Goal: Task Accomplishment & Management: Complete application form

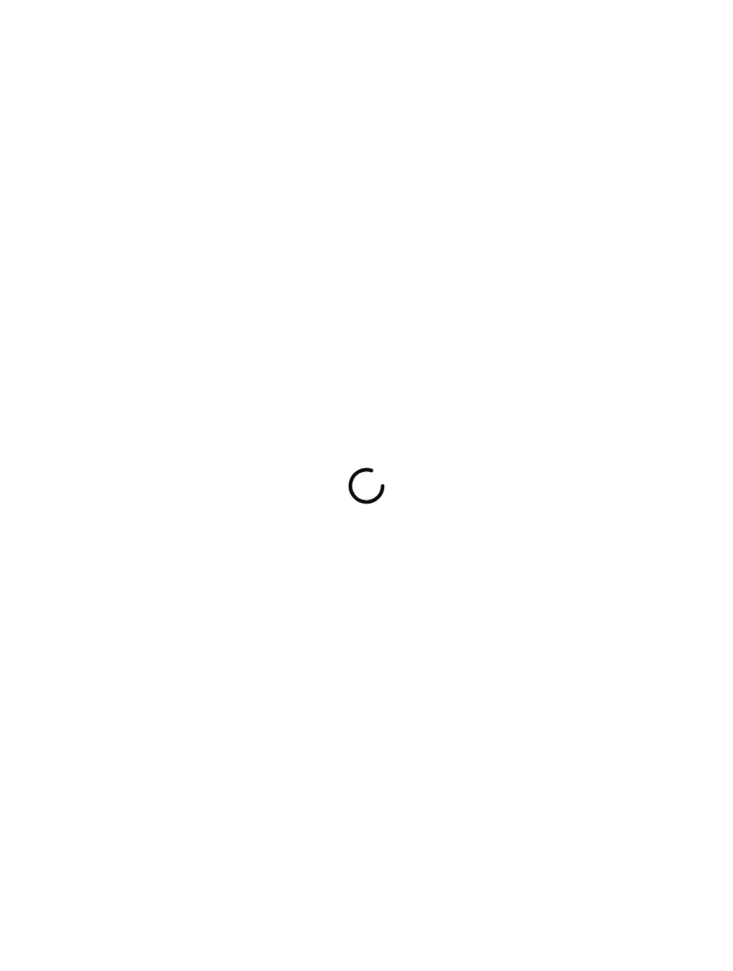
scroll to position [1, 0]
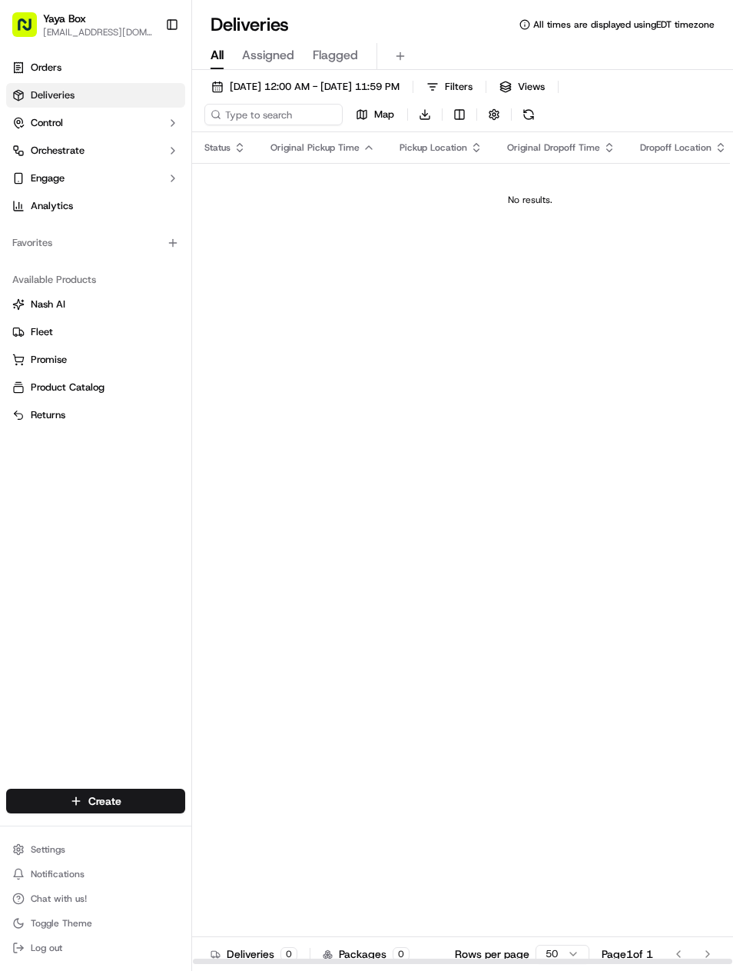
click at [400, 80] on span "09/15/2025 12:00 AM - 09/15/2025 11:59 PM" at bounding box center [315, 87] width 170 height 14
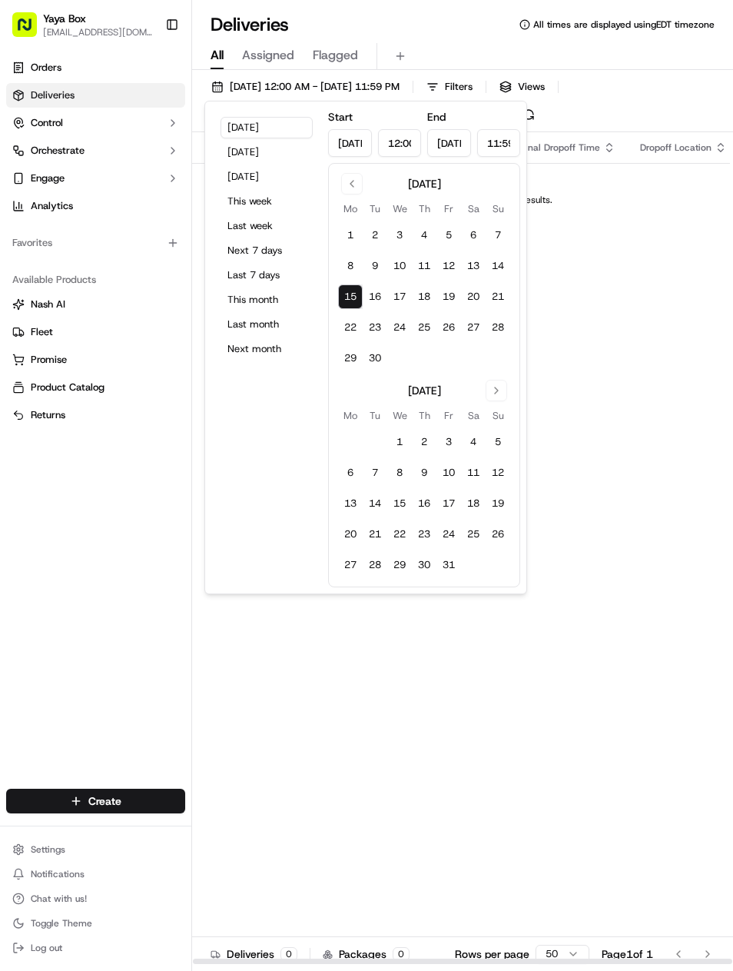
click at [265, 158] on button "Yesterday" at bounding box center [267, 152] width 92 height 22
type input "Sep 14, 2025"
click at [659, 769] on div "Status Original Pickup Time Pickup Location Original Dropoff Time Dropoff Locat…" at bounding box center [530, 548] width 676 height 832
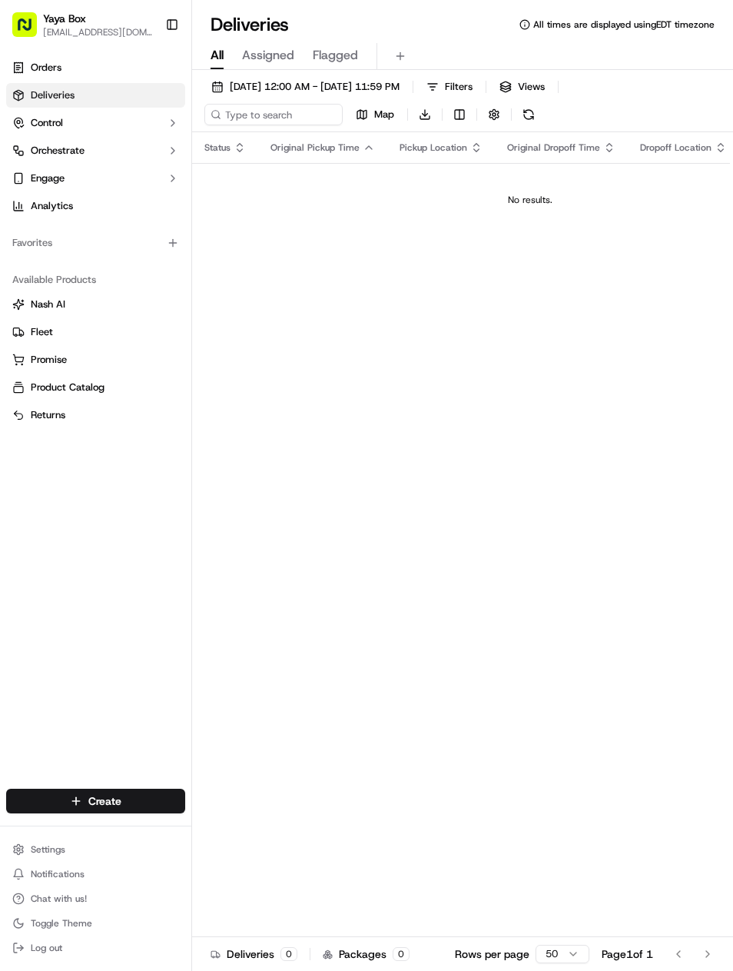
click at [400, 85] on span "09/14/2025 12:00 AM - 09/14/2025 11:59 PM" at bounding box center [315, 87] width 170 height 14
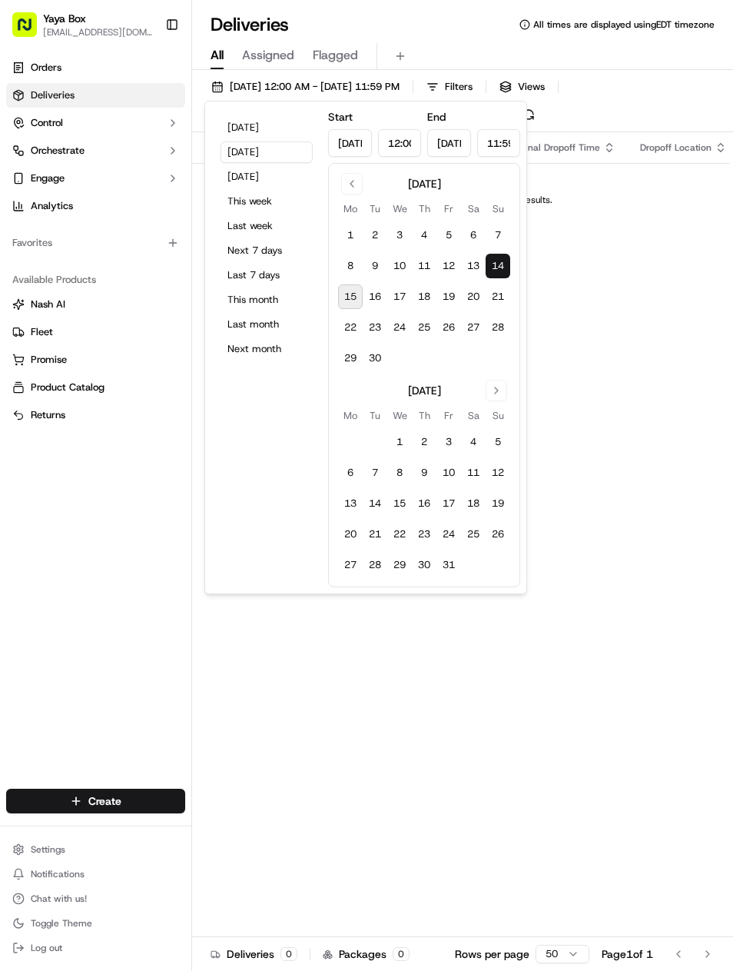
click at [364, 264] on button "9" at bounding box center [375, 266] width 25 height 25
type input "Sep 9, 2025"
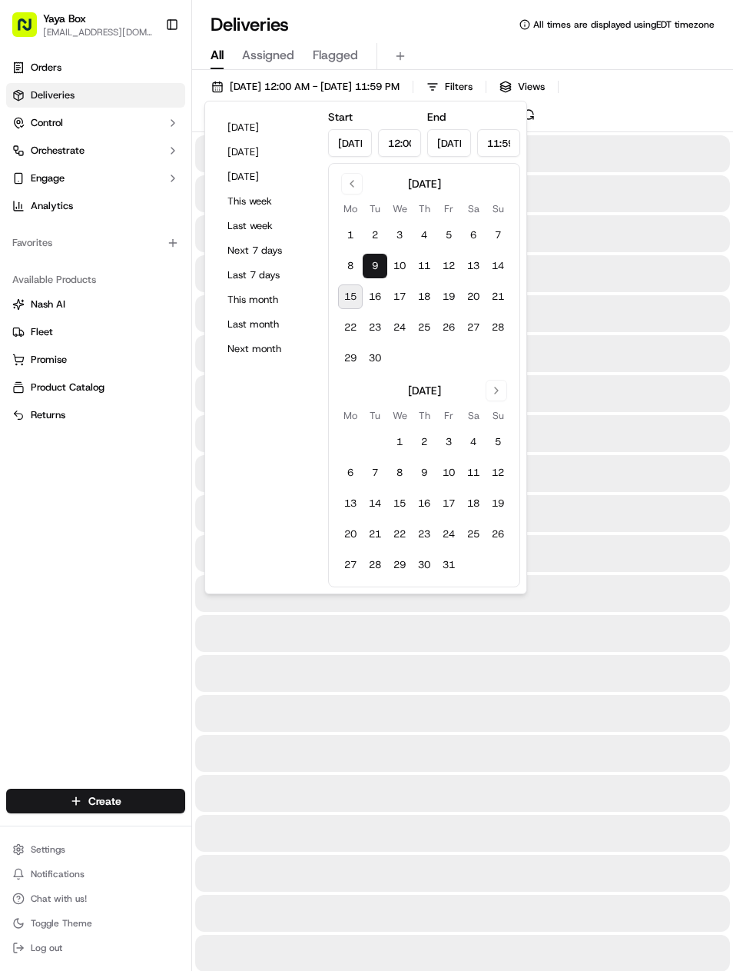
click at [364, 263] on button "9" at bounding box center [375, 266] width 25 height 25
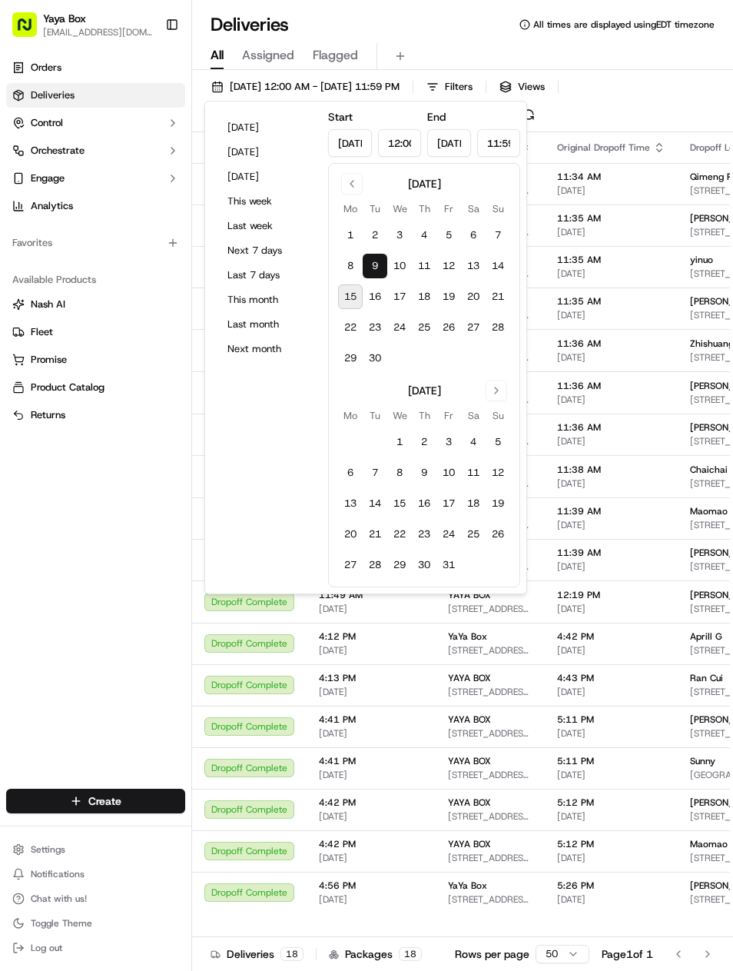
click at [362, 261] on button "8" at bounding box center [350, 266] width 25 height 25
type input "Sep 8, 2025"
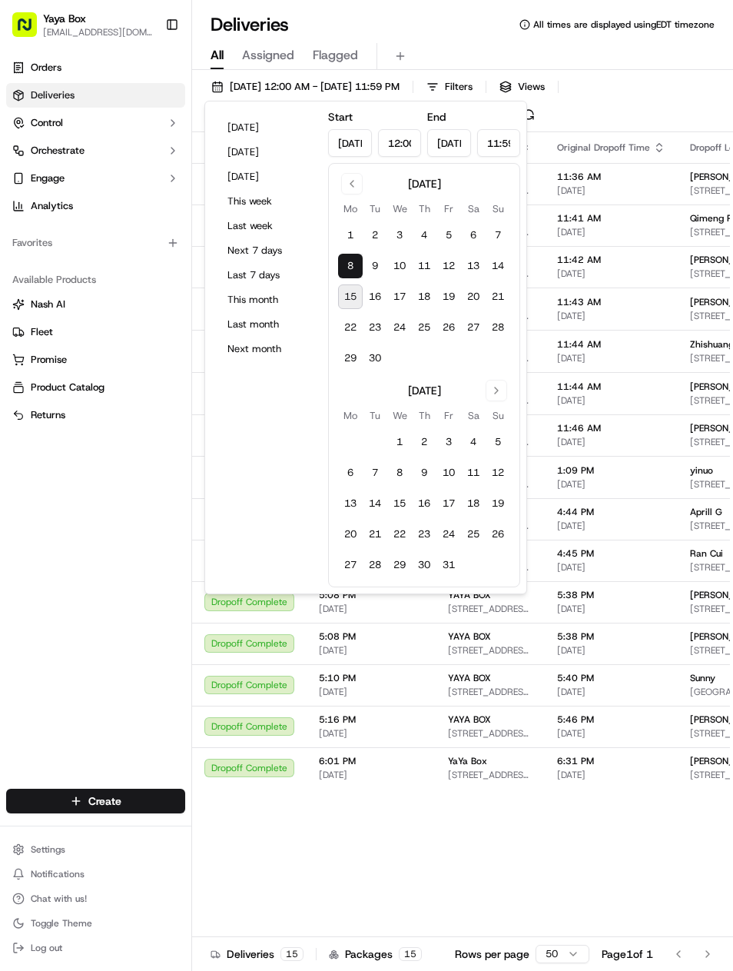
click at [164, 501] on div "Orders Deliveries Control Orchestrate Engage Analytics Favorites Available Prod…" at bounding box center [95, 412] width 191 height 727
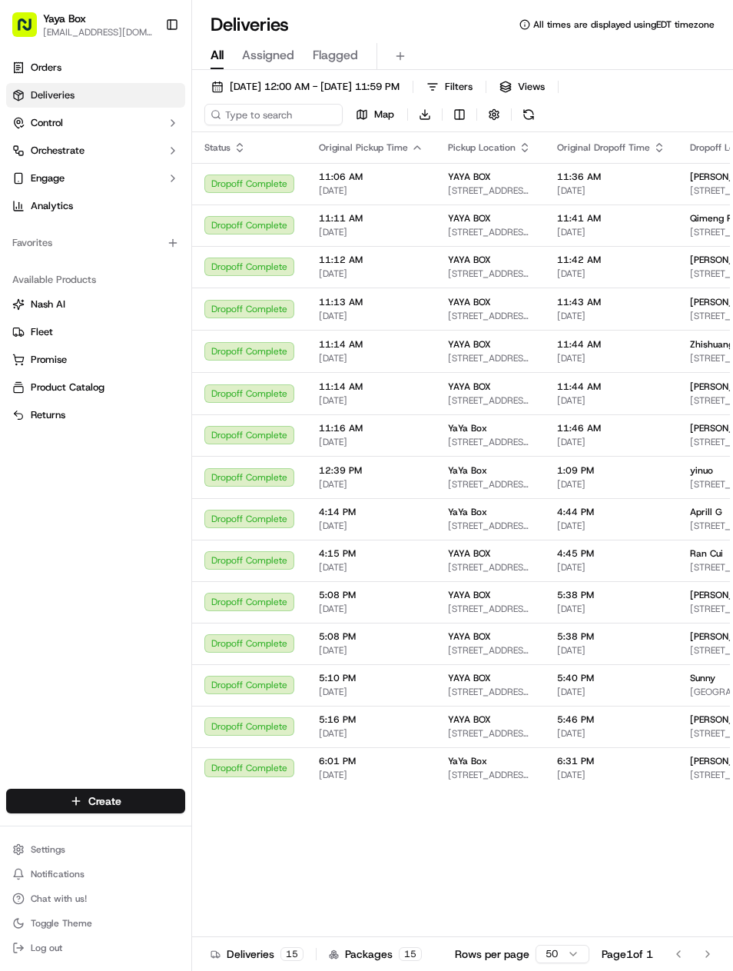
click at [719, 350] on div "Zhishuang Z 75 Park Ln S Unit 1612, Jersey City, NJ 07310, USA" at bounding box center [737, 351] width 95 height 26
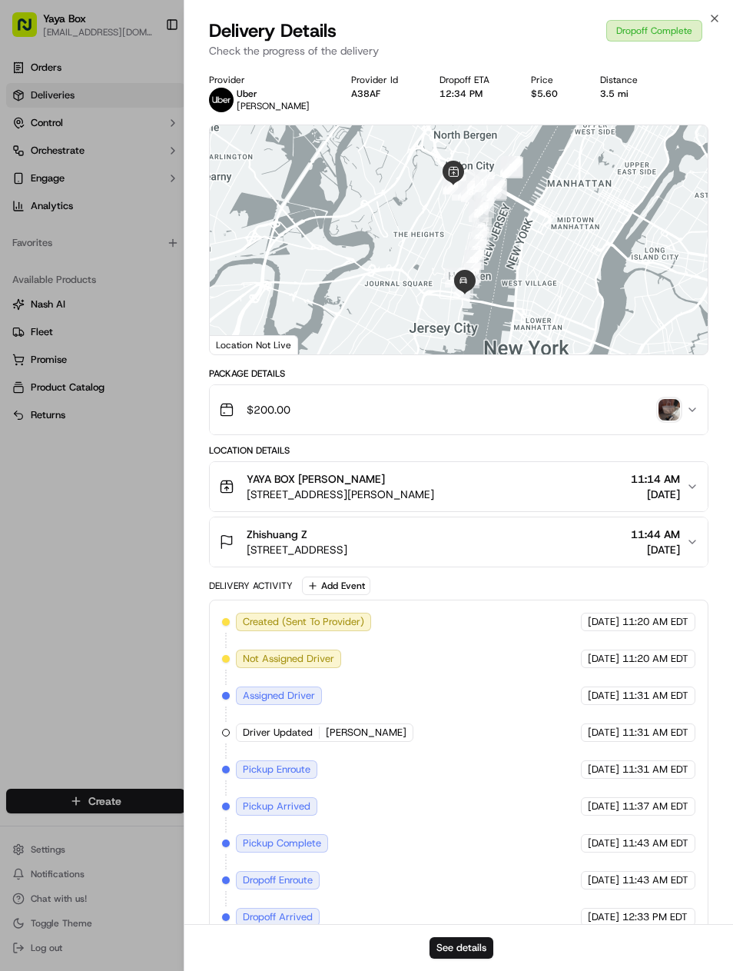
click at [481, 947] on button "See details" at bounding box center [462, 948] width 64 height 22
click at [139, 536] on div at bounding box center [366, 485] width 733 height 971
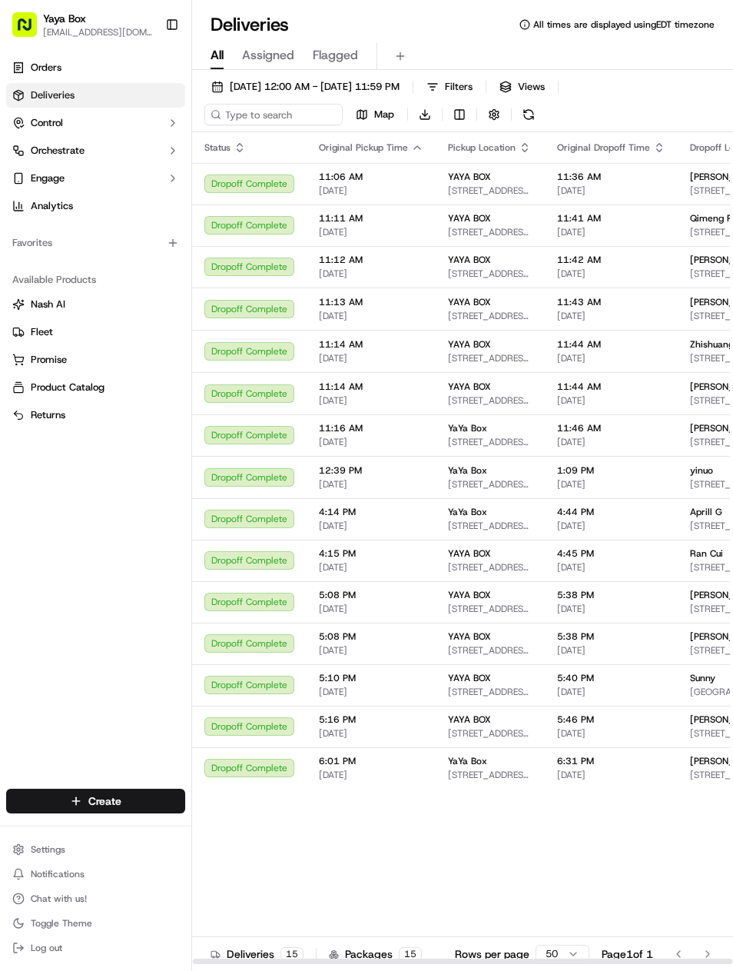
click at [719, 606] on span "[STREET_ADDRESS]" at bounding box center [737, 609] width 95 height 12
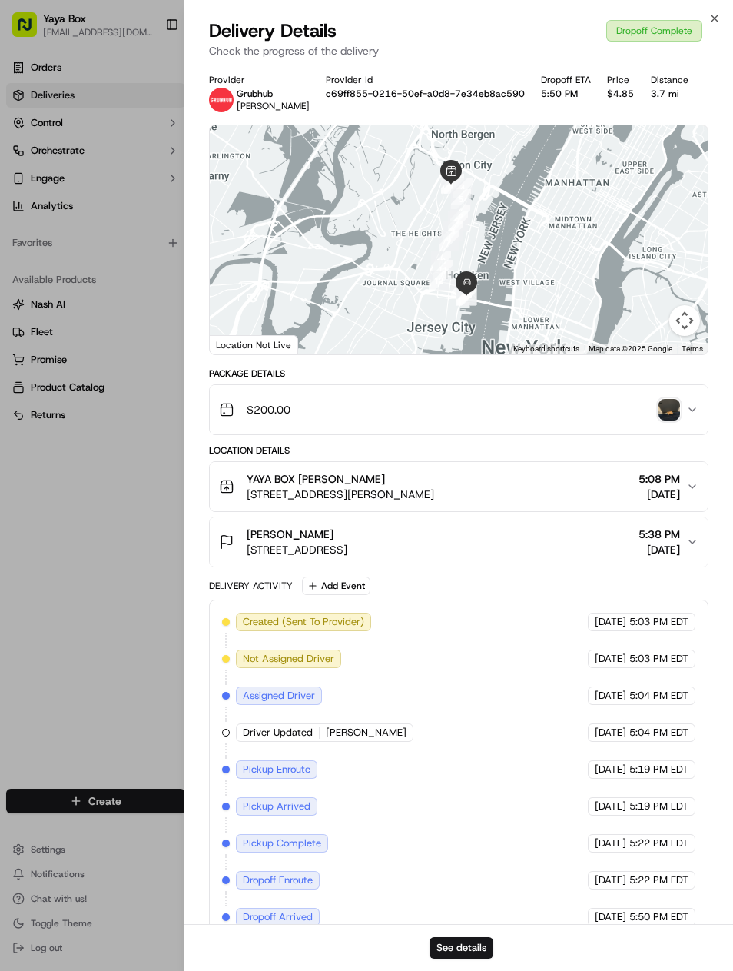
click at [487, 937] on button "See details" at bounding box center [462, 948] width 64 height 22
click at [148, 540] on div at bounding box center [366, 485] width 733 height 971
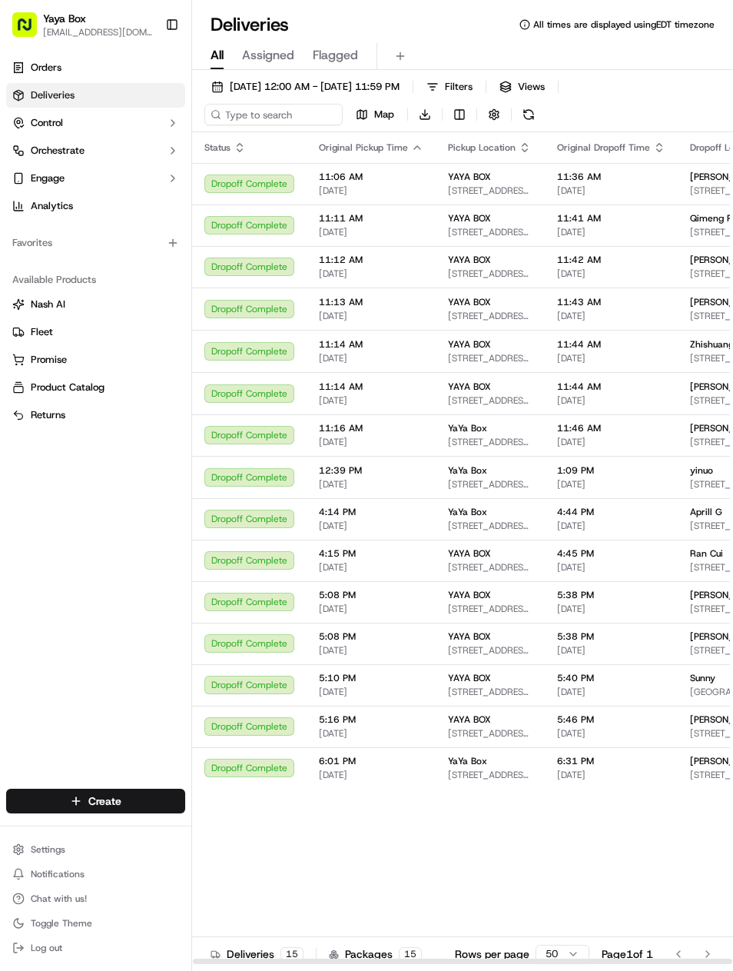
click at [706, 489] on span "[STREET_ADDRESS]" at bounding box center [737, 484] width 95 height 12
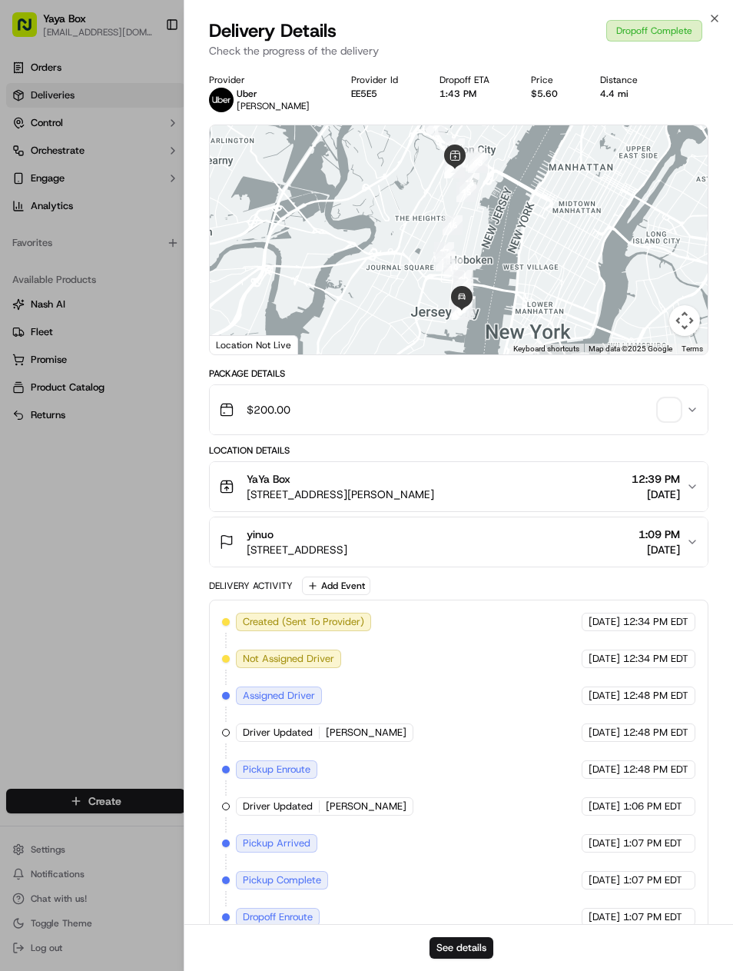
click at [493, 943] on button "See details" at bounding box center [462, 948] width 64 height 22
click at [125, 468] on div at bounding box center [366, 485] width 733 height 971
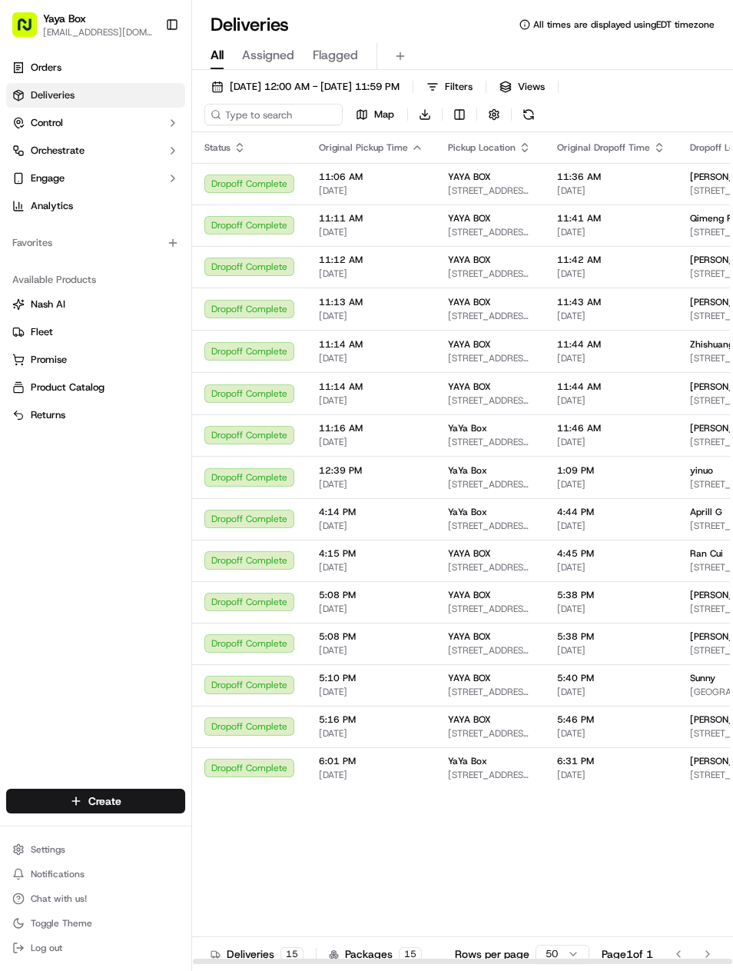
click at [691, 236] on span "[STREET_ADDRESS][PERSON_NAME]" at bounding box center [737, 232] width 95 height 12
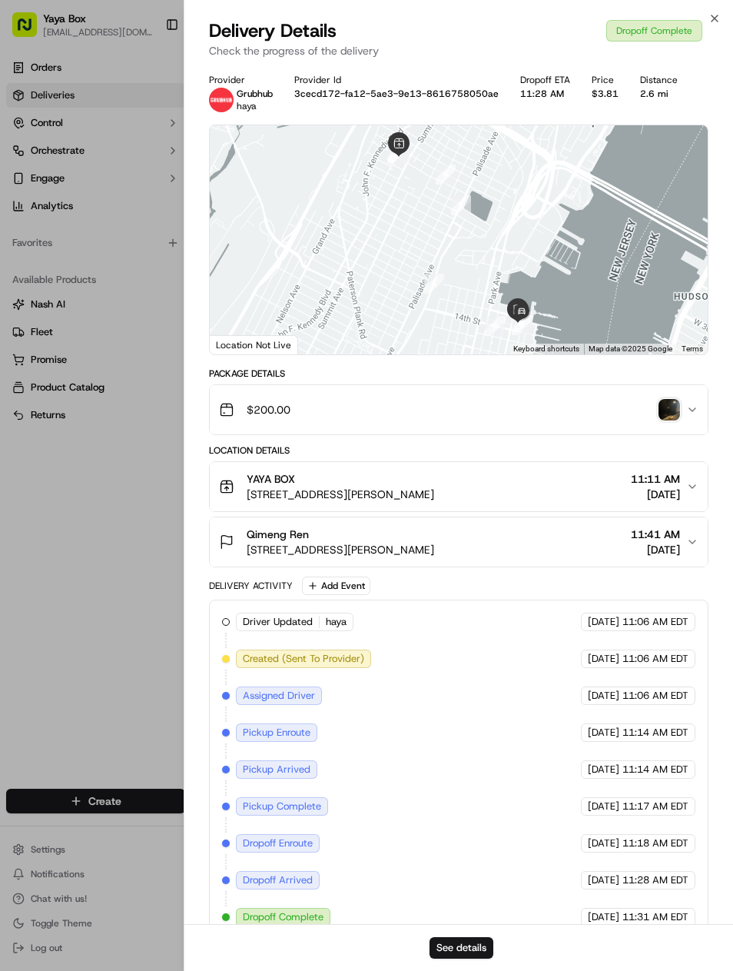
click at [486, 942] on button "See details" at bounding box center [462, 948] width 64 height 22
click at [136, 113] on div at bounding box center [366, 485] width 733 height 971
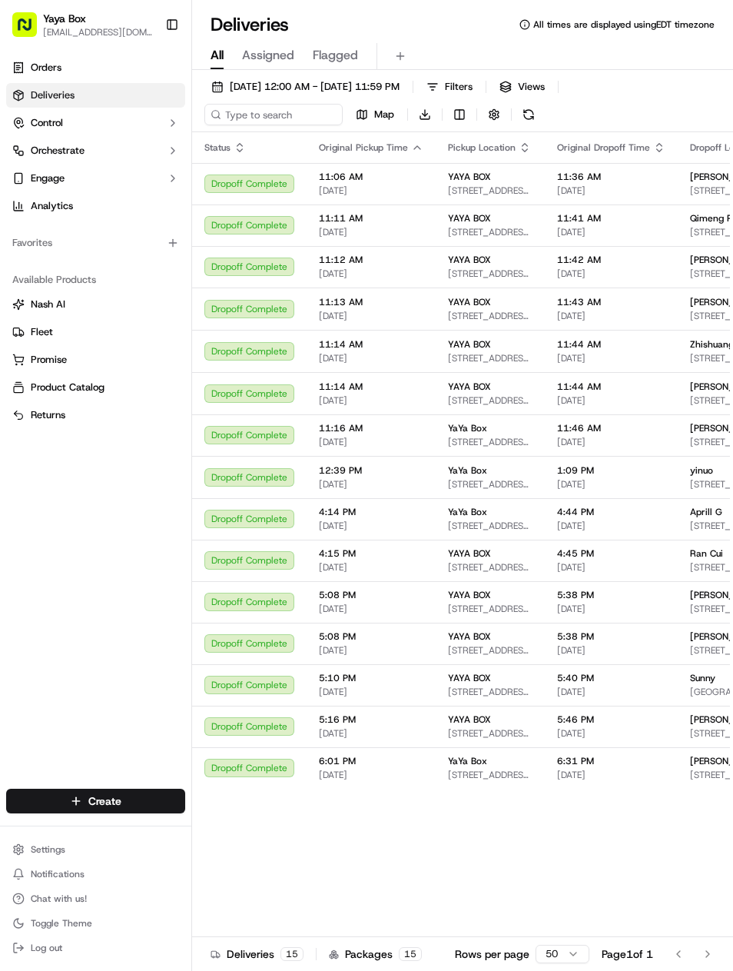
click at [152, 98] on link "Deliveries" at bounding box center [95, 95] width 179 height 25
click at [334, 87] on span "09/08/2025 12:00 AM - 09/08/2025 11:59 PM" at bounding box center [315, 87] width 170 height 14
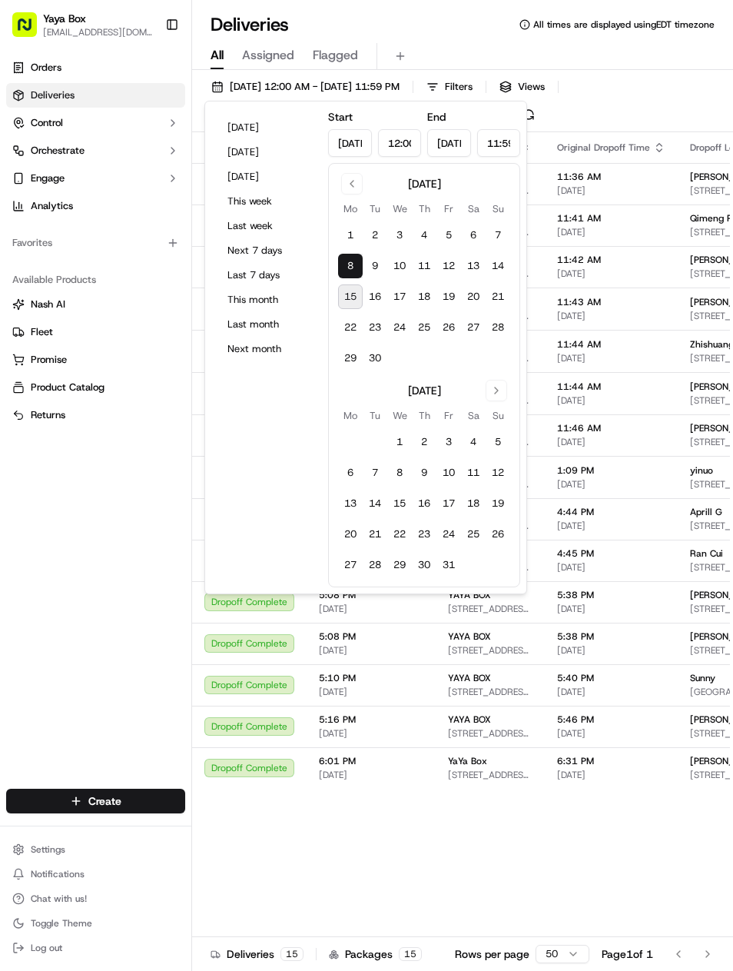
click at [367, 144] on input "Sep 8, 2025" at bounding box center [350, 143] width 44 height 28
click at [360, 181] on button "Go to previous month" at bounding box center [352, 184] width 22 height 22
click at [354, 259] on button "4" at bounding box center [350, 266] width 25 height 25
type input "Aug 4, 2025"
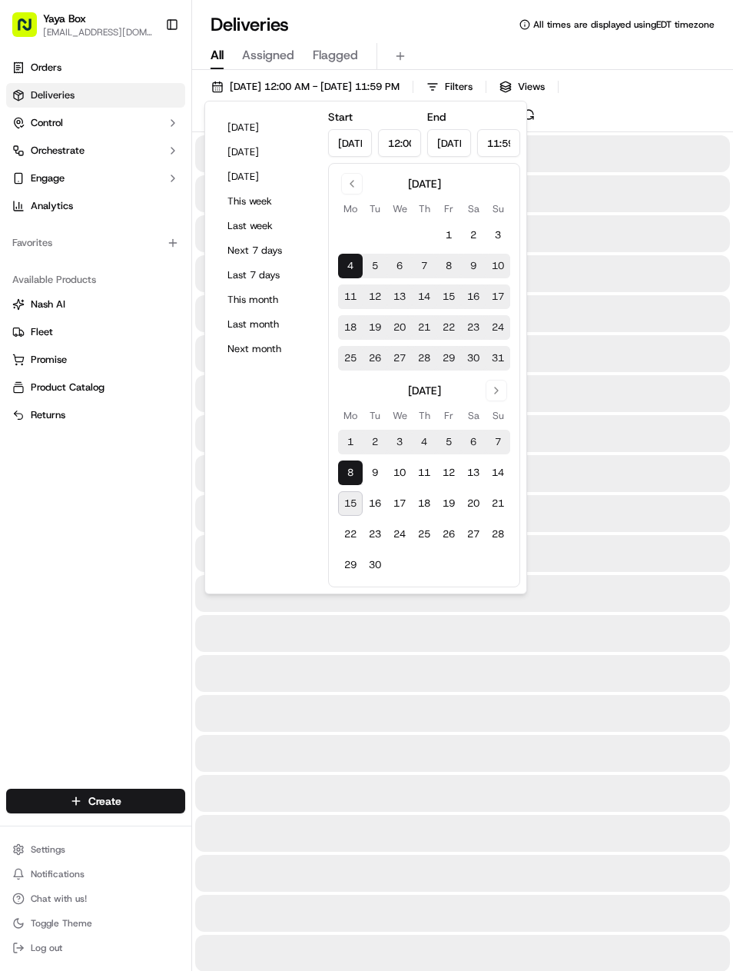
click at [360, 266] on button "4" at bounding box center [350, 266] width 25 height 25
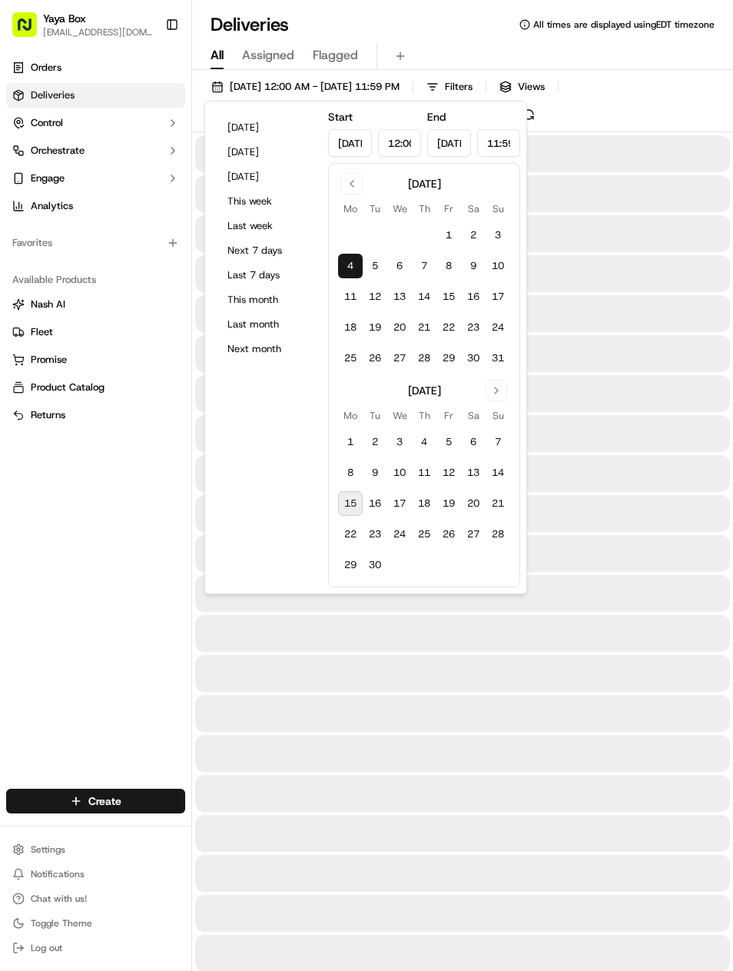
type input "Aug 4, 2025"
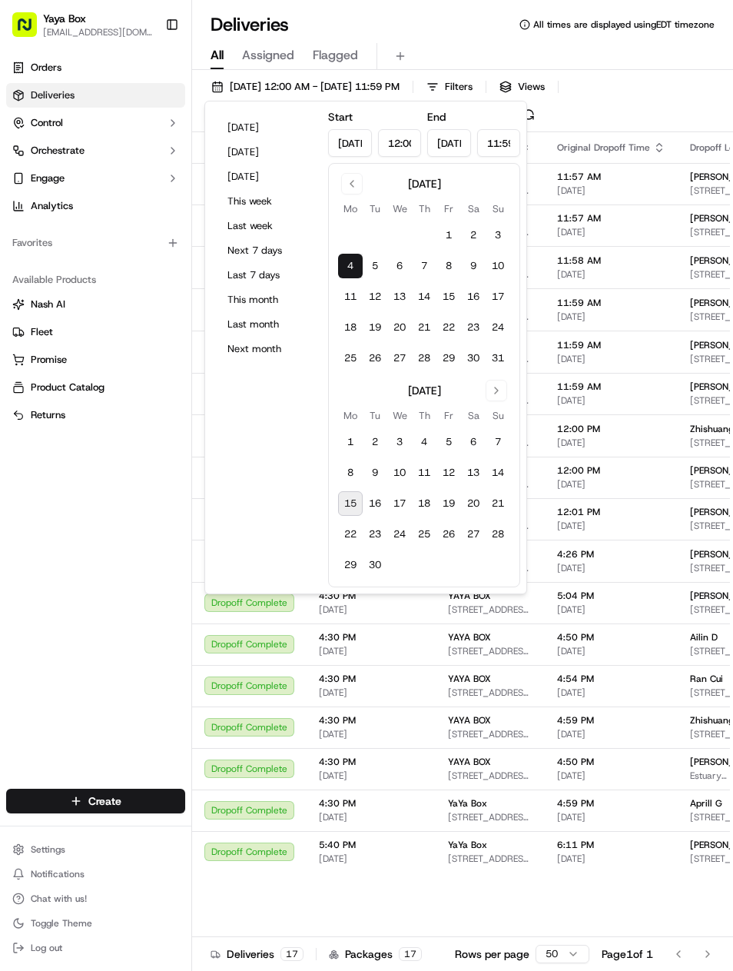
click at [139, 533] on div "Orders Deliveries Control Orchestrate Engage Analytics Favorites Available Prod…" at bounding box center [95, 412] width 191 height 727
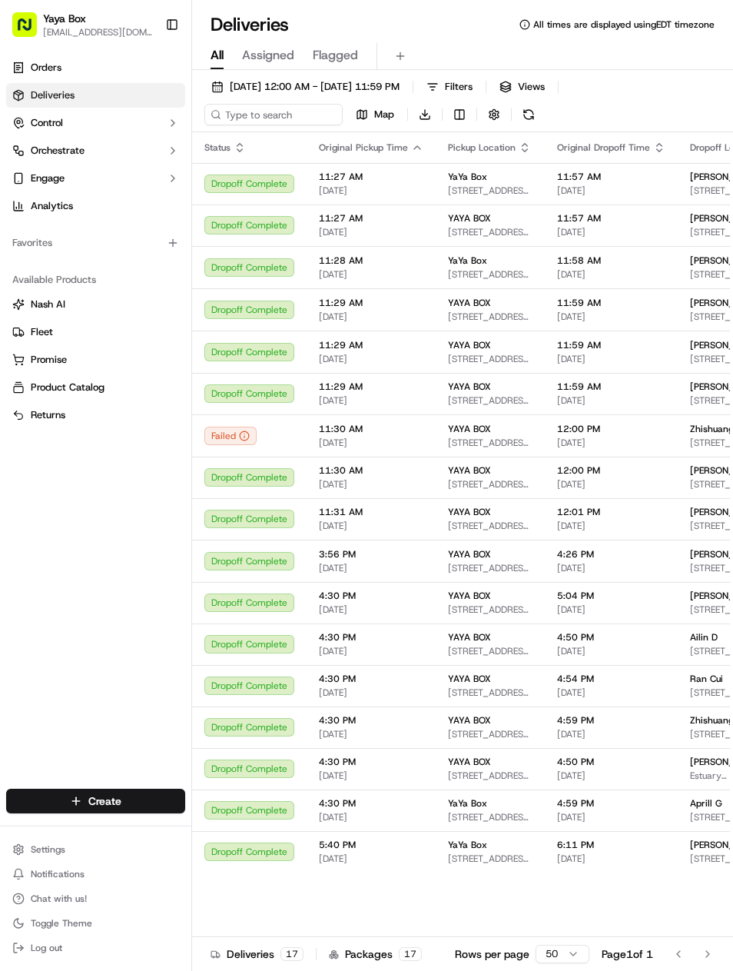
click at [703, 297] on span "Tesia Chai" at bounding box center [726, 303] width 73 height 12
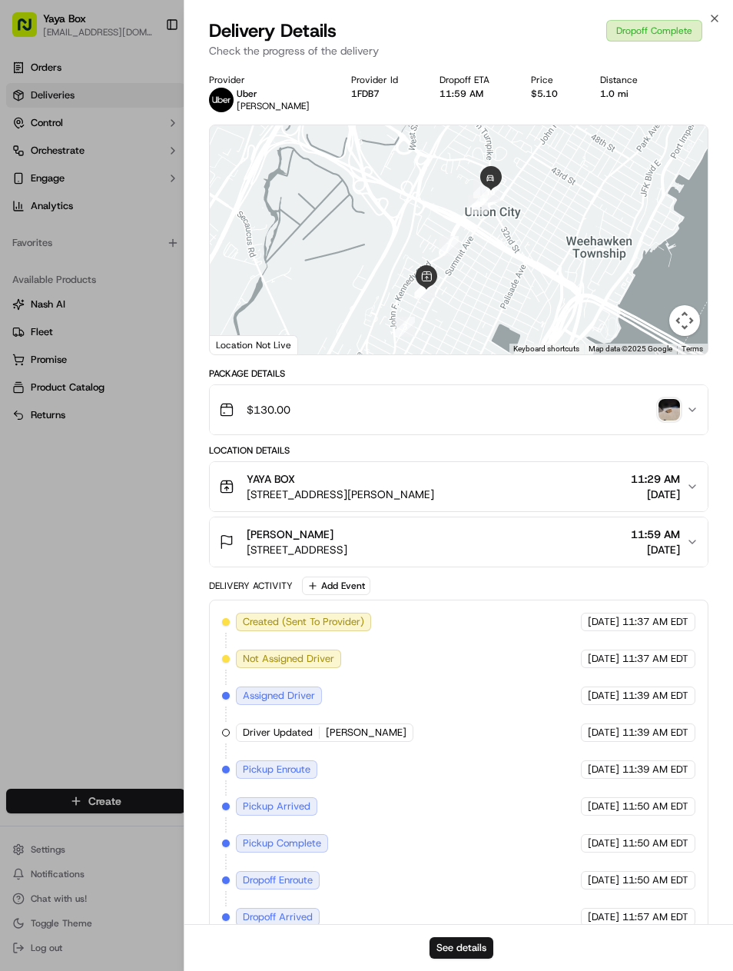
click at [90, 519] on div at bounding box center [366, 485] width 733 height 971
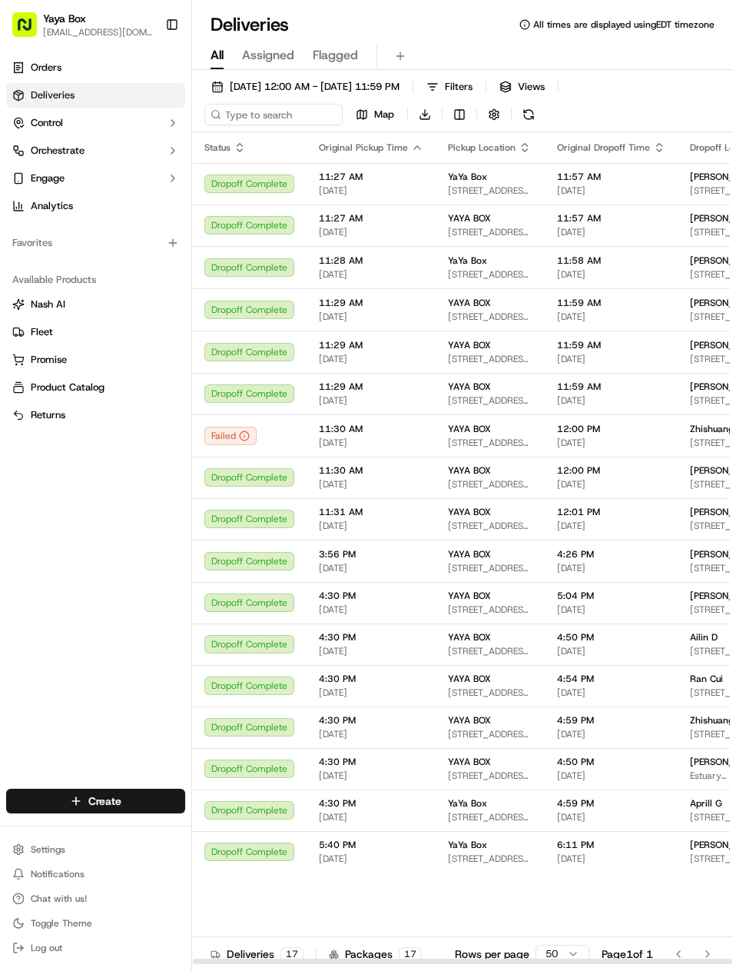
click at [713, 271] on span "1300 Clinton St Apartment 529, Hoboken, NJ 07030, USA" at bounding box center [733, 274] width 87 height 12
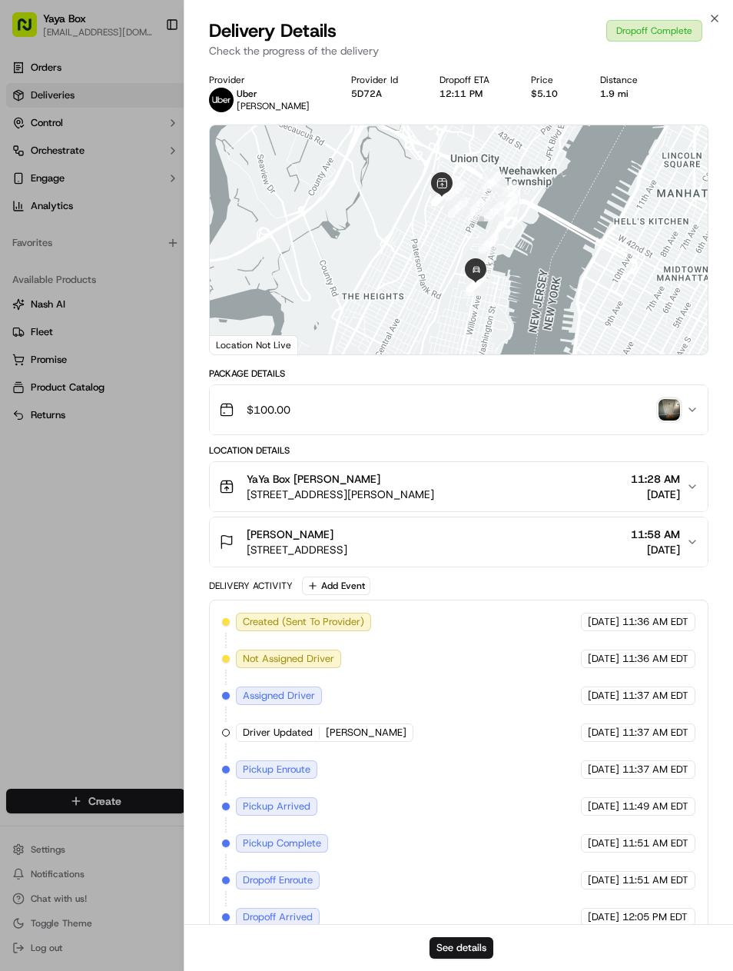
click at [475, 952] on button "See details" at bounding box center [462, 948] width 64 height 22
click at [125, 579] on div at bounding box center [366, 485] width 733 height 971
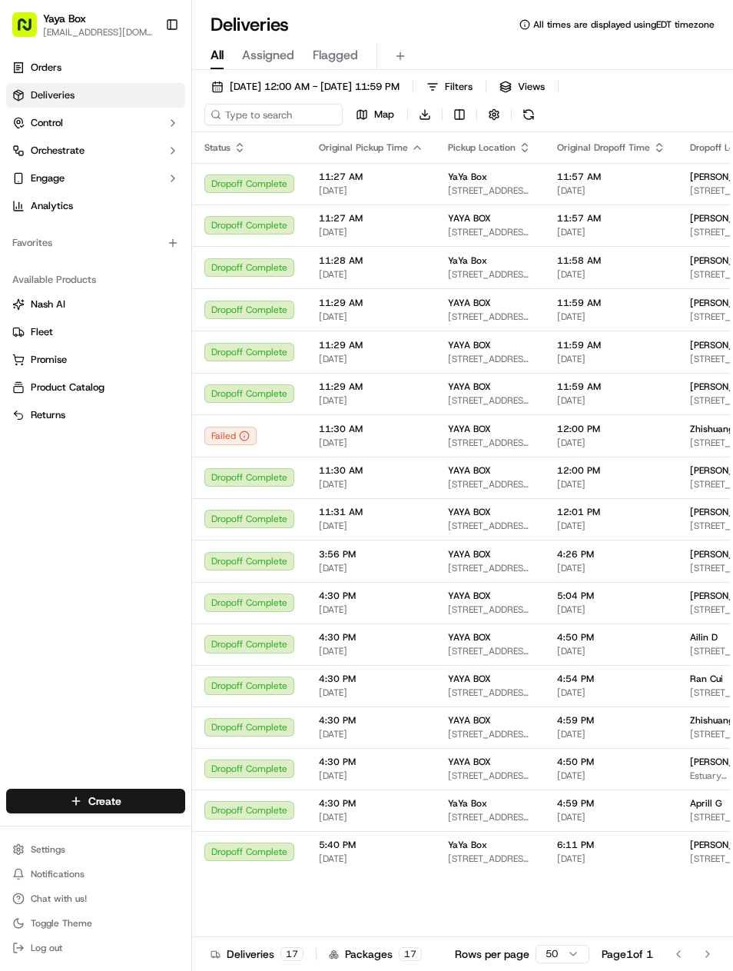
click at [341, 92] on span "08/04/2025 12:00 AM - 08/04/2025 11:59 PM" at bounding box center [315, 87] width 170 height 14
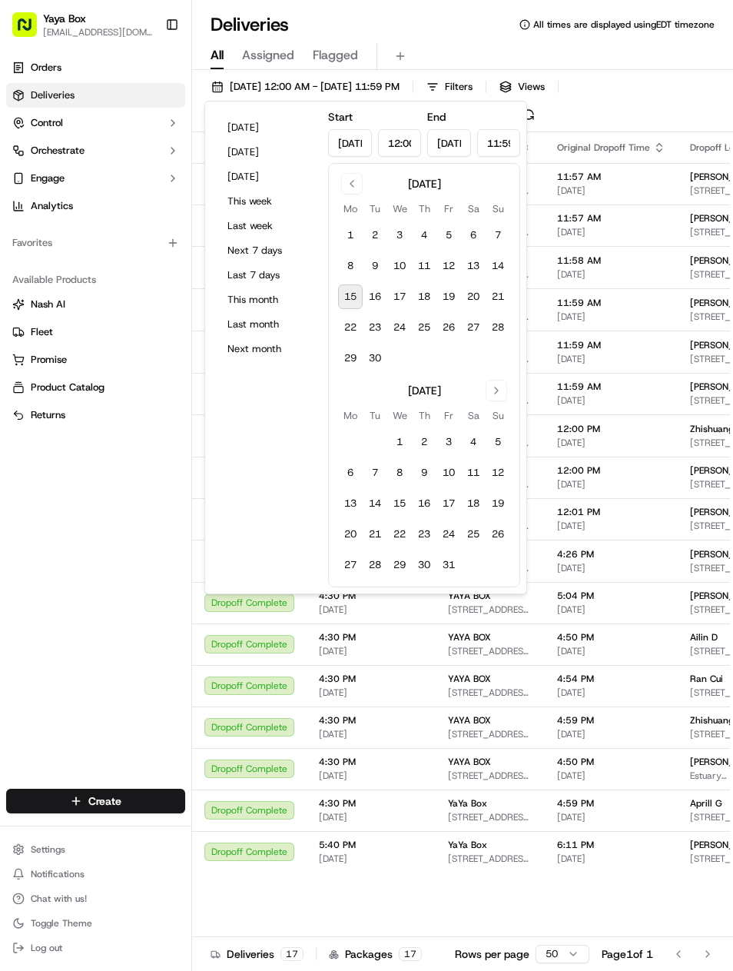
click at [359, 193] on button "Go to previous month" at bounding box center [352, 184] width 22 height 22
click at [407, 352] on button "27" at bounding box center [399, 358] width 25 height 25
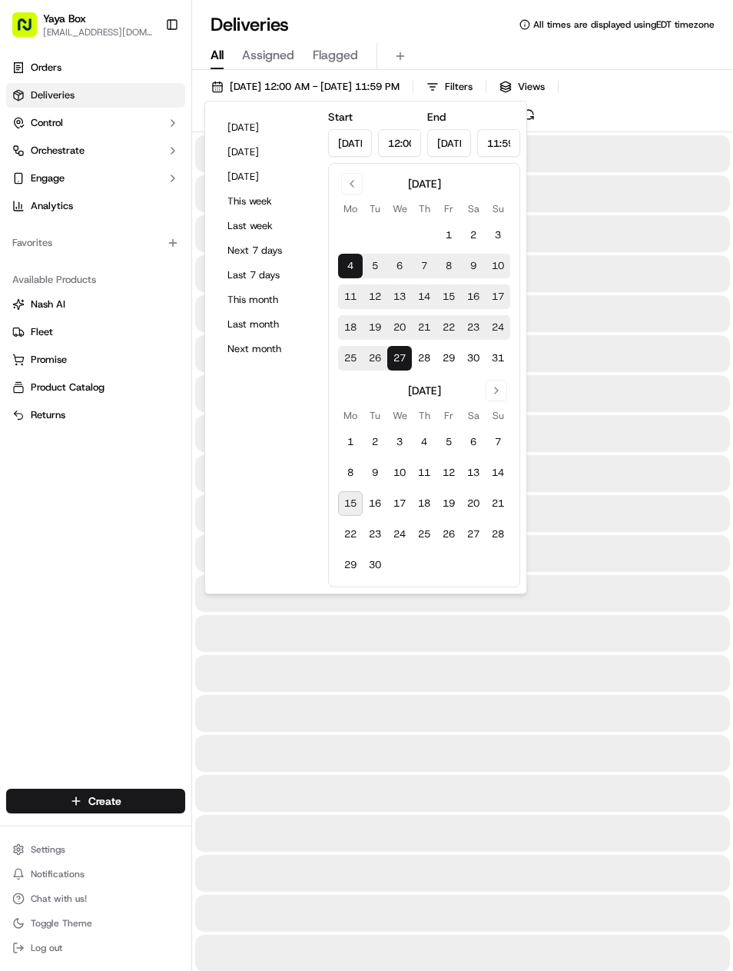
type input "Aug 27, 2025"
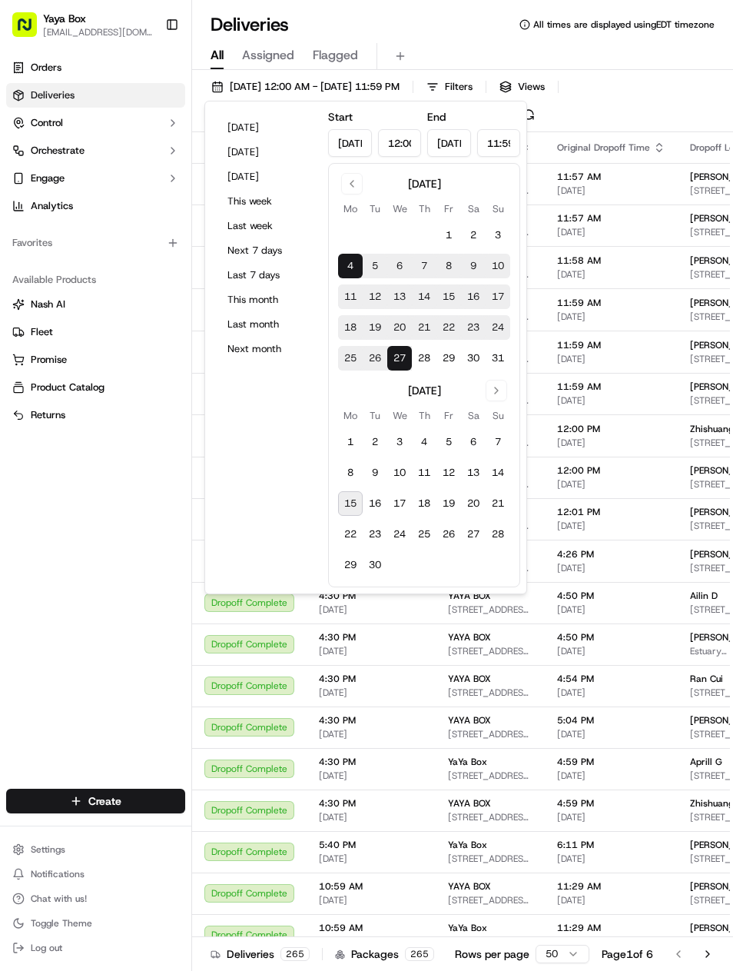
click at [413, 359] on button "28" at bounding box center [424, 358] width 25 height 25
type input "Aug 28, 2025"
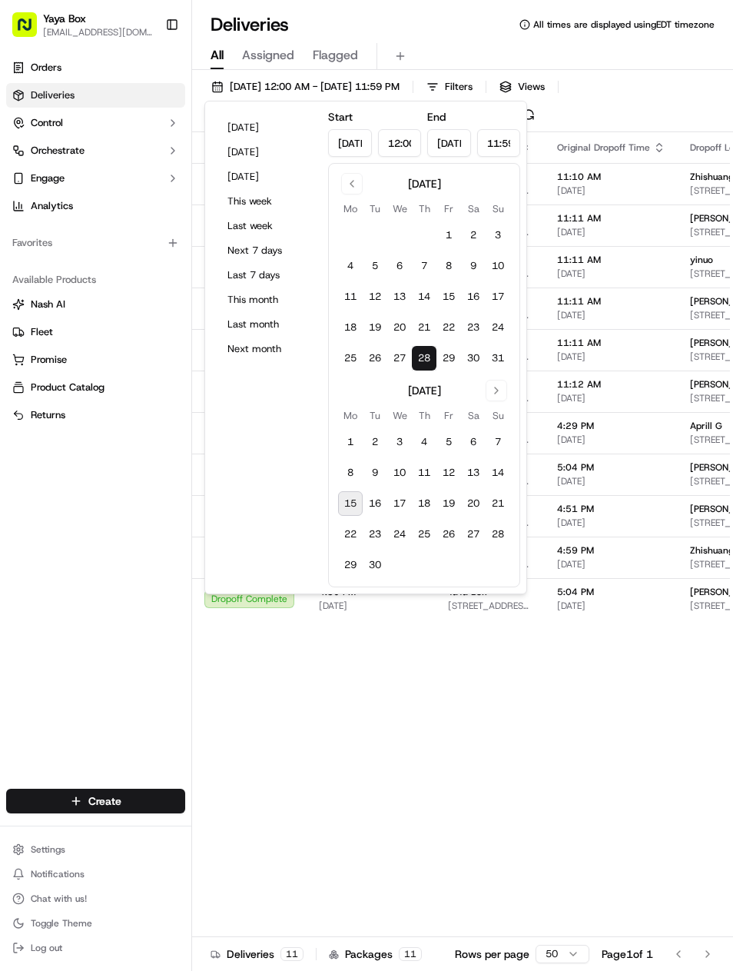
click at [414, 360] on button "28" at bounding box center [424, 358] width 25 height 25
click at [400, 357] on button "27" at bounding box center [399, 358] width 25 height 25
type input "Aug 27, 2025"
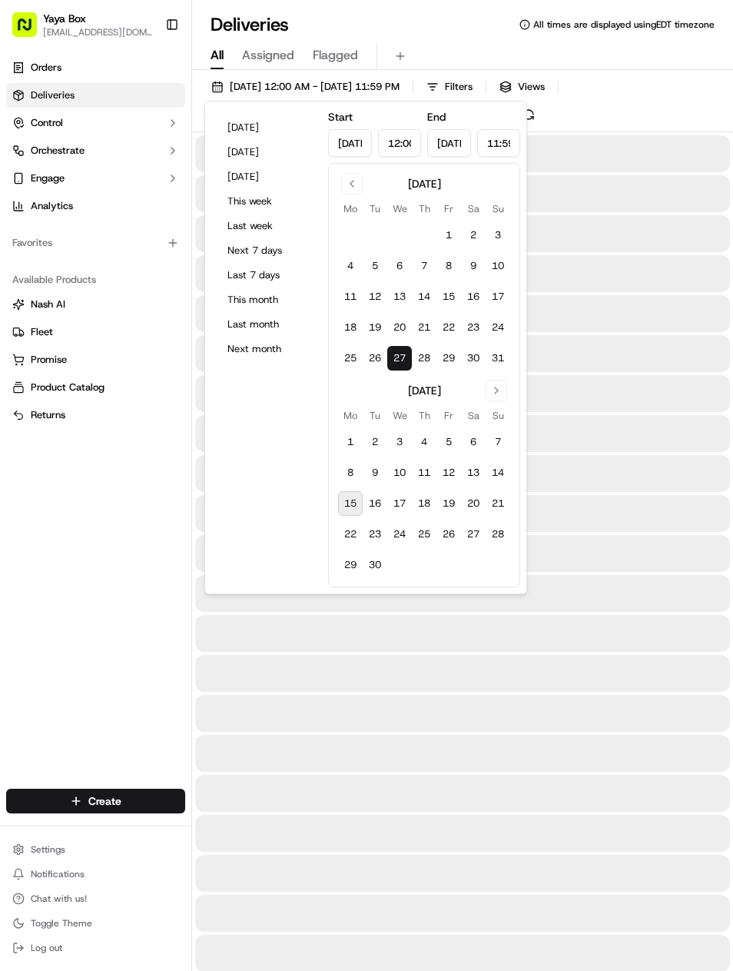
click at [404, 360] on button "27" at bounding box center [399, 358] width 25 height 25
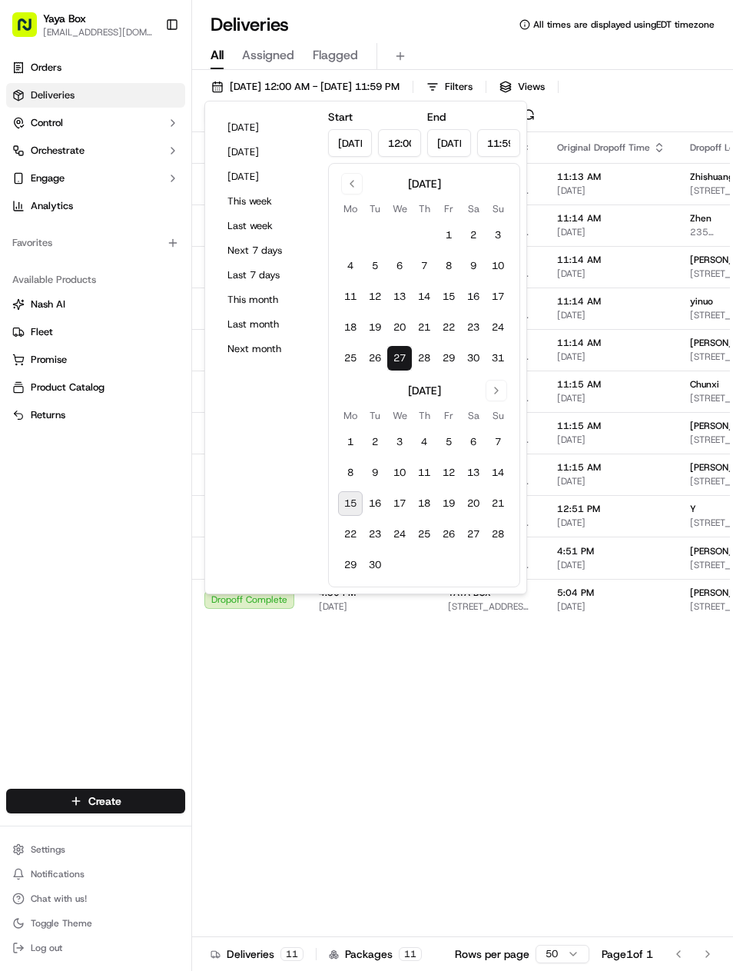
click at [138, 558] on div "Orders Deliveries Control Orchestrate Engage Analytics Favorites Available Prod…" at bounding box center [95, 412] width 191 height 727
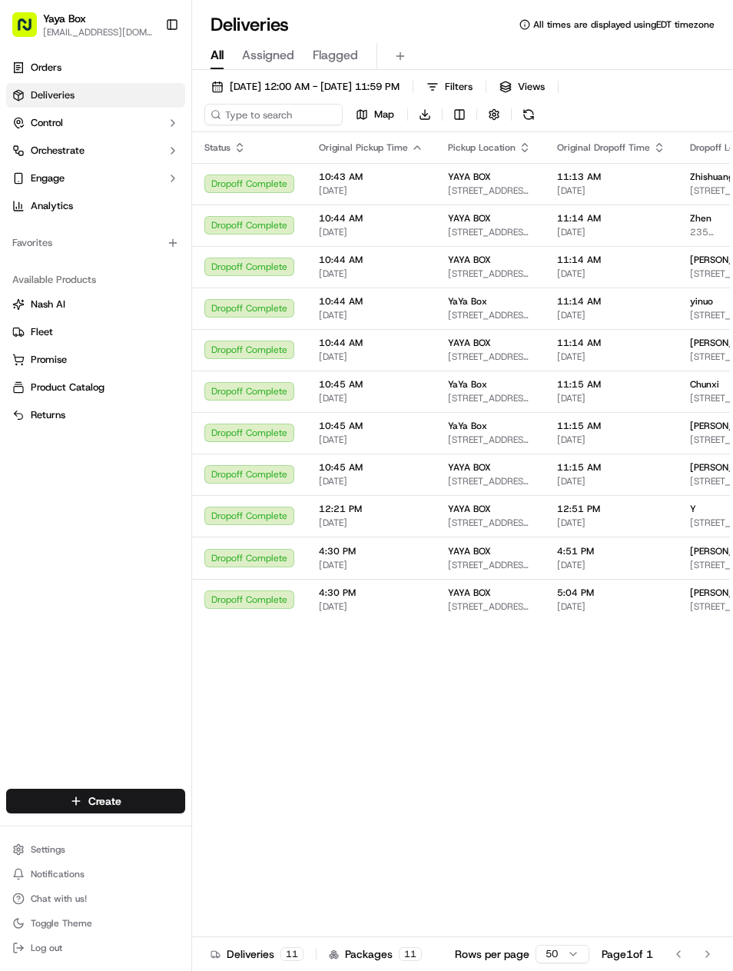
click at [400, 85] on span "08/27/2025 12:00 AM - 08/27/2025 11:59 PM" at bounding box center [315, 87] width 170 height 14
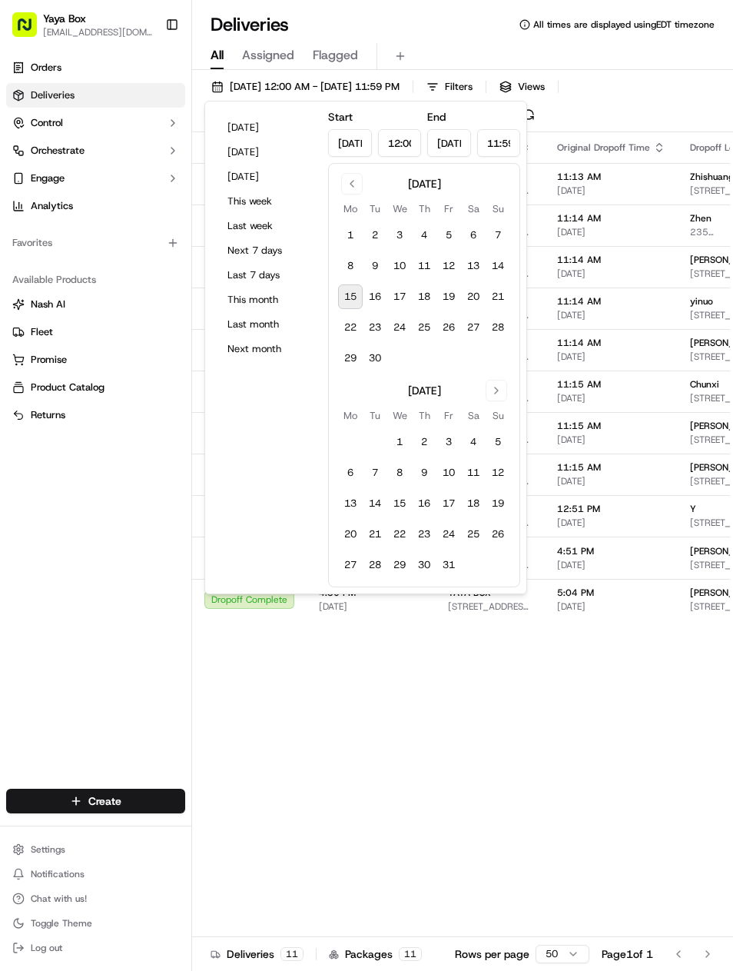
click at [375, 183] on div "September 2025" at bounding box center [424, 182] width 172 height 18
click at [360, 189] on button "Go to previous month" at bounding box center [352, 184] width 22 height 22
click at [427, 361] on button "28" at bounding box center [424, 358] width 25 height 25
type input "Aug 28, 2025"
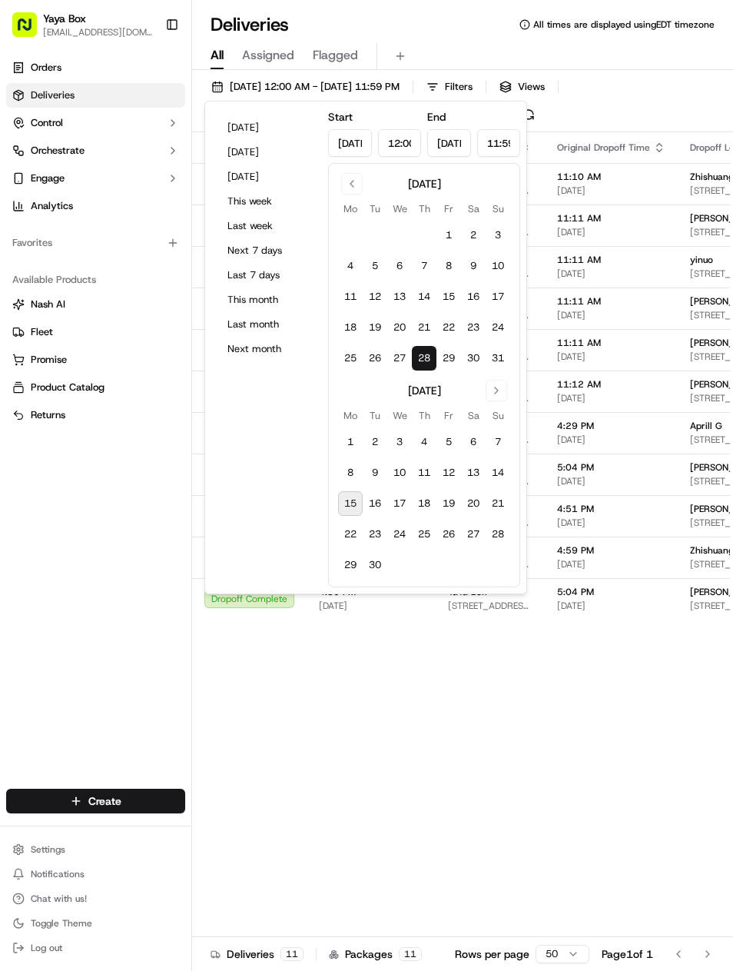
click at [427, 359] on button "28" at bounding box center [424, 358] width 25 height 25
click at [148, 610] on div "Orders Deliveries Control Orchestrate Engage Analytics Favorites Available Prod…" at bounding box center [95, 412] width 191 height 727
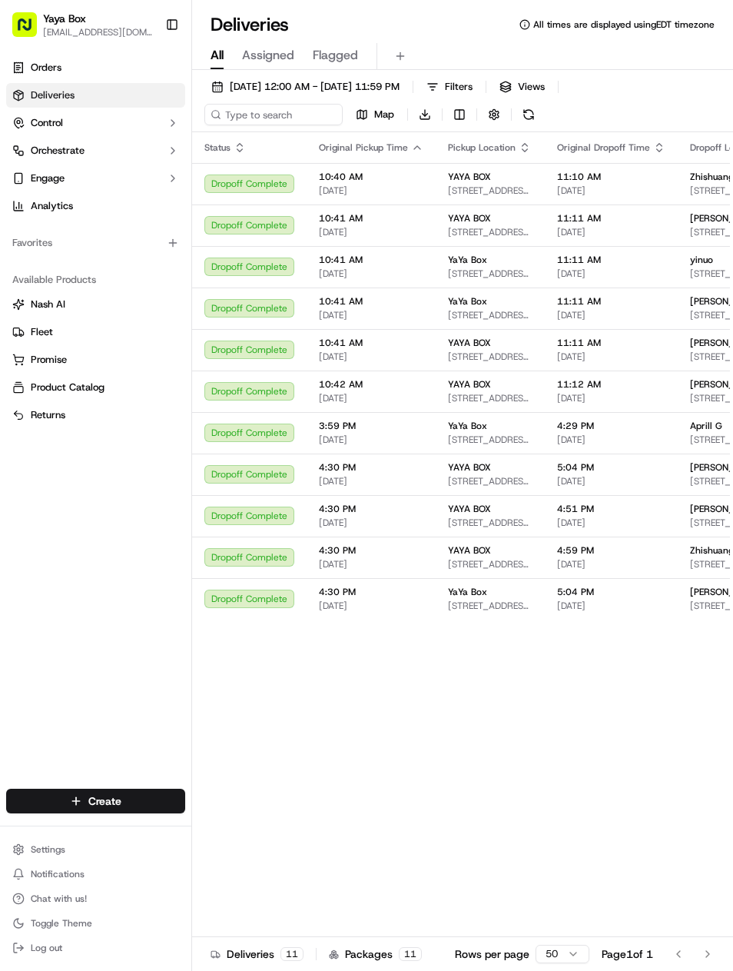
click at [400, 82] on span "08/28/2025 12:00 AM - 08/28/2025 11:59 PM" at bounding box center [315, 87] width 170 height 14
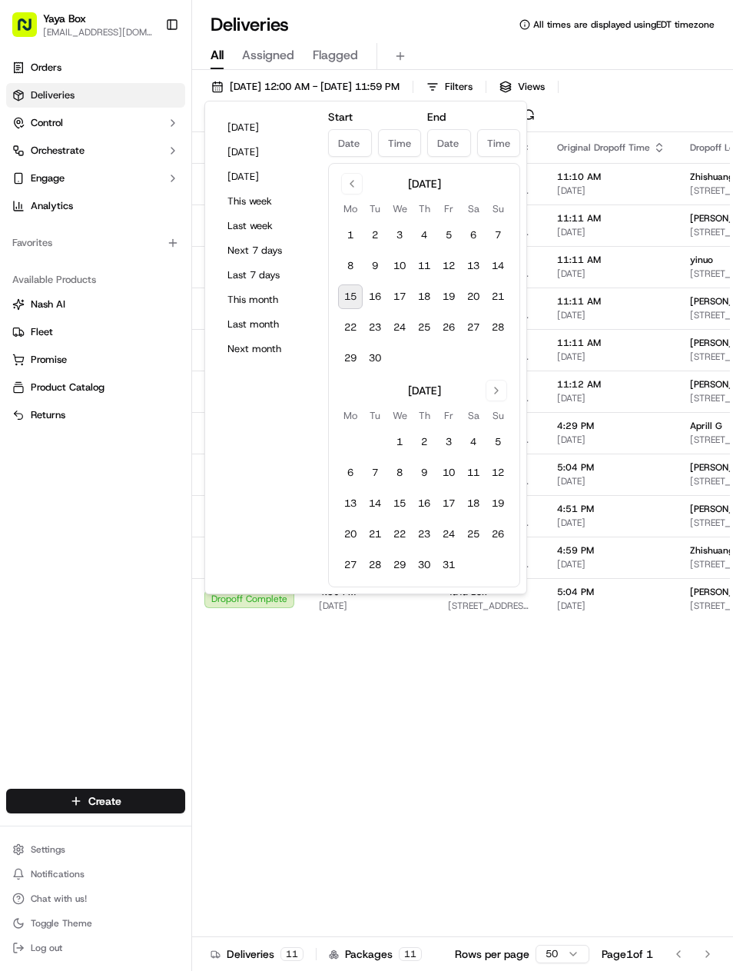
type input "Aug 28, 2025"
type input "12:00 AM"
type input "Aug 28, 2025"
type input "11:59 PM"
click at [352, 186] on button "Go to previous month" at bounding box center [352, 184] width 22 height 22
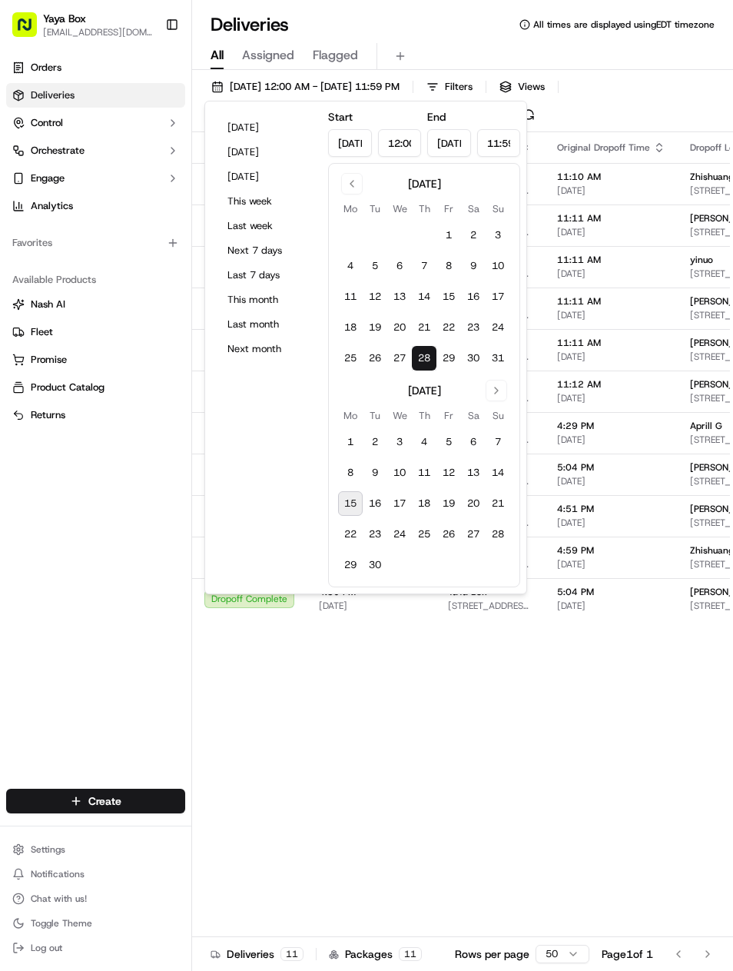
click at [399, 359] on button "27" at bounding box center [399, 358] width 25 height 25
type input "Aug 27, 2025"
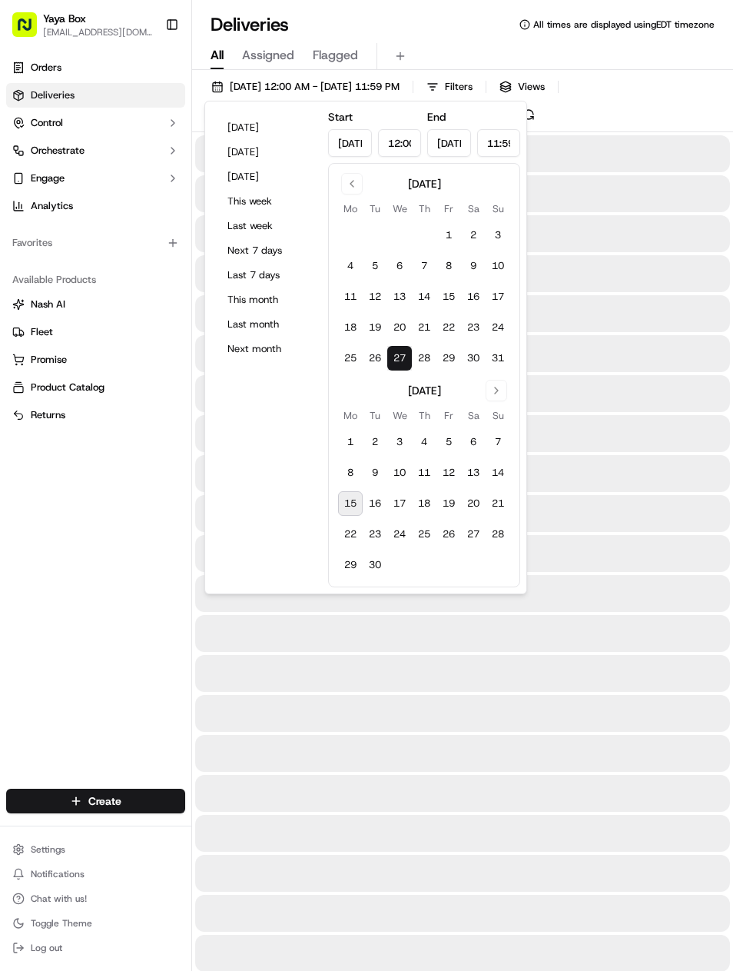
click at [408, 354] on button "27" at bounding box center [399, 358] width 25 height 25
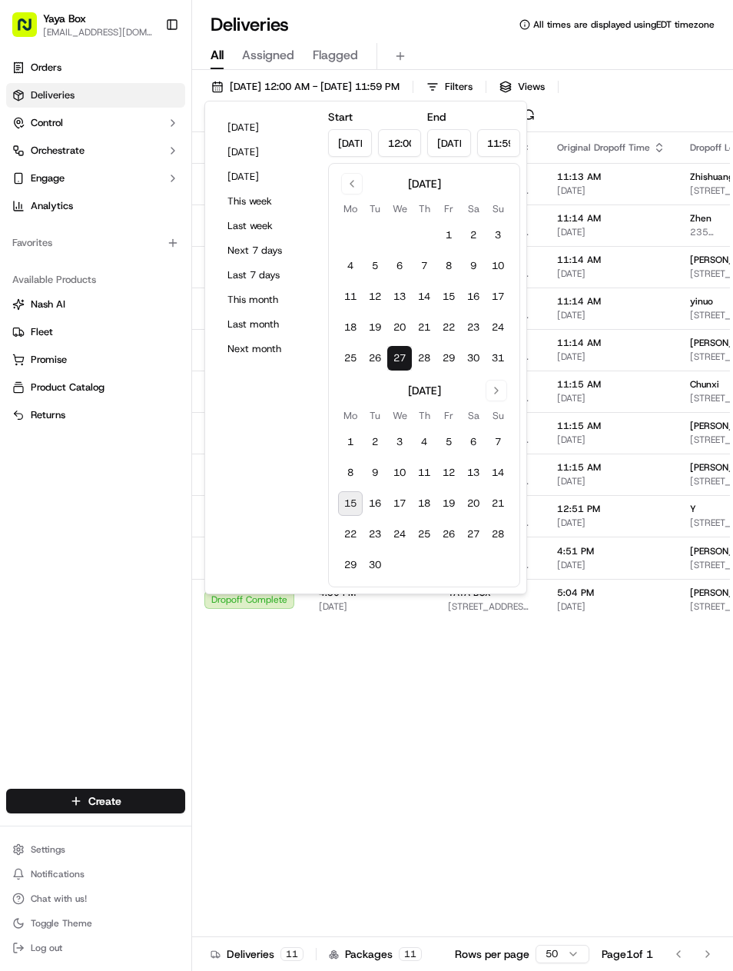
click at [161, 574] on div "Orders Deliveries Control Orchestrate Engage Analytics Favorites Available Prod…" at bounding box center [95, 412] width 191 height 727
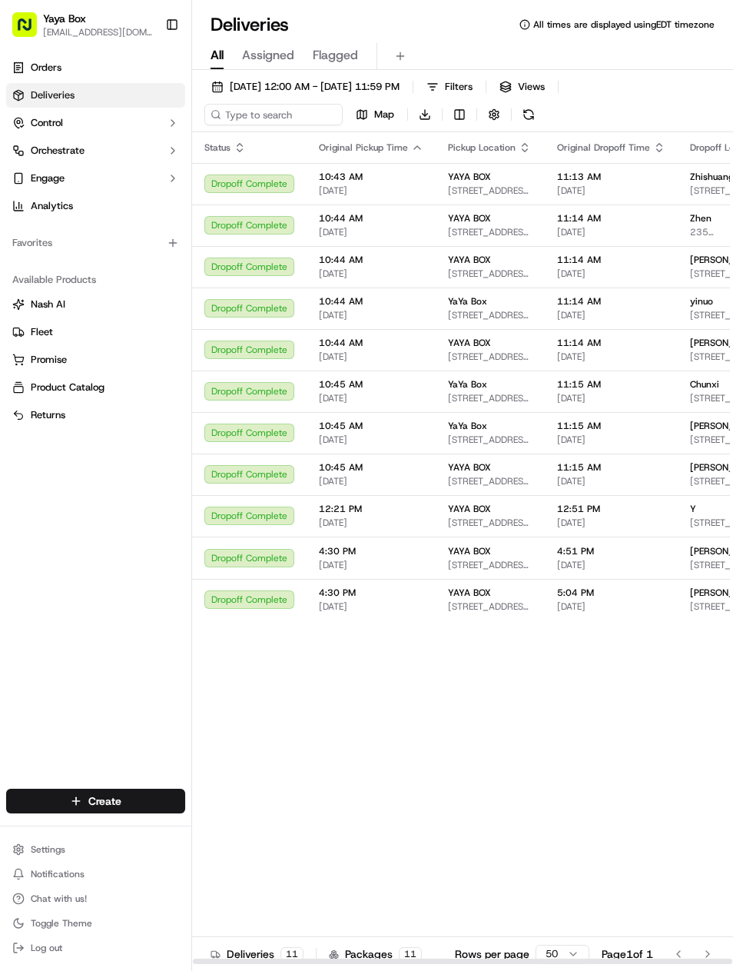
click at [407, 95] on button "08/27/2025 12:00 AM - 08/27/2025 11:59 PM" at bounding box center [305, 87] width 202 height 22
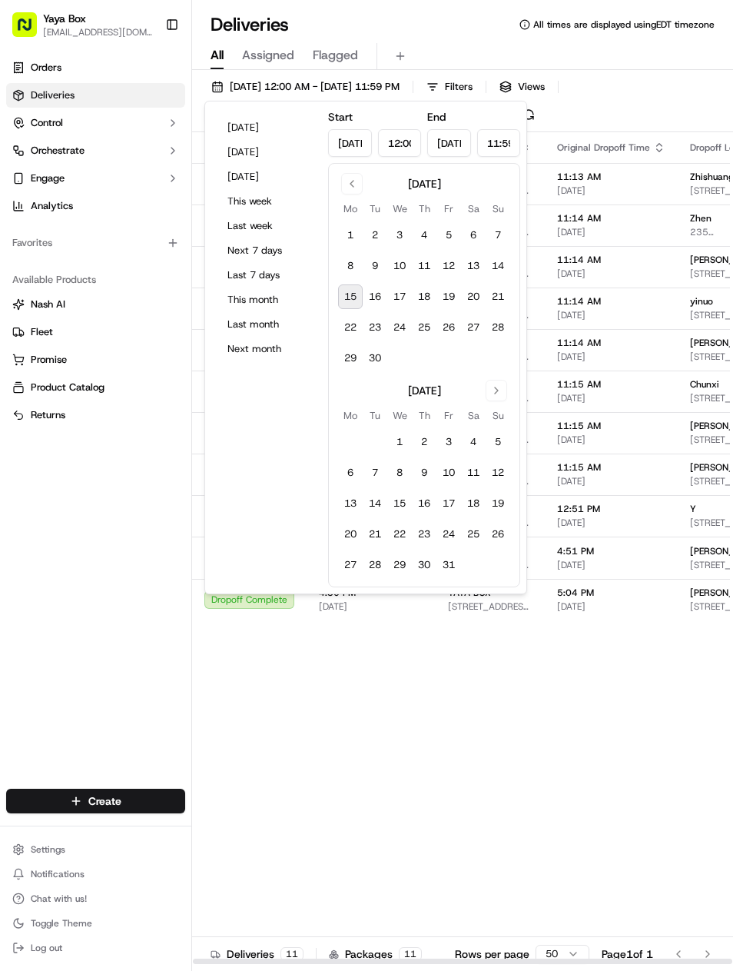
click at [361, 184] on button "Go to previous month" at bounding box center [352, 184] width 22 height 22
click at [451, 337] on button "22" at bounding box center [449, 327] width 25 height 25
type input "Aug 22, 2025"
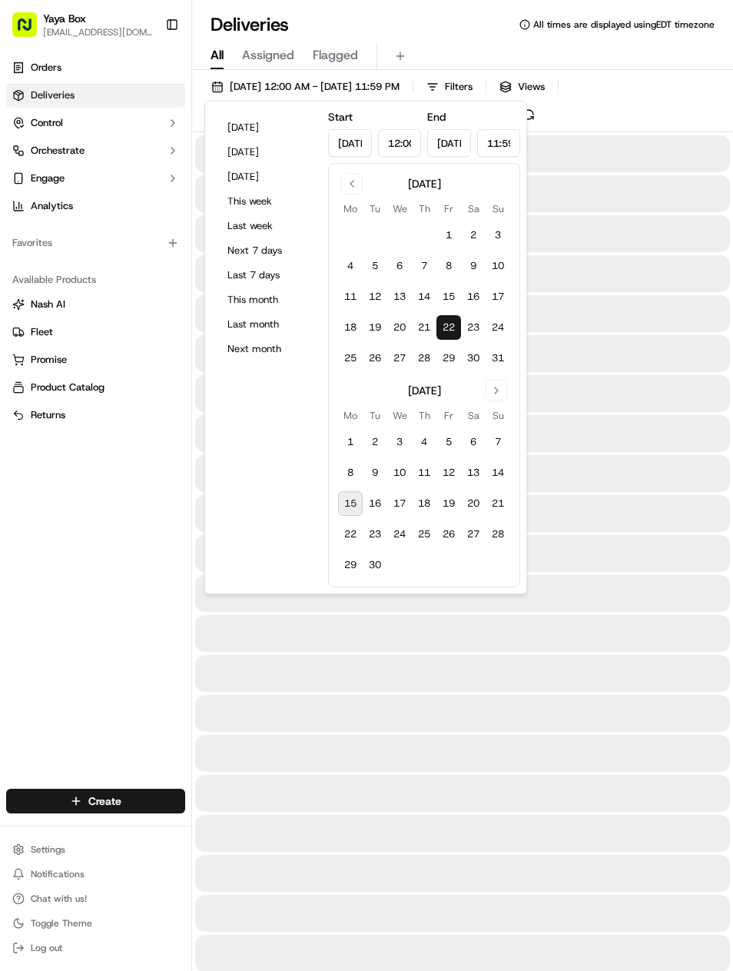
click at [448, 331] on button "22" at bounding box center [449, 327] width 25 height 25
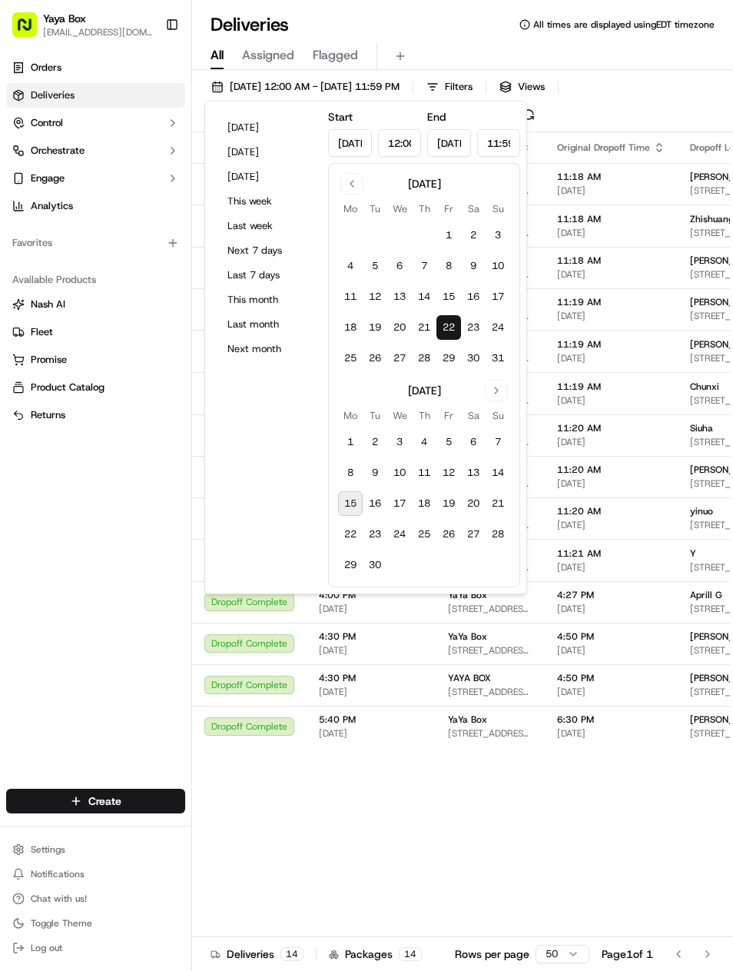
click at [168, 588] on div "Orders Deliveries Control Orchestrate Engage Analytics Favorites Available Prod…" at bounding box center [95, 412] width 191 height 727
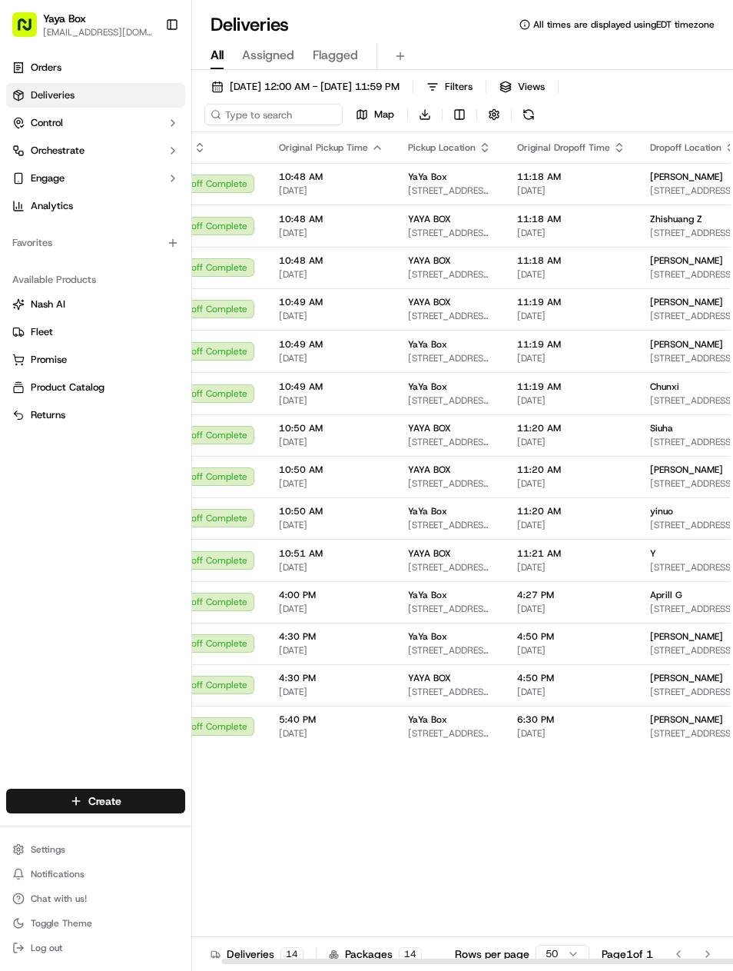
scroll to position [0, 41]
click at [676, 571] on span "[STREET_ADDRESS][US_STATE]" at bounding box center [692, 567] width 87 height 12
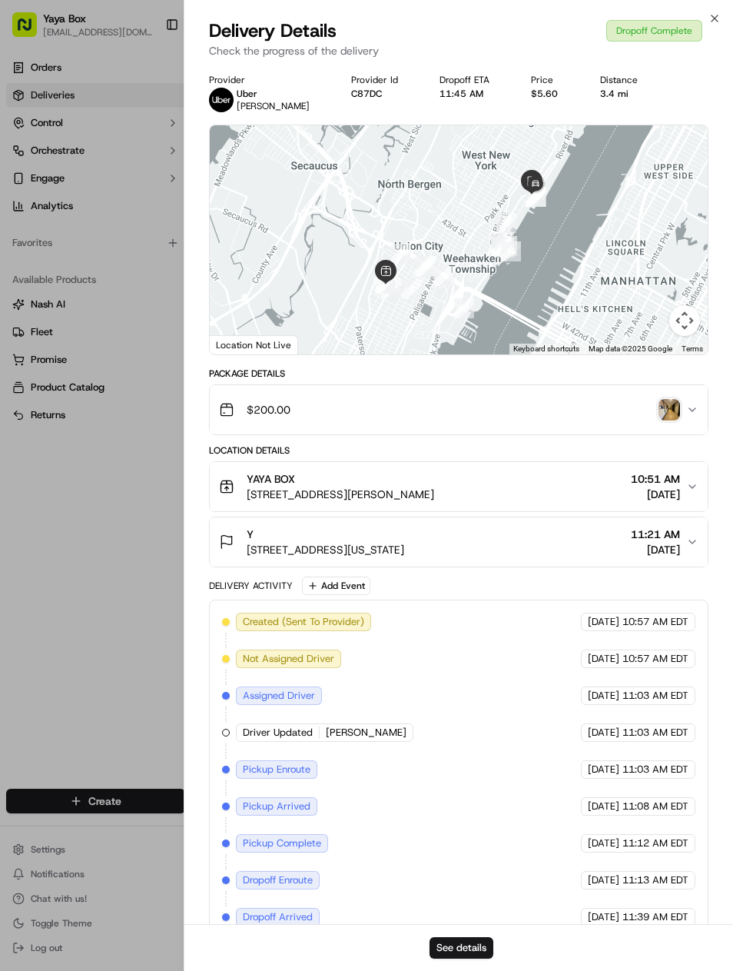
click at [488, 932] on div "See details" at bounding box center [459, 947] width 550 height 47
click at [490, 933] on div "See details" at bounding box center [459, 947] width 550 height 47
click at [487, 939] on button "See details" at bounding box center [462, 948] width 64 height 22
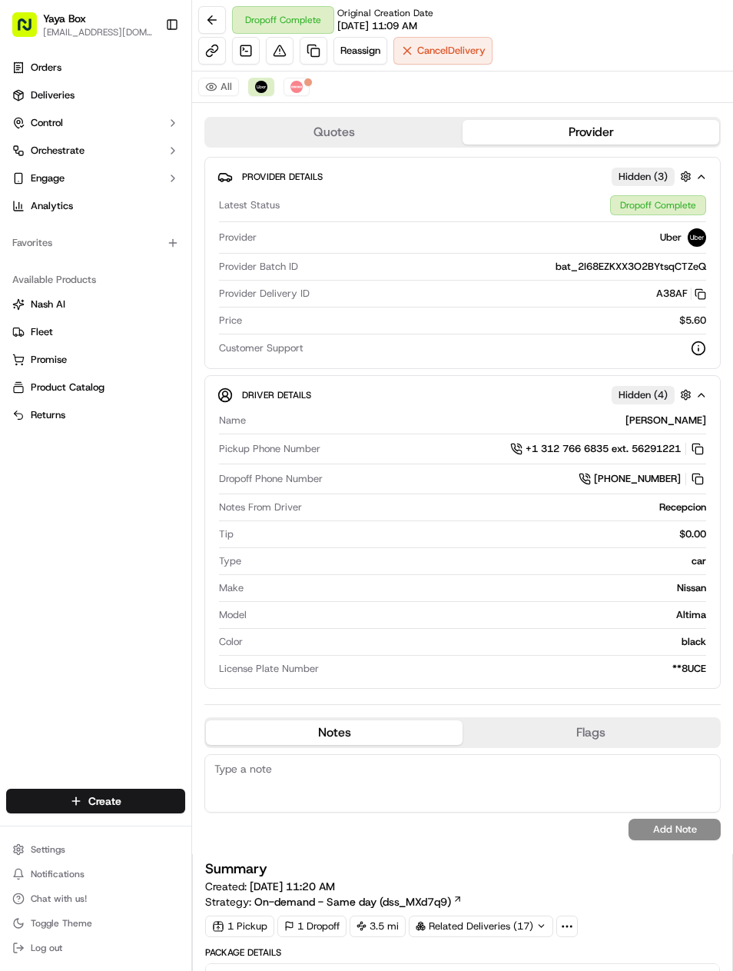
click at [320, 63] on link at bounding box center [314, 51] width 28 height 28
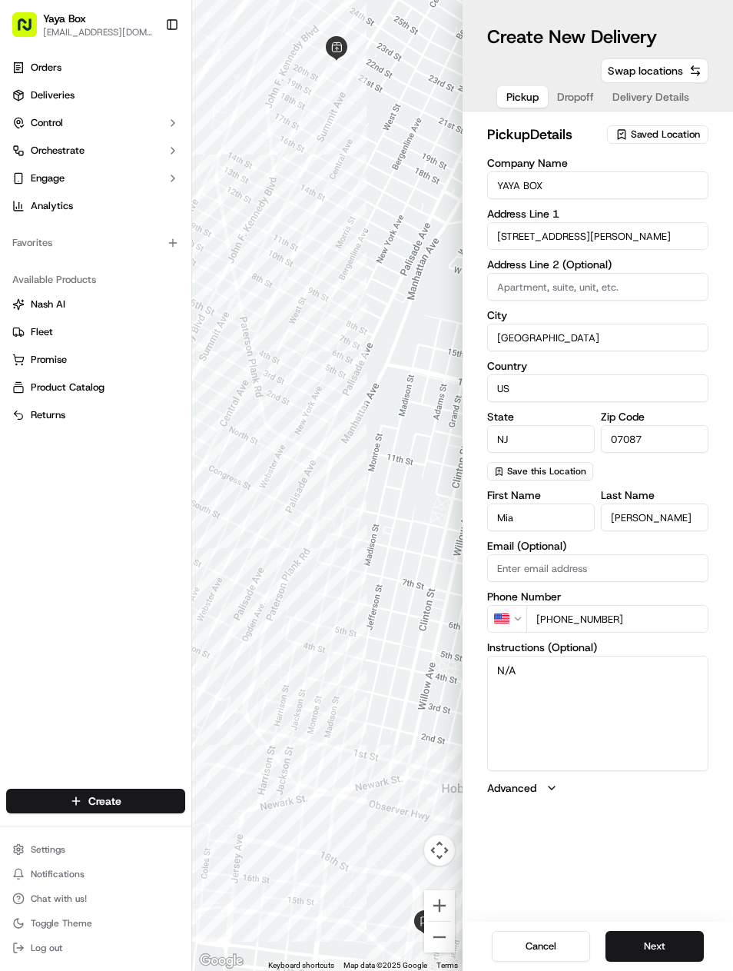
click at [662, 936] on button "Next" at bounding box center [655, 946] width 98 height 31
click at [665, 938] on button "Next" at bounding box center [655, 946] width 98 height 31
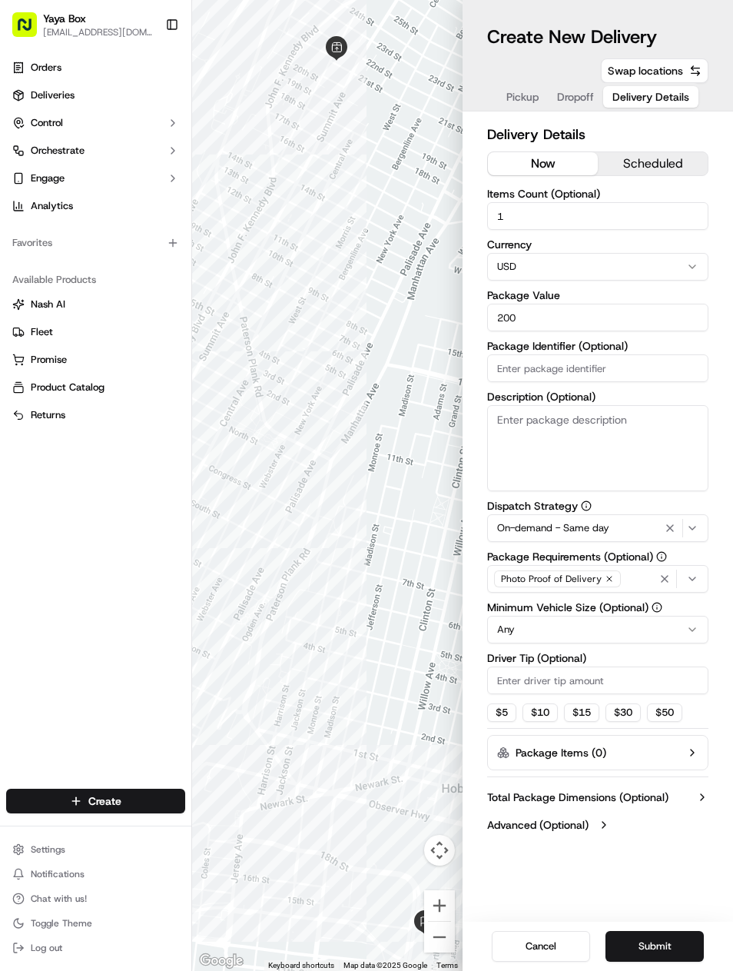
click at [669, 533] on icon "button" at bounding box center [670, 528] width 18 height 12
click at [659, 955] on button "Submit" at bounding box center [655, 946] width 98 height 31
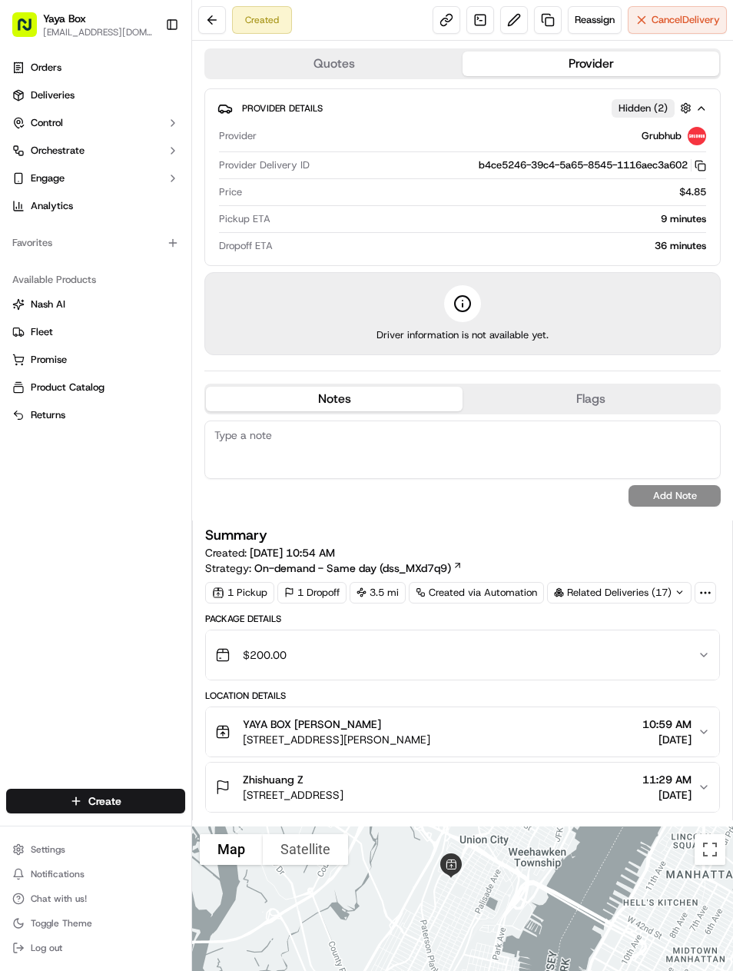
click at [130, 106] on link "Deliveries" at bounding box center [95, 95] width 179 height 25
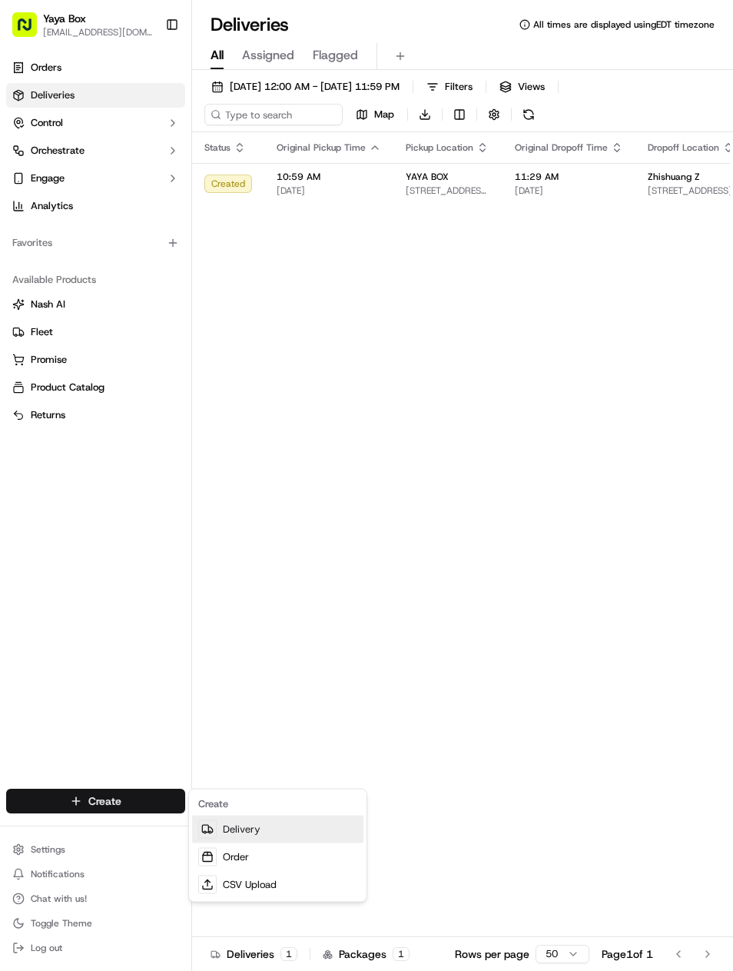
click at [309, 831] on link "Delivery" at bounding box center [277, 830] width 171 height 28
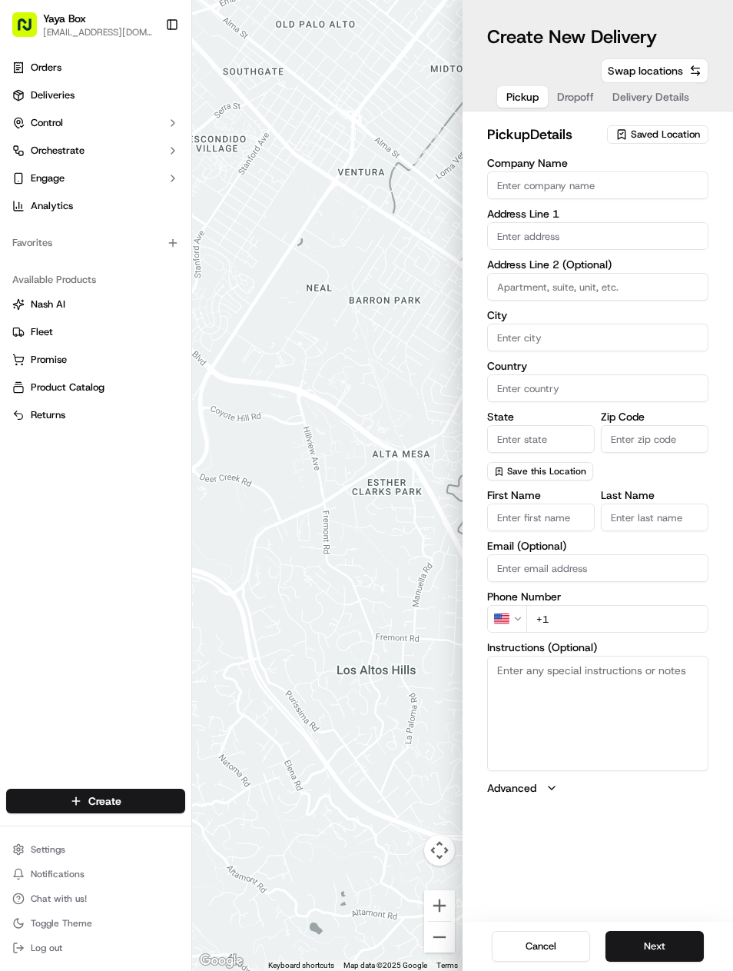
click at [613, 185] on input "Company Name" at bounding box center [597, 185] width 221 height 28
type input "YaYa Box"
click at [670, 227] on input "text" at bounding box center [597, 236] width 221 height 28
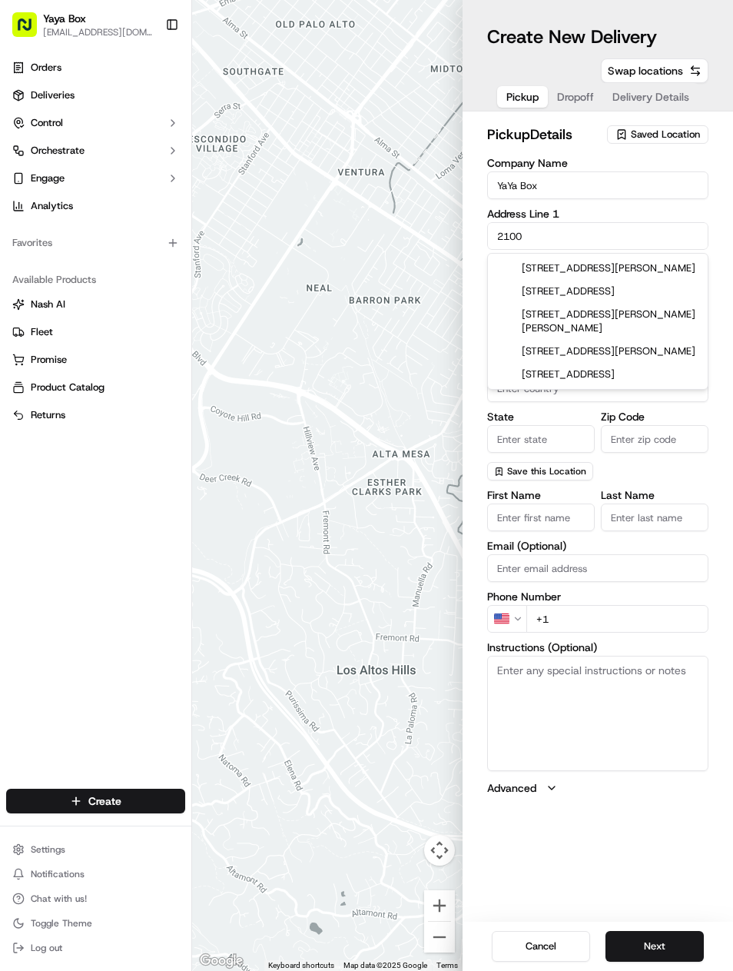
click at [658, 284] on div "2100 88th Street, North Bergen, NJ" at bounding box center [598, 291] width 214 height 23
type input "2100 88th St, North Bergen, NJ 07047, USA"
type input "North Bergen"
type input "United States"
type input "NJ"
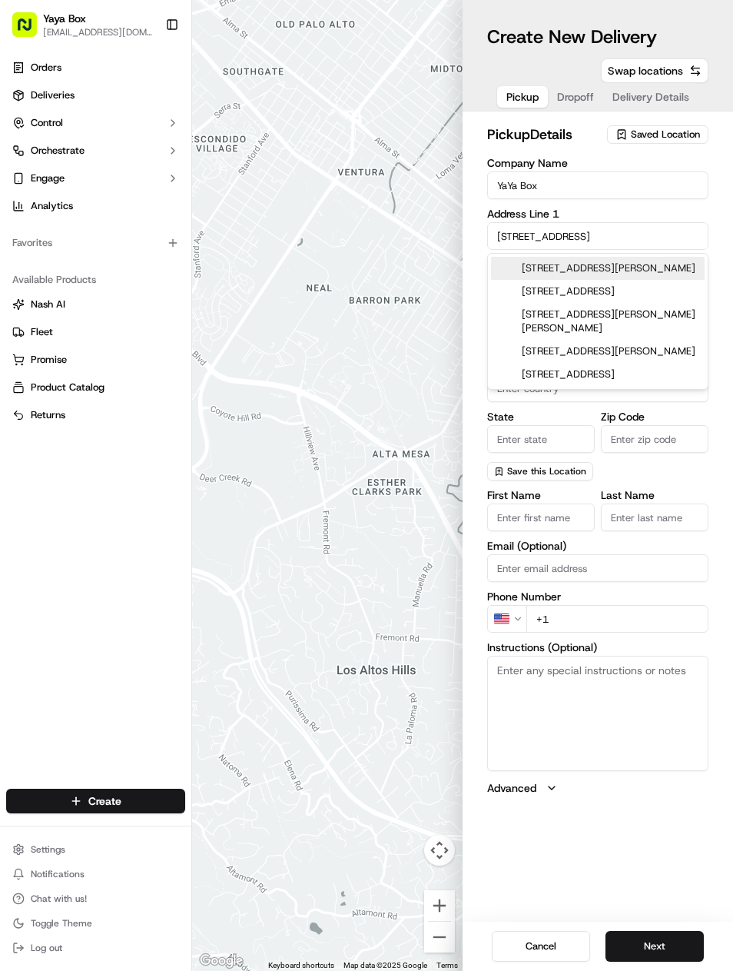
type input "07047"
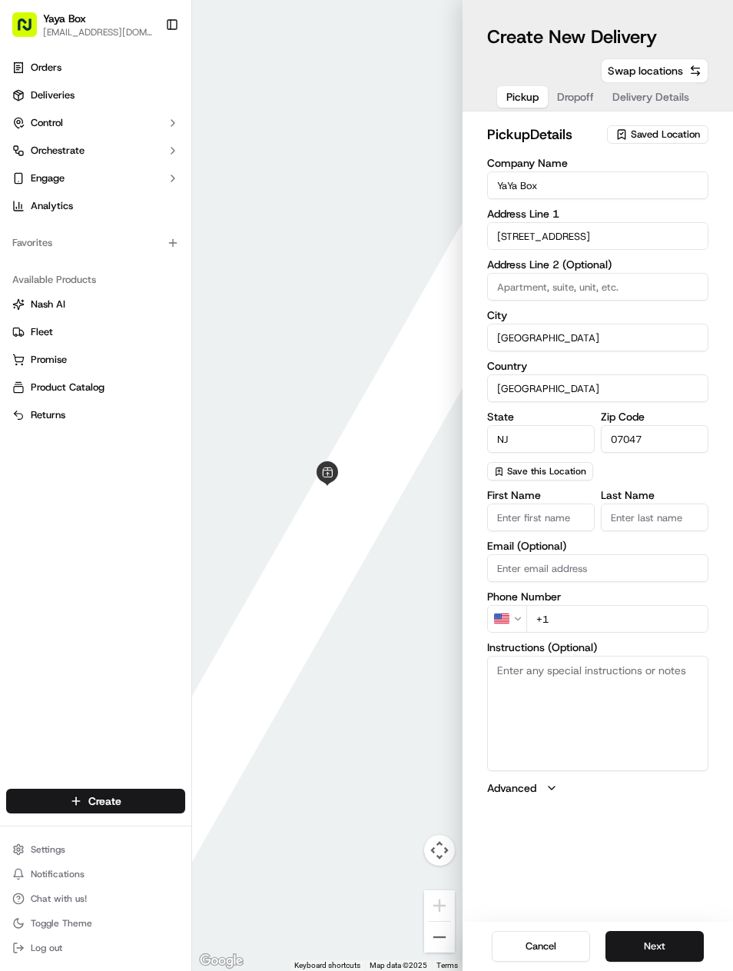
click at [664, 236] on input "2100 88th Street" at bounding box center [597, 236] width 221 height 28
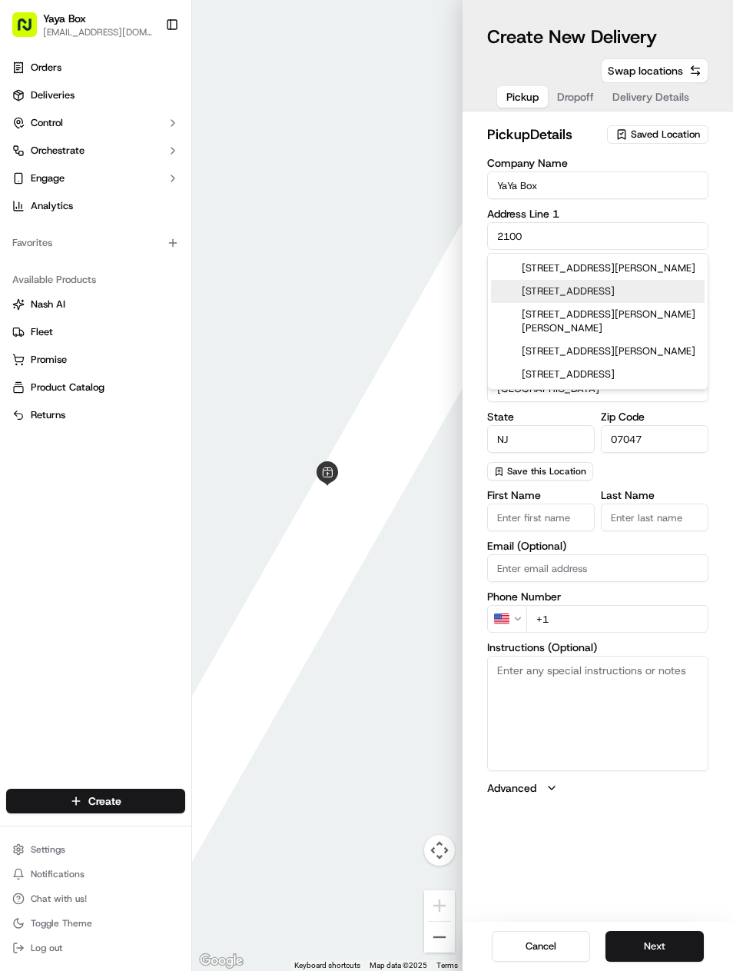
click at [683, 264] on div "2100 Kerrigan Avenue, Union City, NJ" at bounding box center [598, 268] width 214 height 23
type input "[STREET_ADDRESS][PERSON_NAME]"
type input "Union City"
type input "07087"
type input "2100 Kerrigan Avenue"
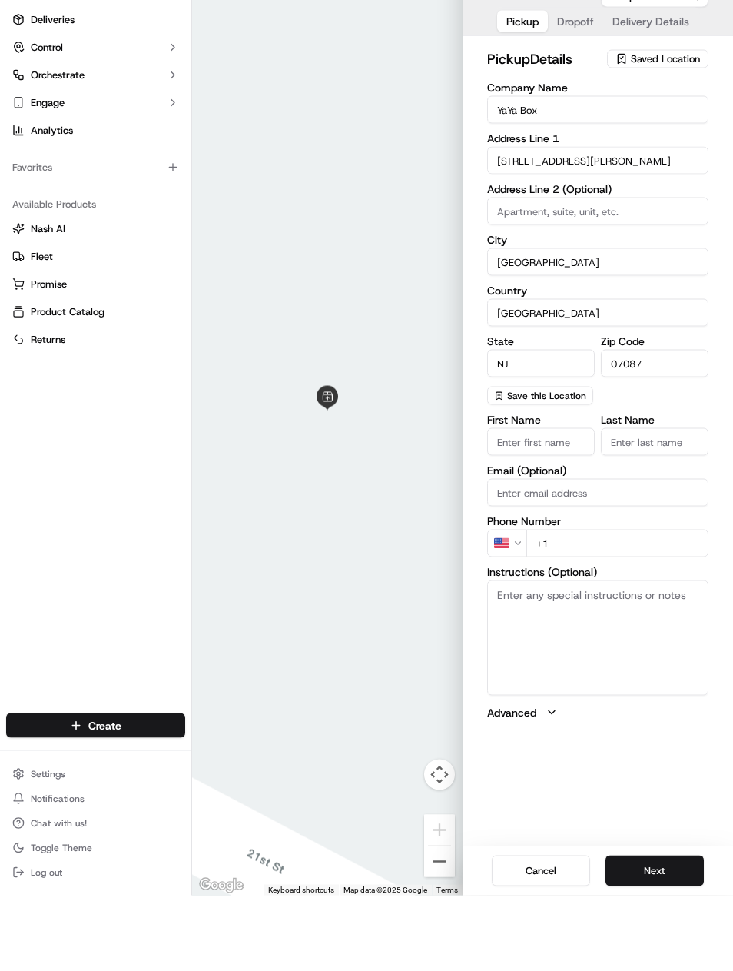
click at [580, 503] on input "First Name" at bounding box center [541, 517] width 108 height 28
click at [621, 554] on input "Email (Optional)" at bounding box center [597, 568] width 221 height 28
click at [649, 605] on input "+1" at bounding box center [618, 619] width 182 height 28
type input "+1 917 216 4865"
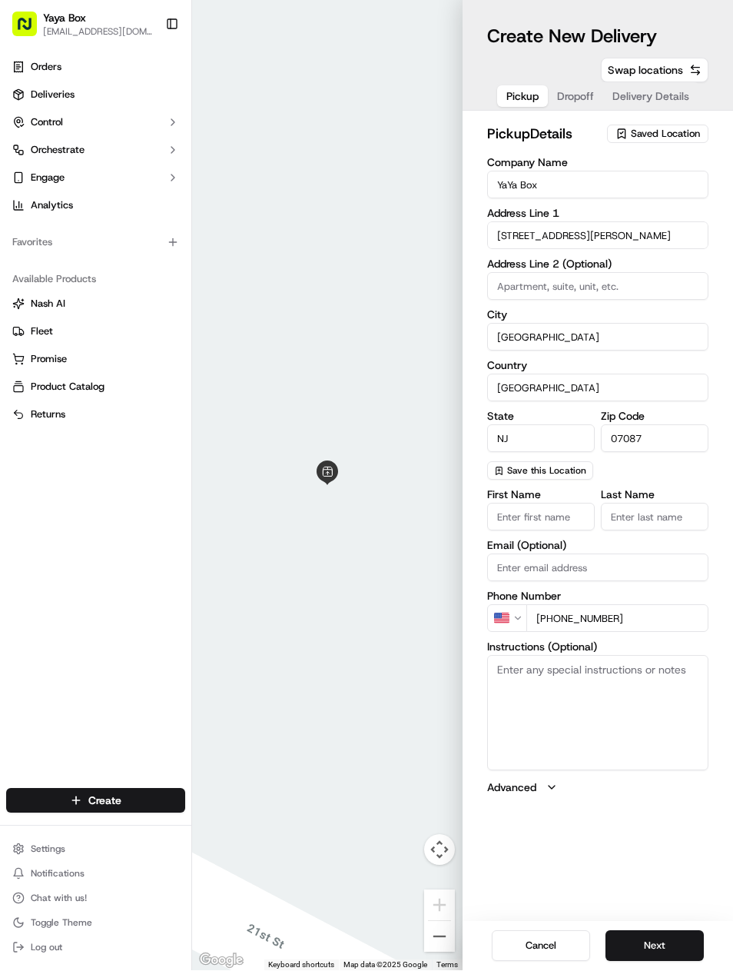
click at [666, 955] on button "Next" at bounding box center [655, 946] width 98 height 31
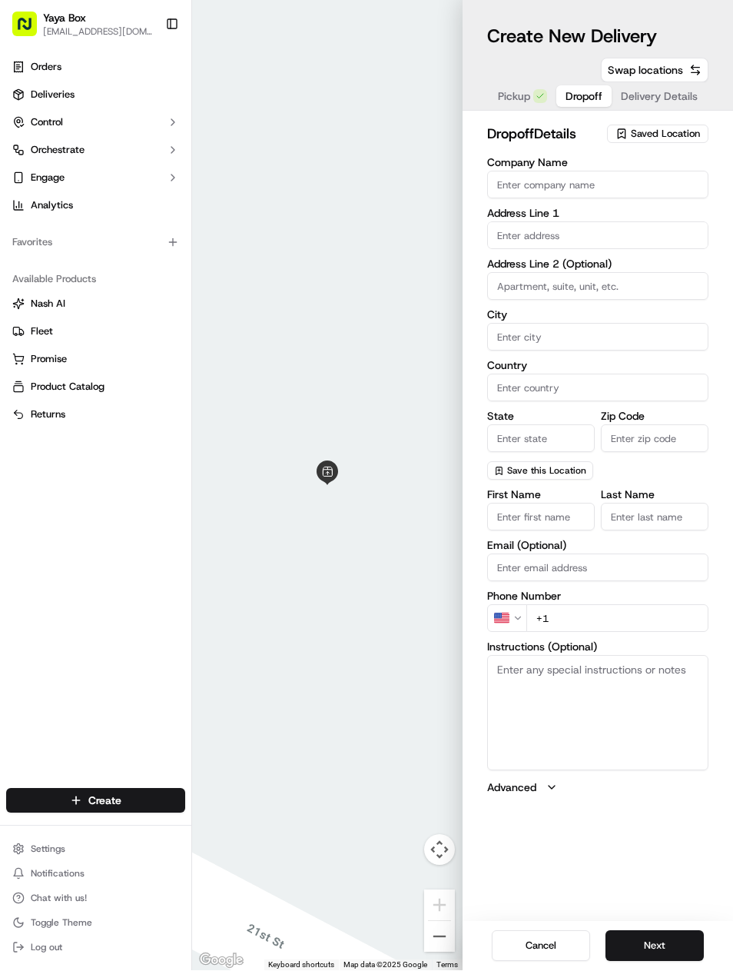
click at [637, 184] on input "Company Name" at bounding box center [597, 185] width 221 height 28
type input "Lym"
click at [643, 239] on input "text" at bounding box center [597, 236] width 221 height 28
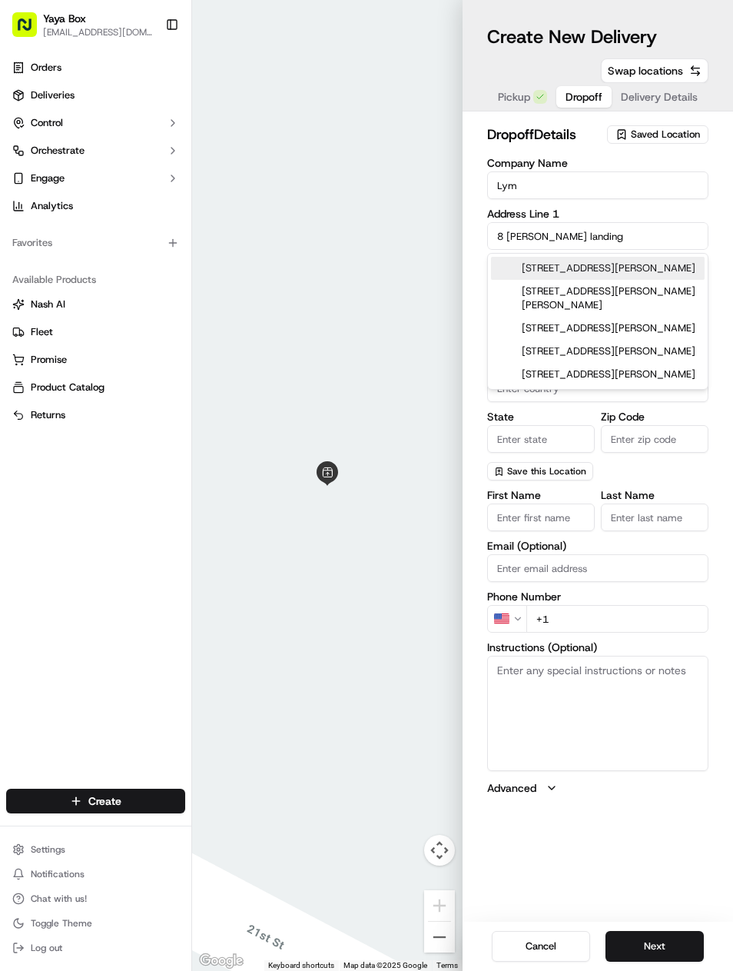
click at [676, 275] on div "8 Jacob's Landing Way, Secaucus, NJ" at bounding box center [598, 268] width 214 height 23
type input "[STREET_ADDRESS][PERSON_NAME]"
type input "Secaucus"
type input "United States"
type input "NJ"
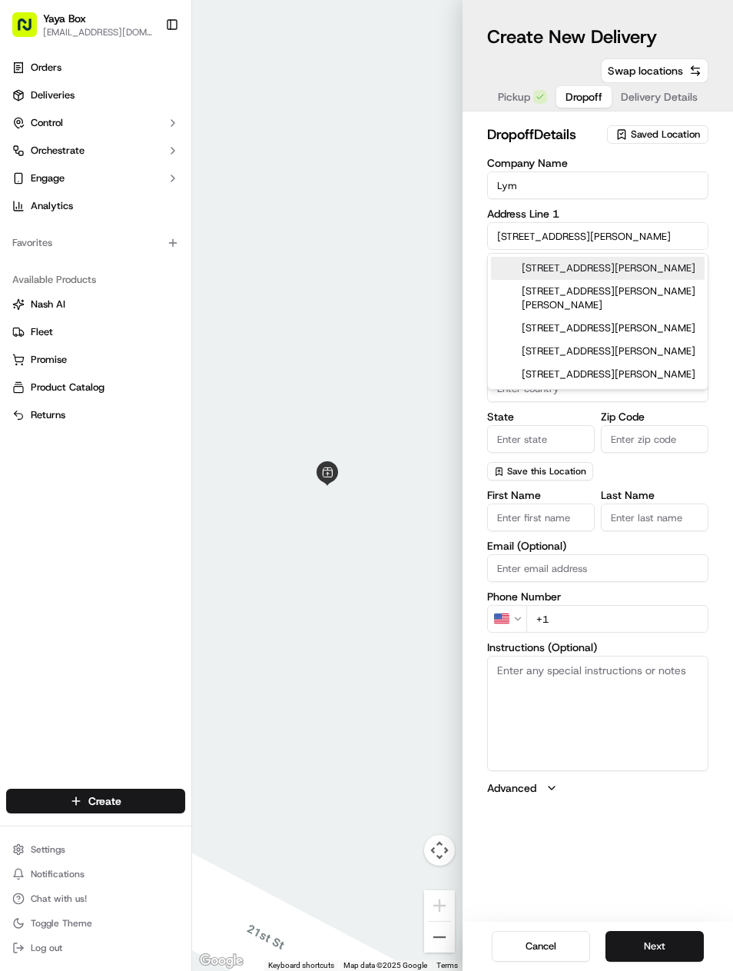
type input "07094"
type input "8 Jacob's Landing Way"
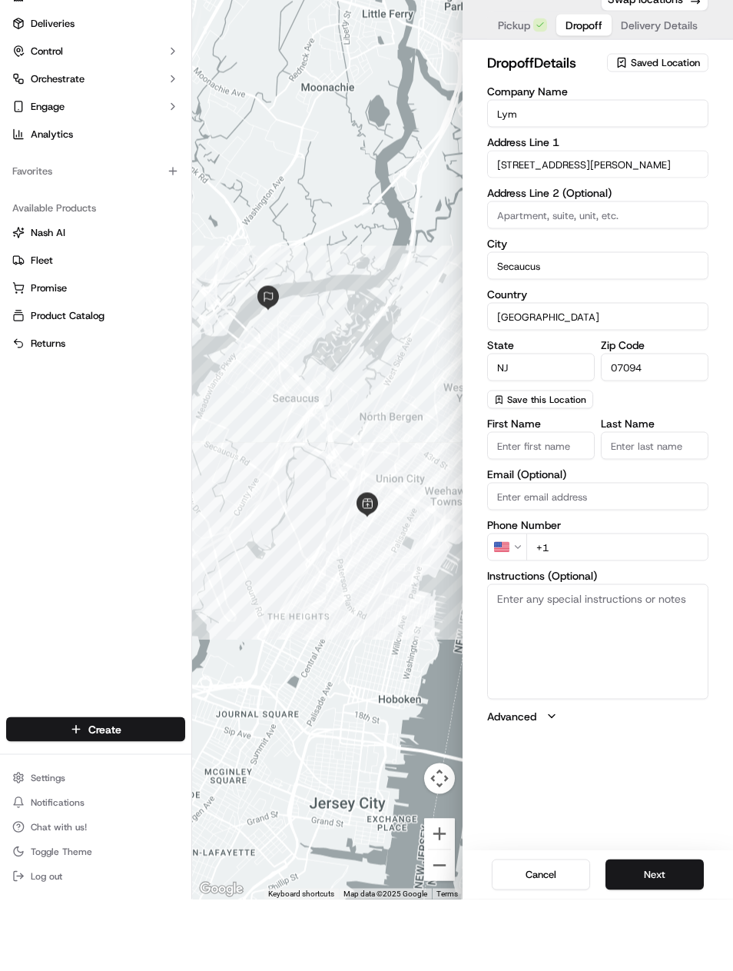
click at [625, 591] on div "Phone Number US +1" at bounding box center [597, 612] width 221 height 42
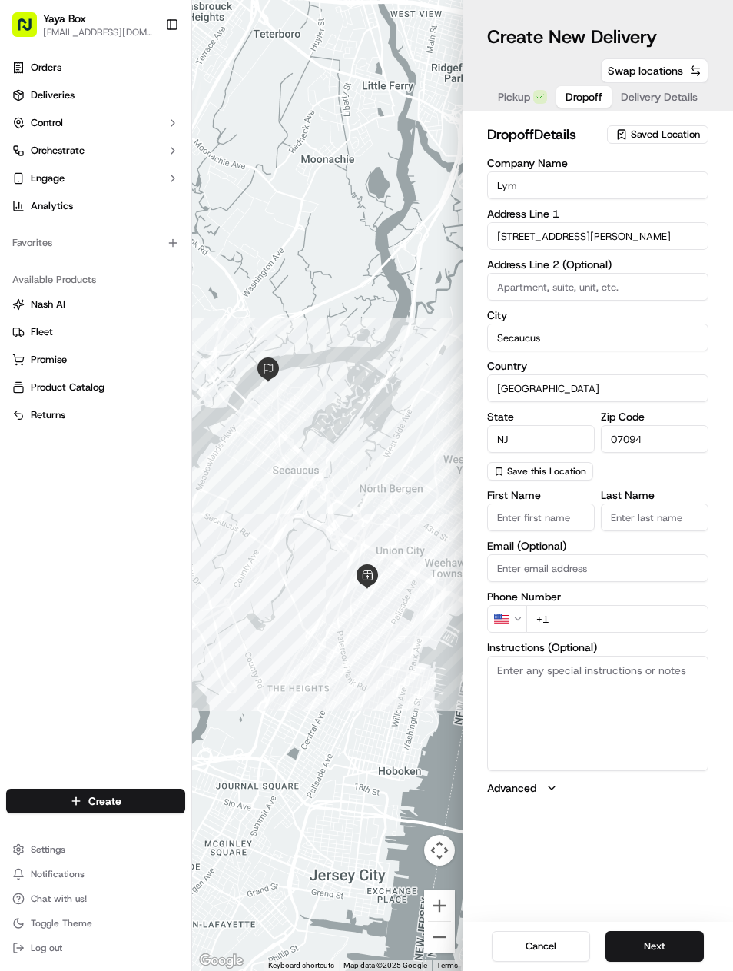
click at [638, 606] on input "+1" at bounding box center [618, 619] width 182 height 28
click at [637, 606] on input "+1" at bounding box center [618, 619] width 182 height 28
click at [624, 616] on input "+1" at bounding box center [618, 619] width 182 height 28
type input "+1 814 964 2552"
click at [682, 935] on button "Next" at bounding box center [655, 946] width 98 height 31
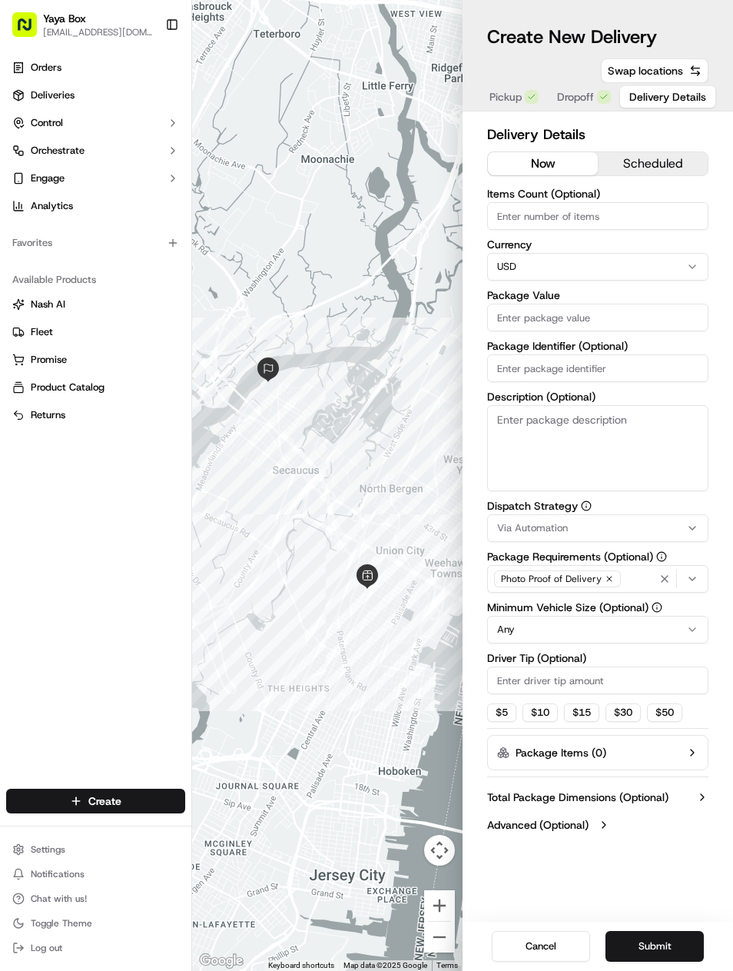
click at [653, 314] on input "Package Value" at bounding box center [597, 318] width 221 height 28
type input "200"
click at [673, 954] on button "Submit" at bounding box center [655, 946] width 98 height 31
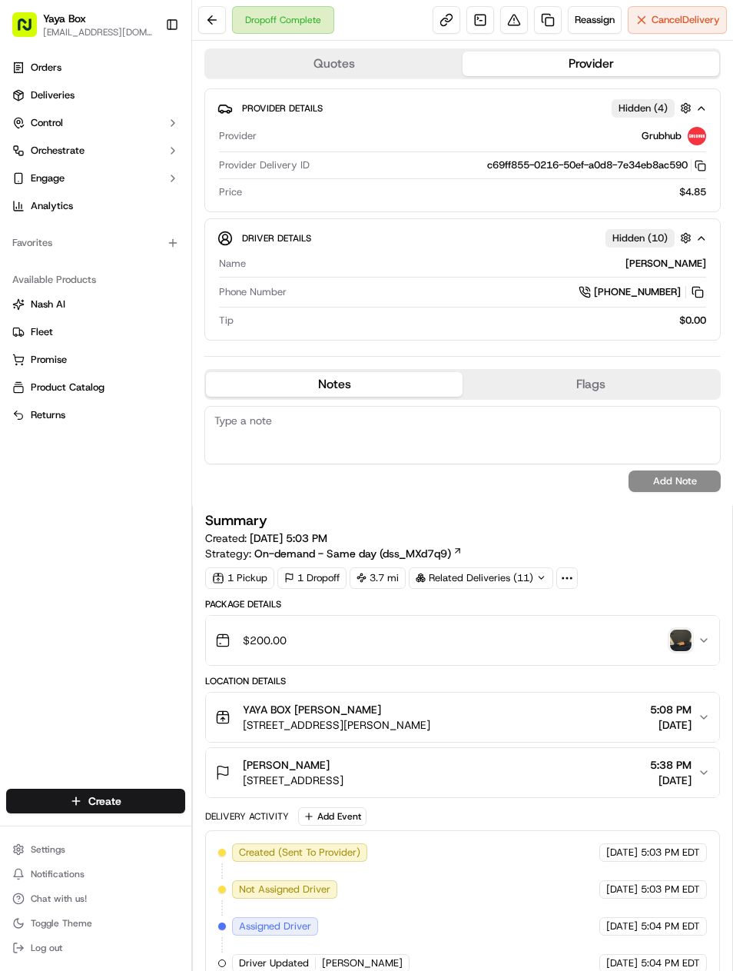
click at [549, 23] on link at bounding box center [548, 20] width 28 height 28
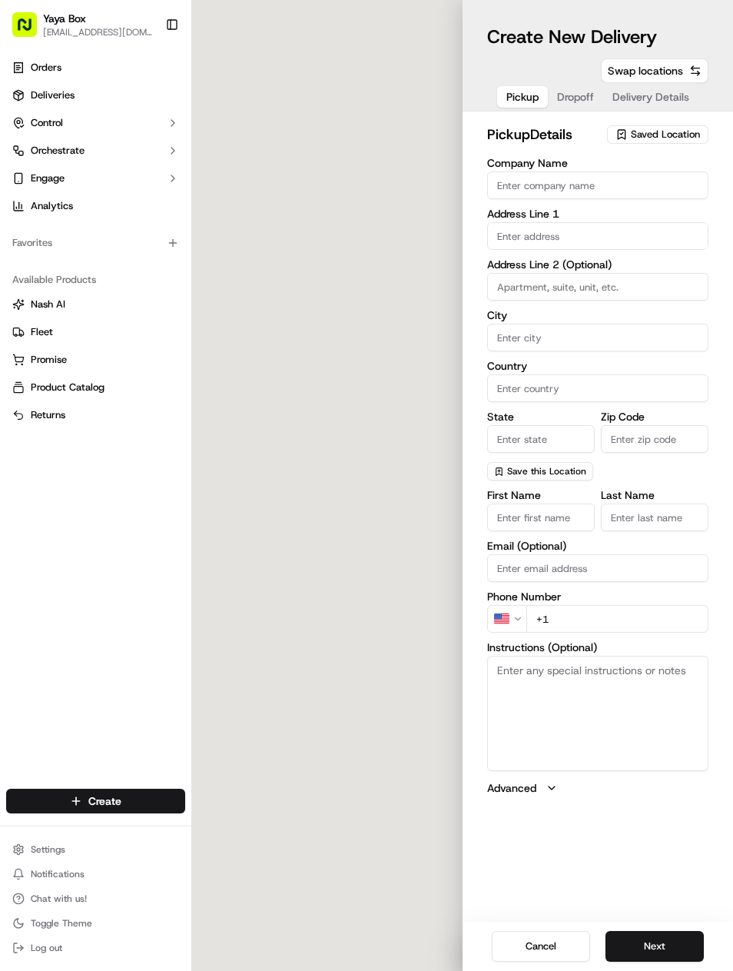
type input "YAYA BOX"
type input "[GEOGRAPHIC_DATA]"
type input "US"
type input "NJ"
type input "07087"
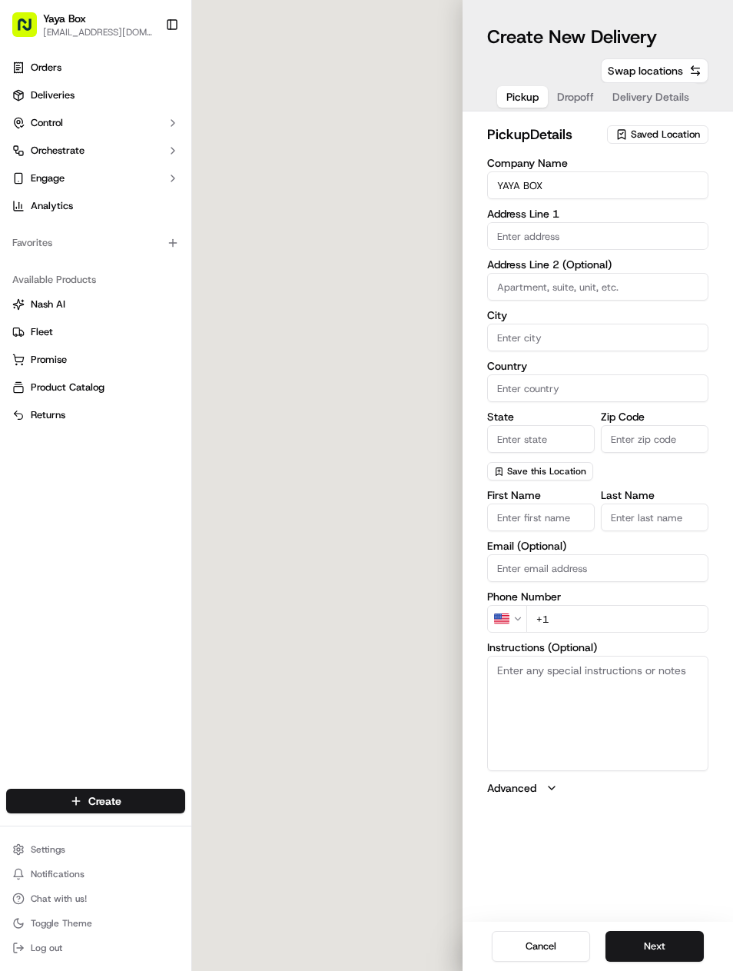
type input "MIA"
type input "LIU"
type input "+1 201 647 9902"
type textarea "N/A"
type input "2100 Kerrigan Ave"
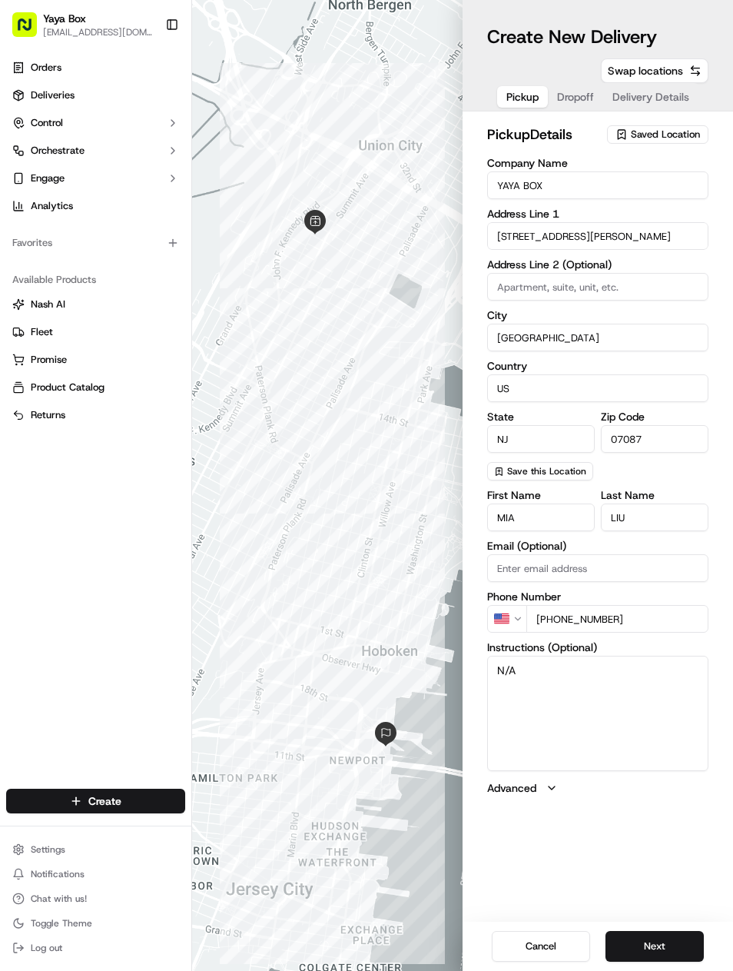
click at [663, 953] on button "Next" at bounding box center [655, 946] width 98 height 31
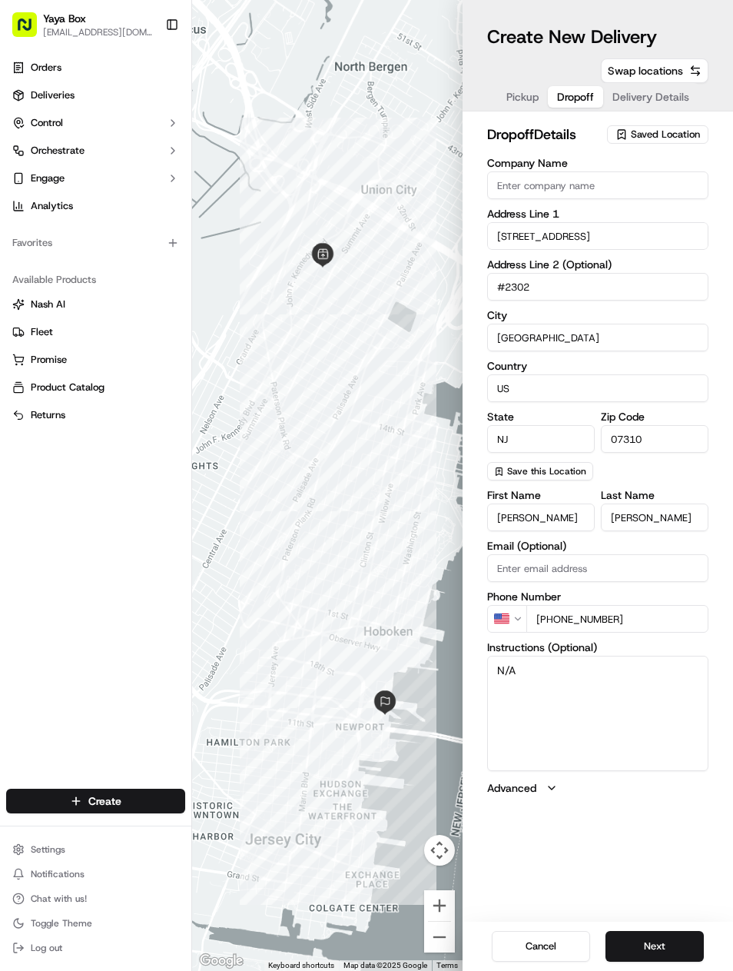
click at [670, 941] on button "Next" at bounding box center [655, 946] width 98 height 31
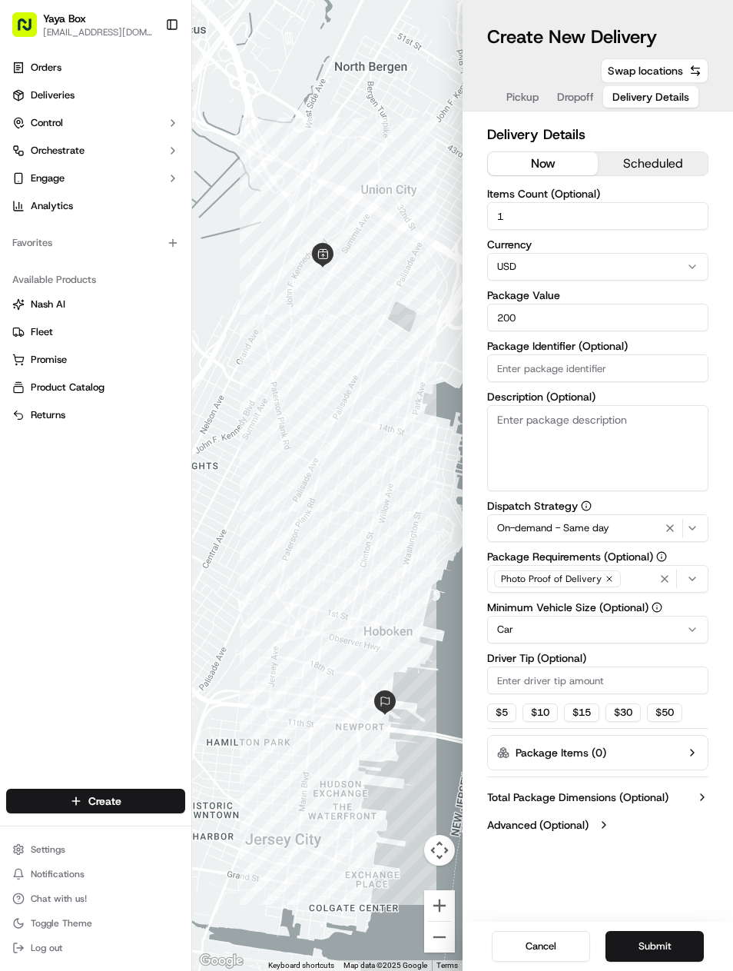
click at [670, 527] on icon "button" at bounding box center [670, 528] width 18 height 12
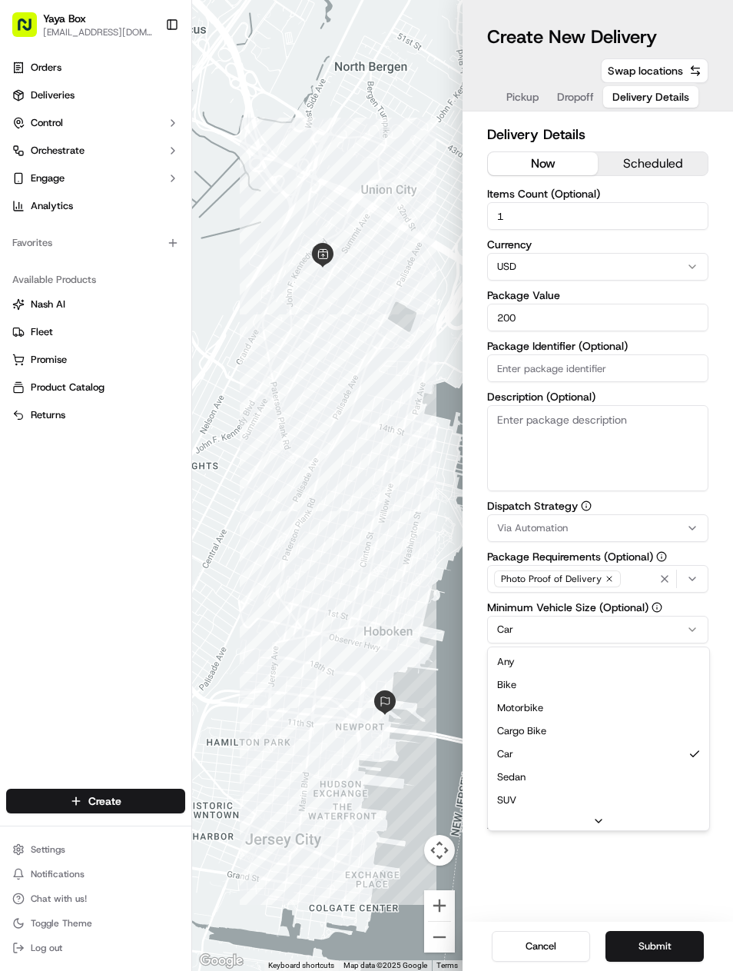
click at [645, 630] on html "Yaya Box yayaliciousjc@gmail.com Toggle Sidebar Orders Deliveries Control Orche…" at bounding box center [366, 485] width 733 height 971
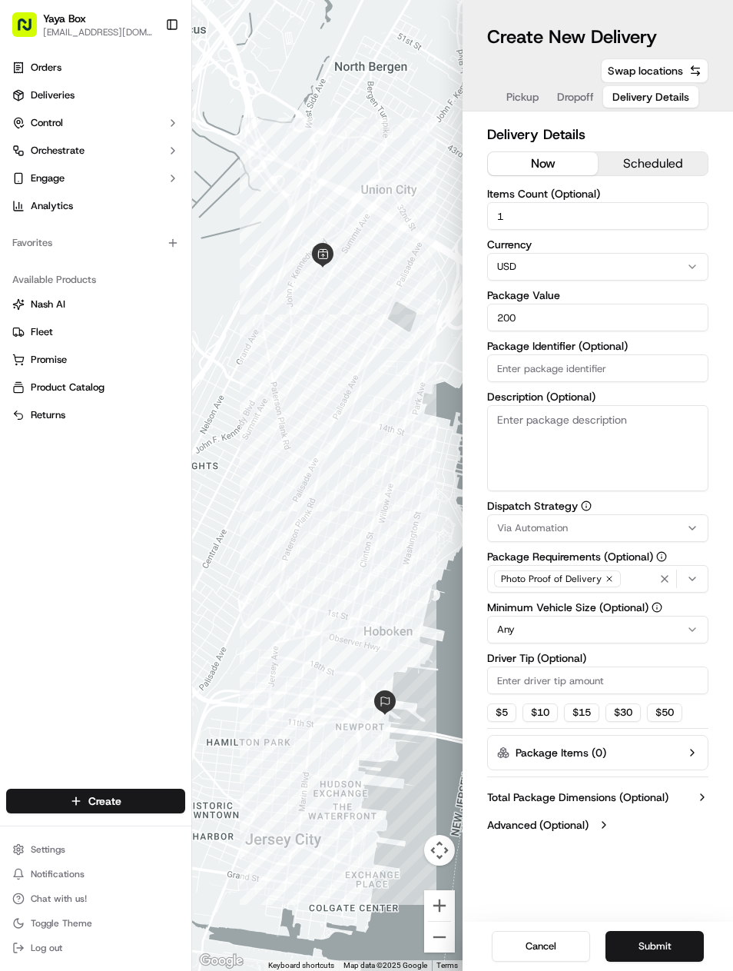
click at [686, 954] on button "Submit" at bounding box center [655, 946] width 98 height 31
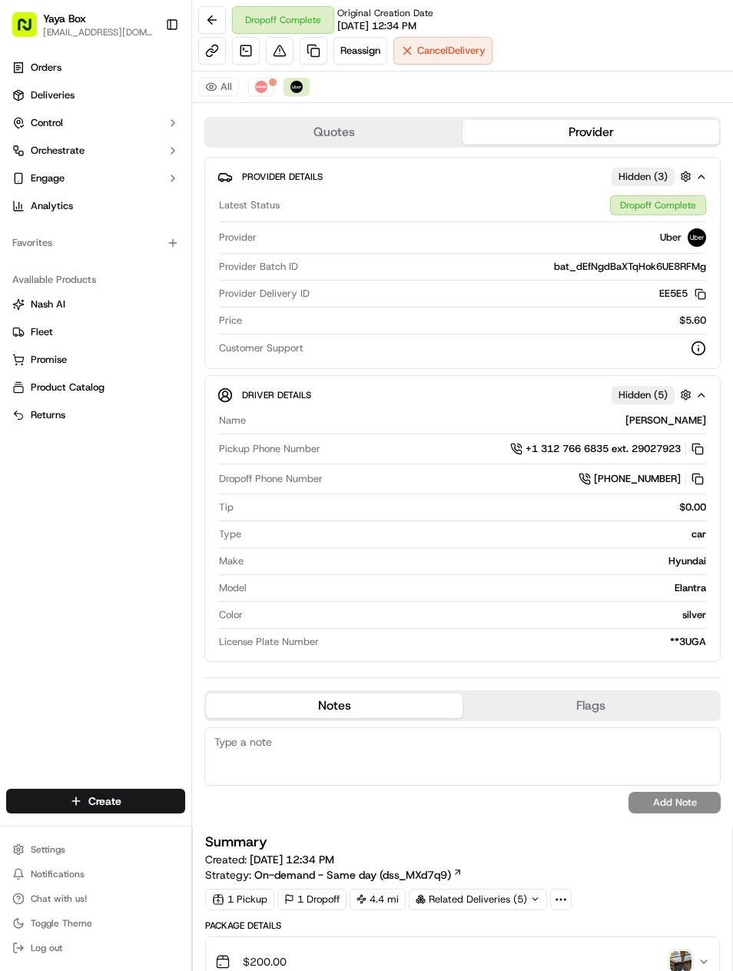
click at [324, 51] on link at bounding box center [314, 51] width 28 height 28
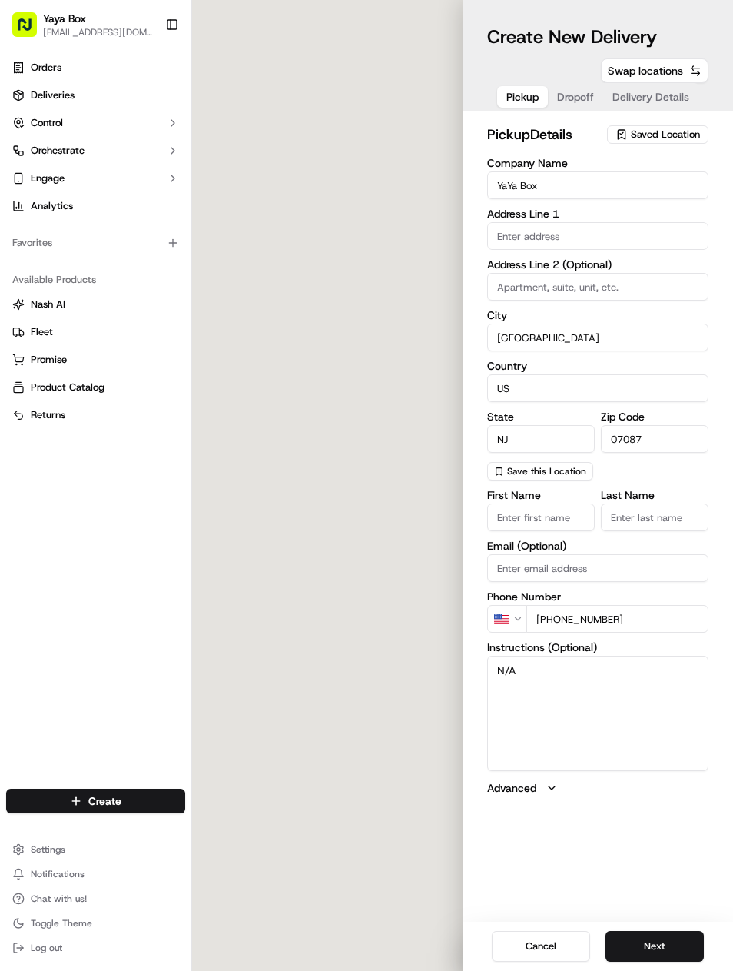
type input "2100 Kerrigan Ave"
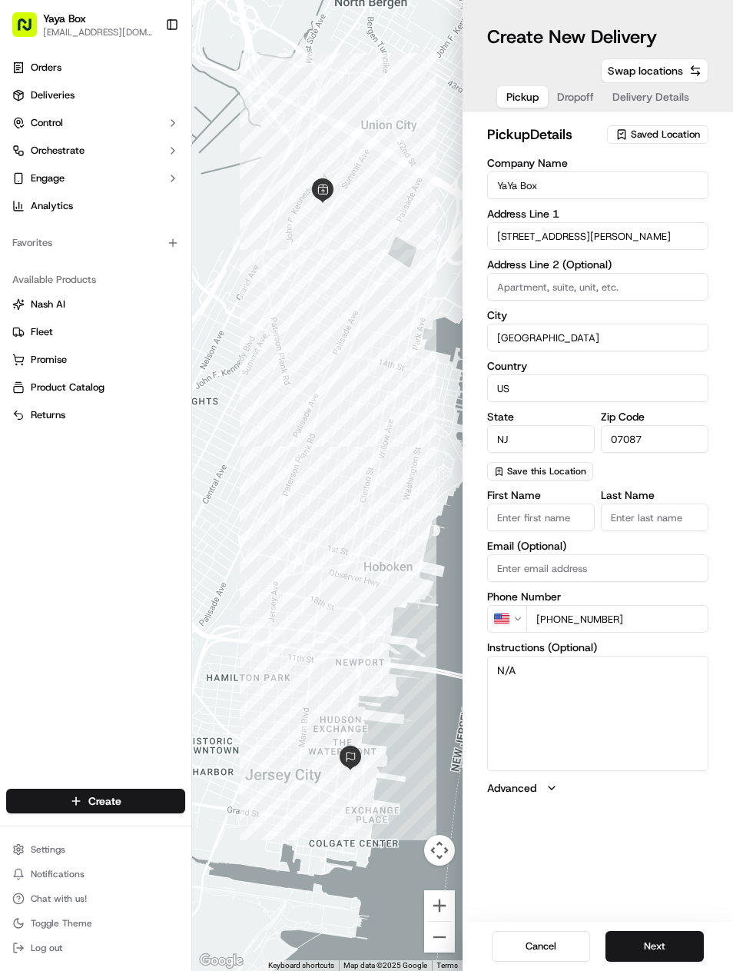
click at [665, 942] on button "Next" at bounding box center [655, 946] width 98 height 31
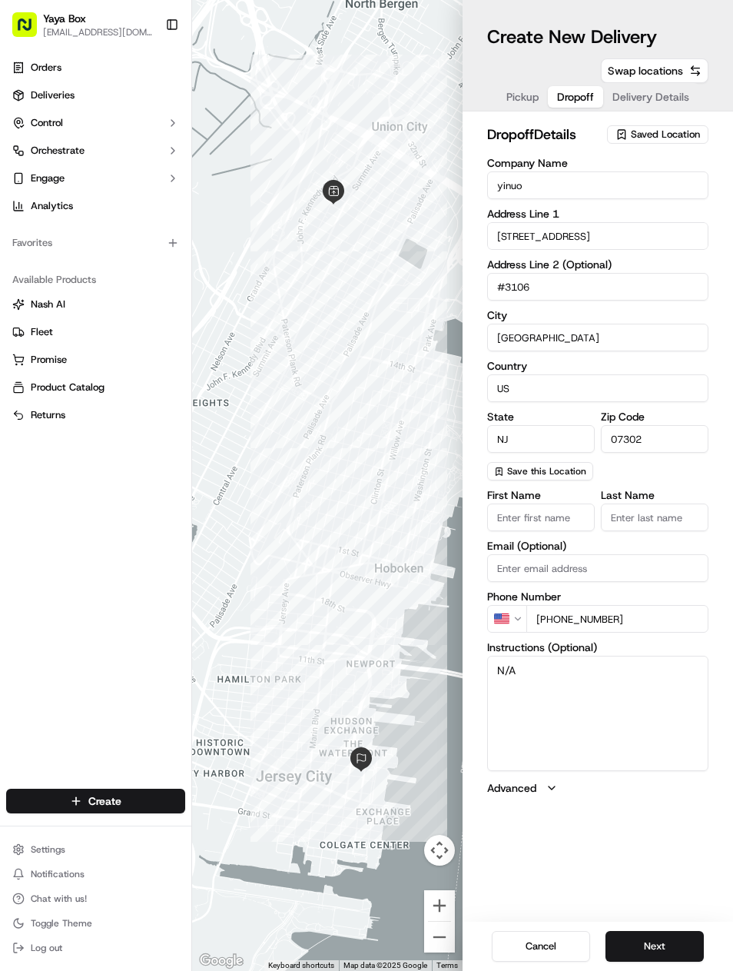
click at [669, 934] on button "Next" at bounding box center [655, 946] width 98 height 31
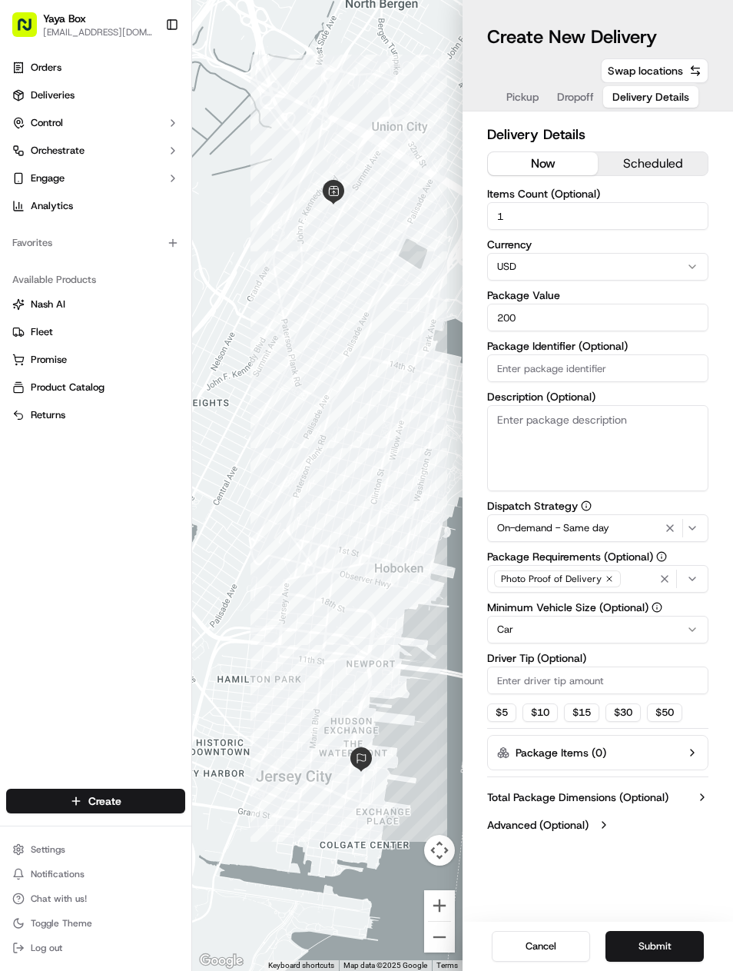
click at [676, 519] on div "button" at bounding box center [680, 528] width 38 height 18
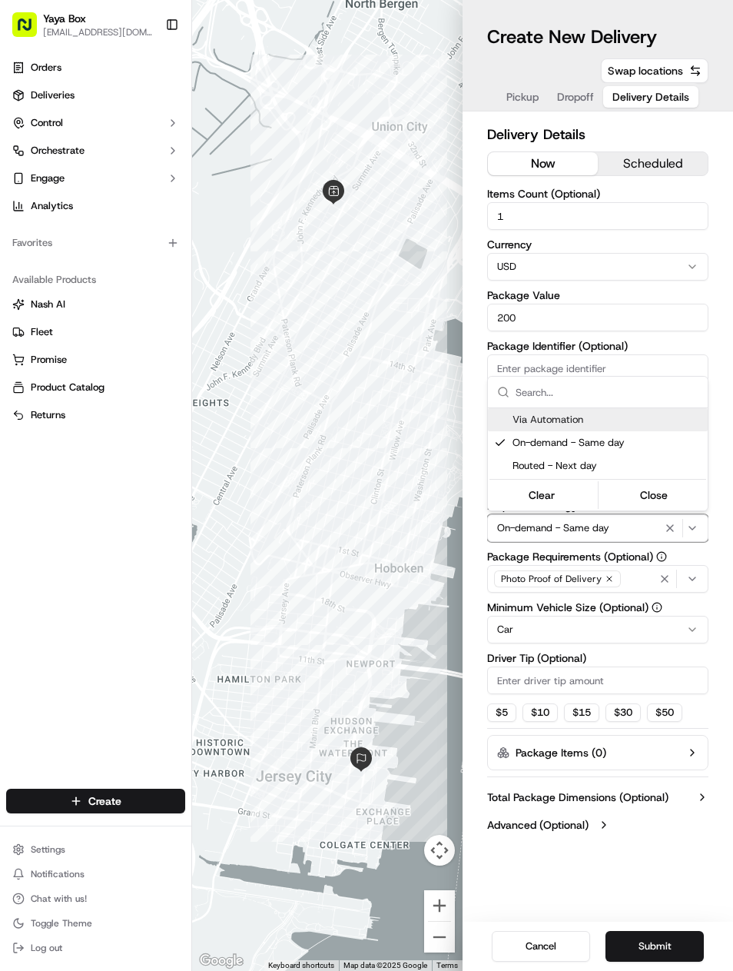
click at [669, 527] on icon "button" at bounding box center [670, 528] width 18 height 12
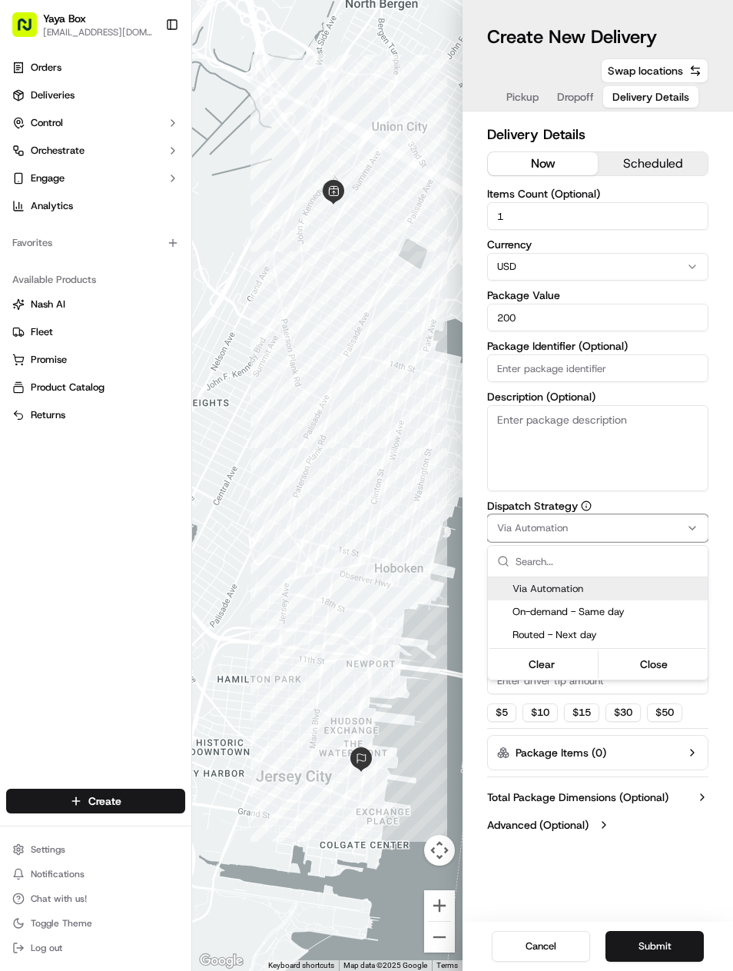
click at [669, 535] on html "Yaya Box yayaliciousjc@gmail.com Toggle Sidebar Orders Deliveries Control Orche…" at bounding box center [366, 485] width 733 height 971
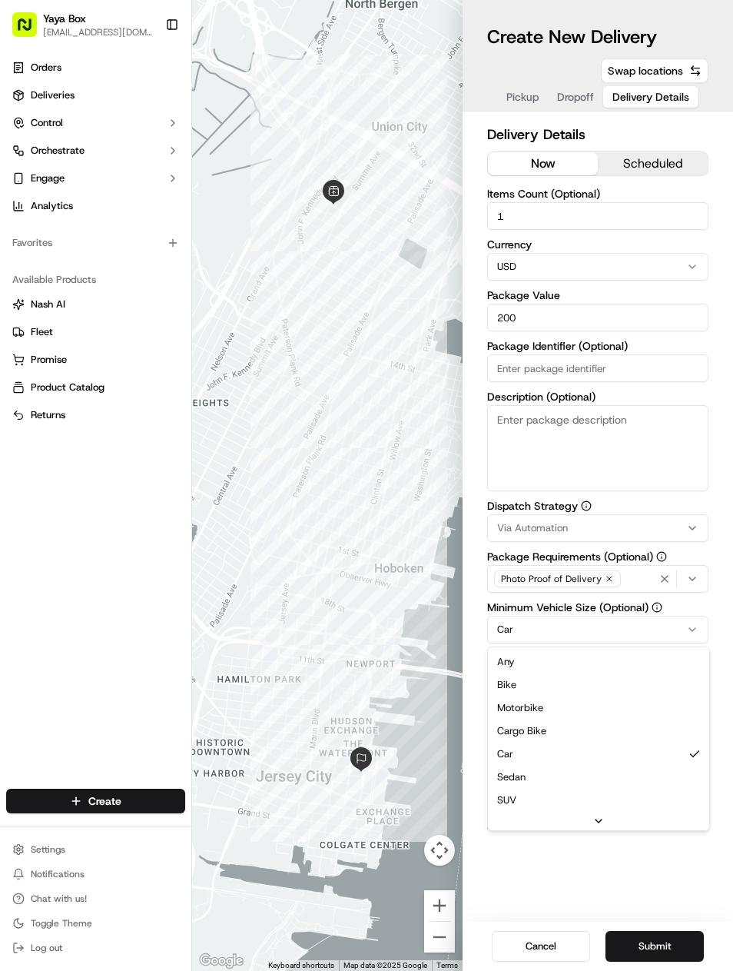
click at [643, 629] on html "Yaya Box [EMAIL_ADDRESS][DOMAIN_NAME] Toggle Sidebar Orders Deliveries Control …" at bounding box center [366, 485] width 733 height 971
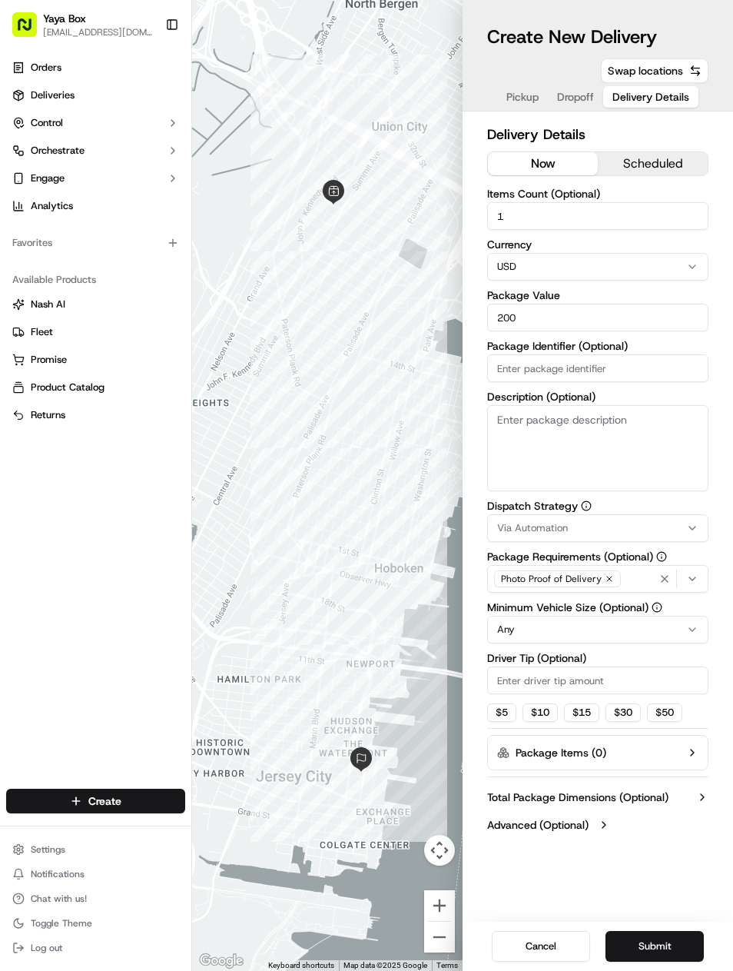
click at [684, 943] on button "Submit" at bounding box center [655, 946] width 98 height 31
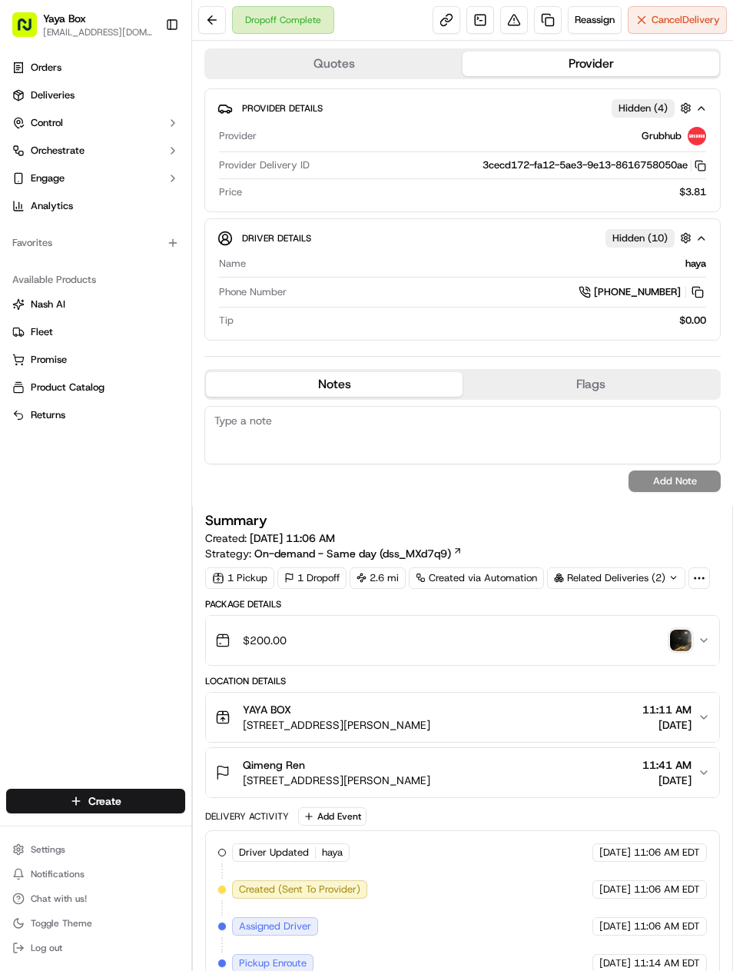
click at [543, 25] on link at bounding box center [548, 20] width 28 height 28
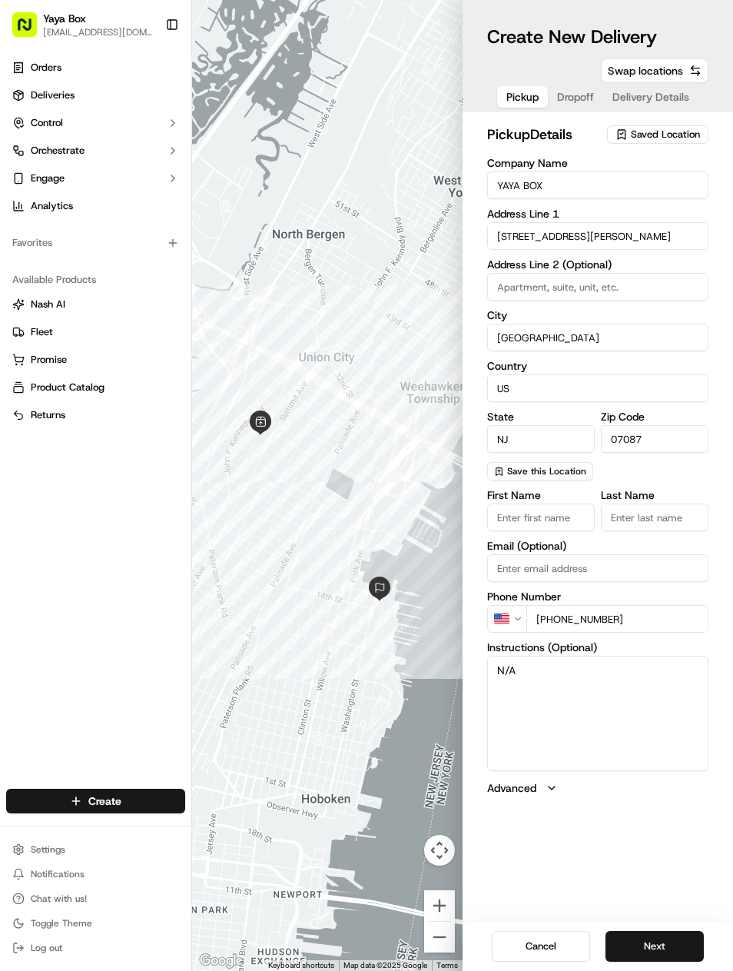
click at [646, 958] on button "Next" at bounding box center [655, 946] width 98 height 31
click at [679, 959] on button "Next" at bounding box center [655, 946] width 98 height 31
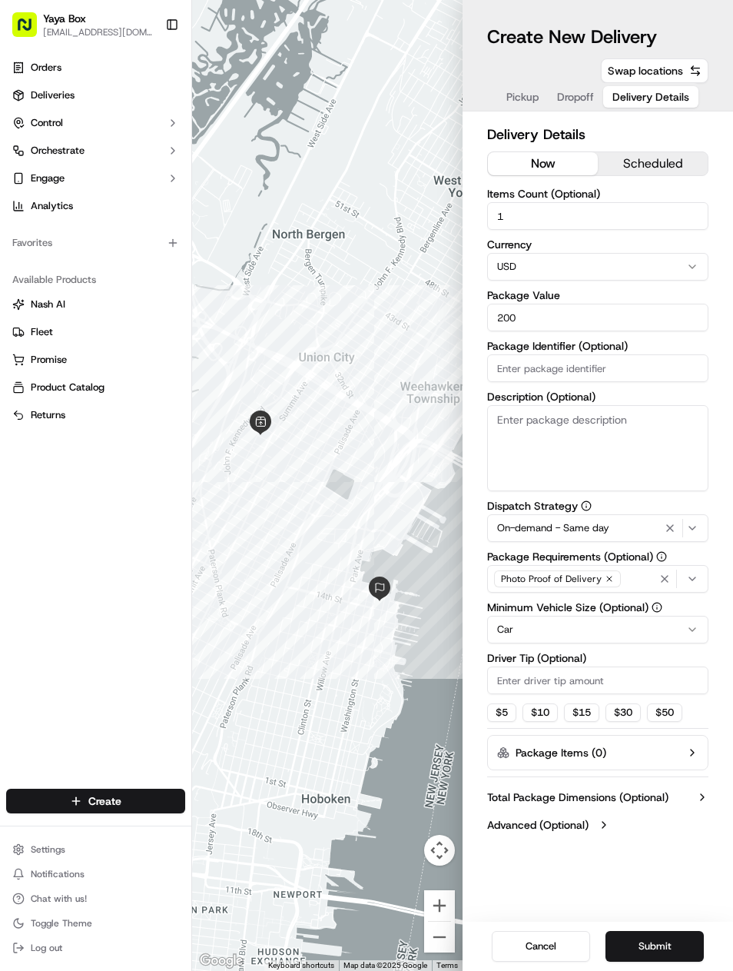
click at [671, 523] on icon "button" at bounding box center [670, 528] width 18 height 12
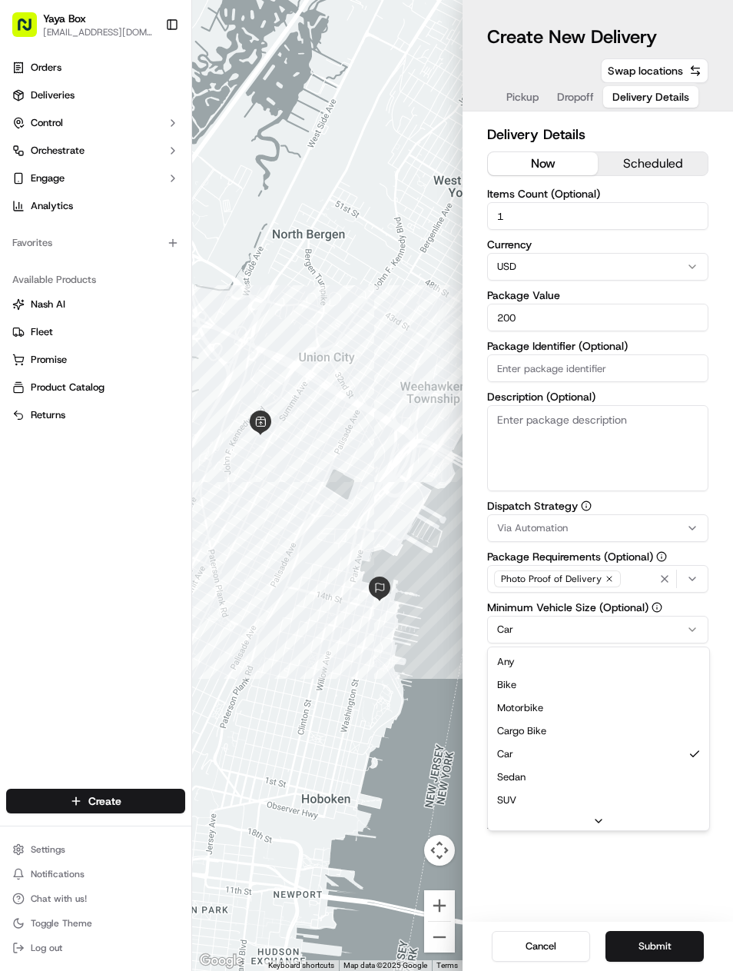
click at [640, 631] on html "Yaya Box [EMAIL_ADDRESS][DOMAIN_NAME] Toggle Sidebar Orders Deliveries Control …" at bounding box center [366, 485] width 733 height 971
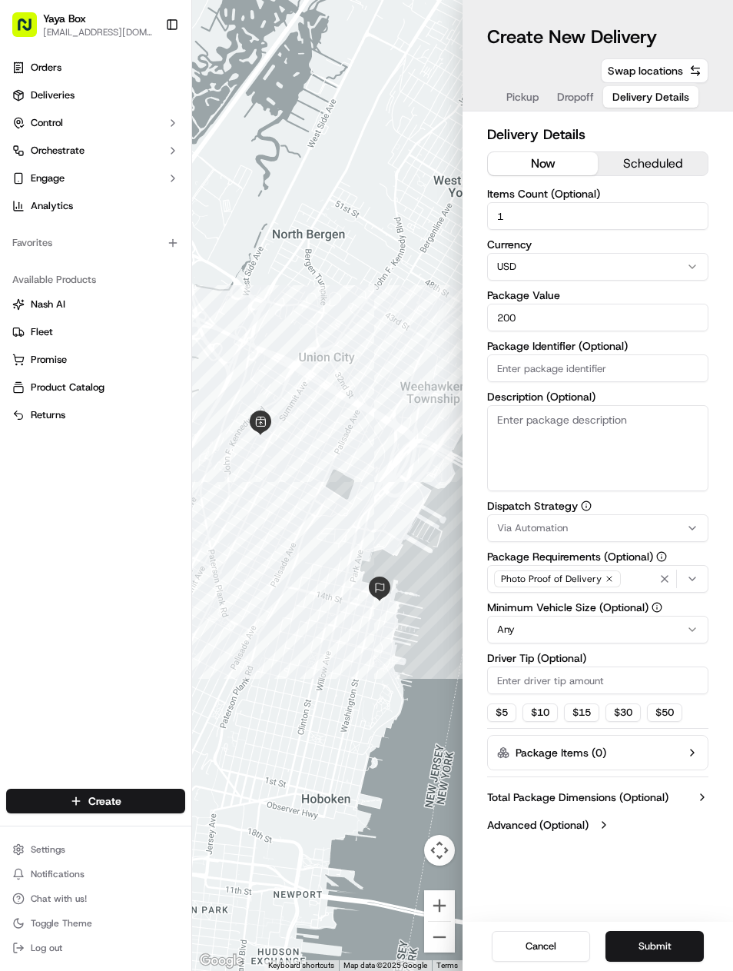
click at [665, 960] on button "Submit" at bounding box center [655, 946] width 98 height 31
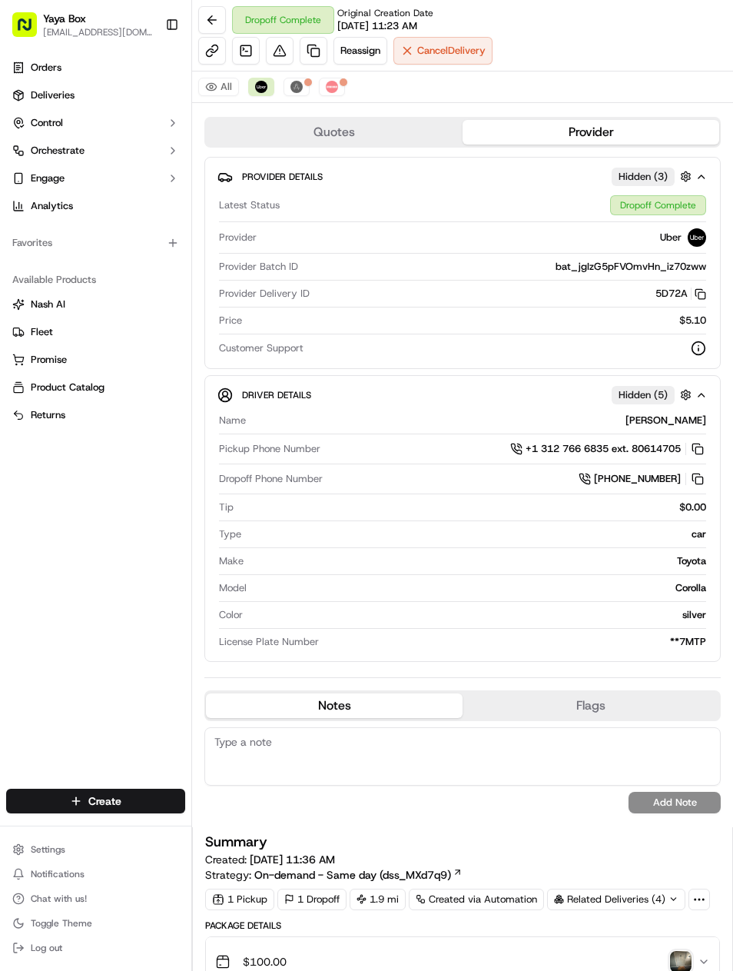
click at [311, 51] on link at bounding box center [314, 51] width 28 height 28
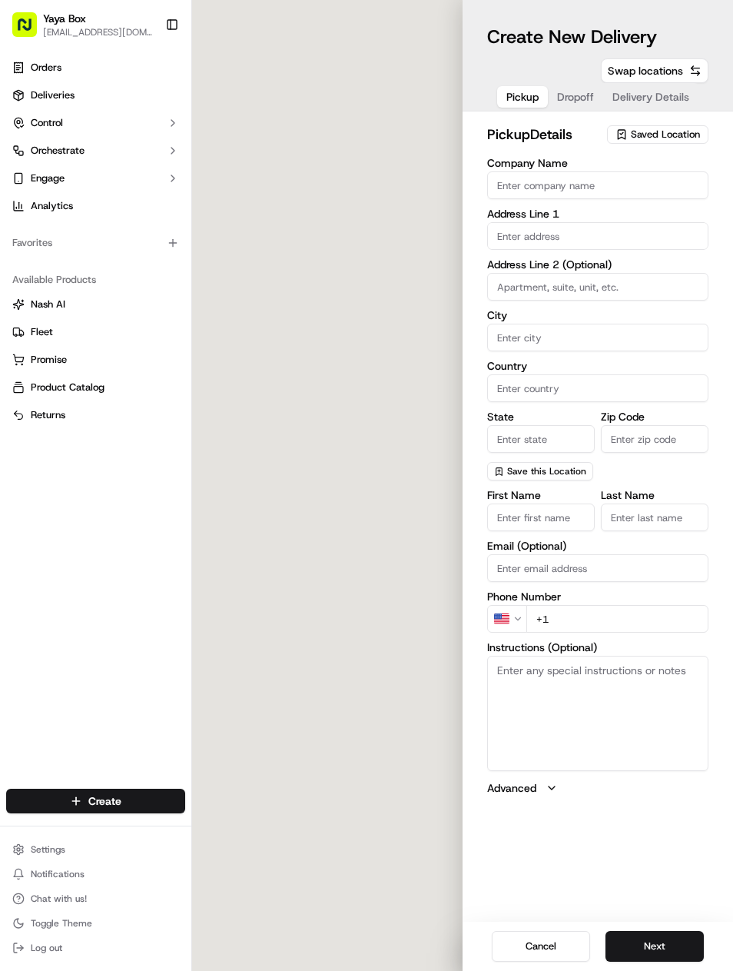
type input "YaYa Box"
type input "[GEOGRAPHIC_DATA]"
type input "US"
type input "NJ"
type input "07087"
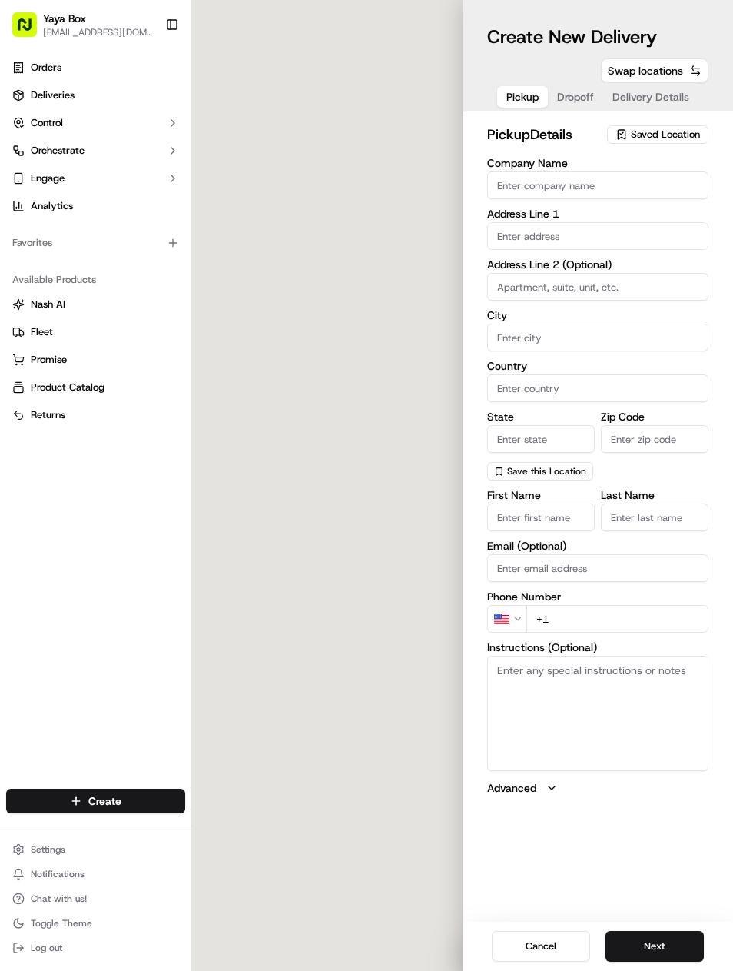
type input "Mia"
type input "[PERSON_NAME]"
type input "[PHONE_NUMBER]"
type textarea "Please enter the Kerrigan Kitchens Building and call [PHONE_NUMBER] to pick up …"
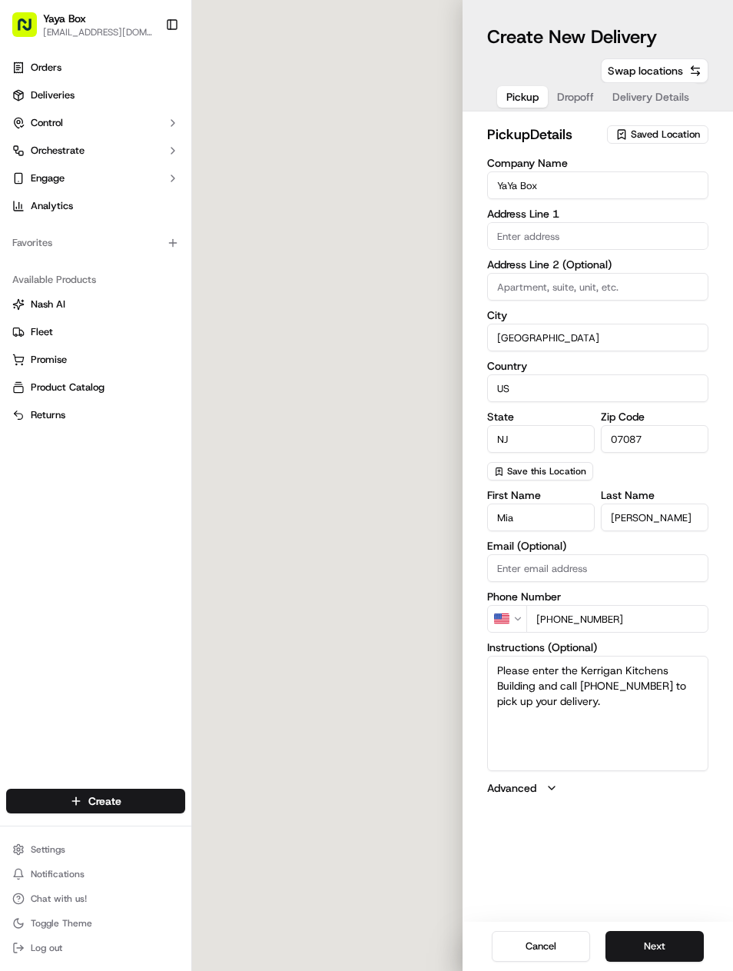
type input "[STREET_ADDRESS][PERSON_NAME]"
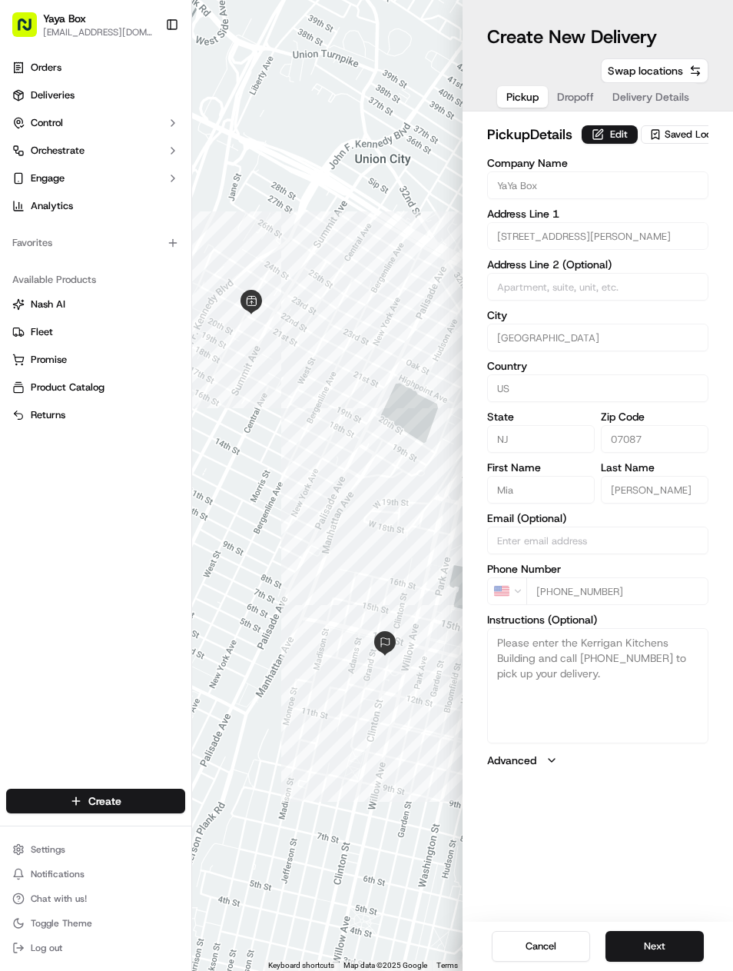
click at [682, 932] on button "Next" at bounding box center [655, 946] width 98 height 31
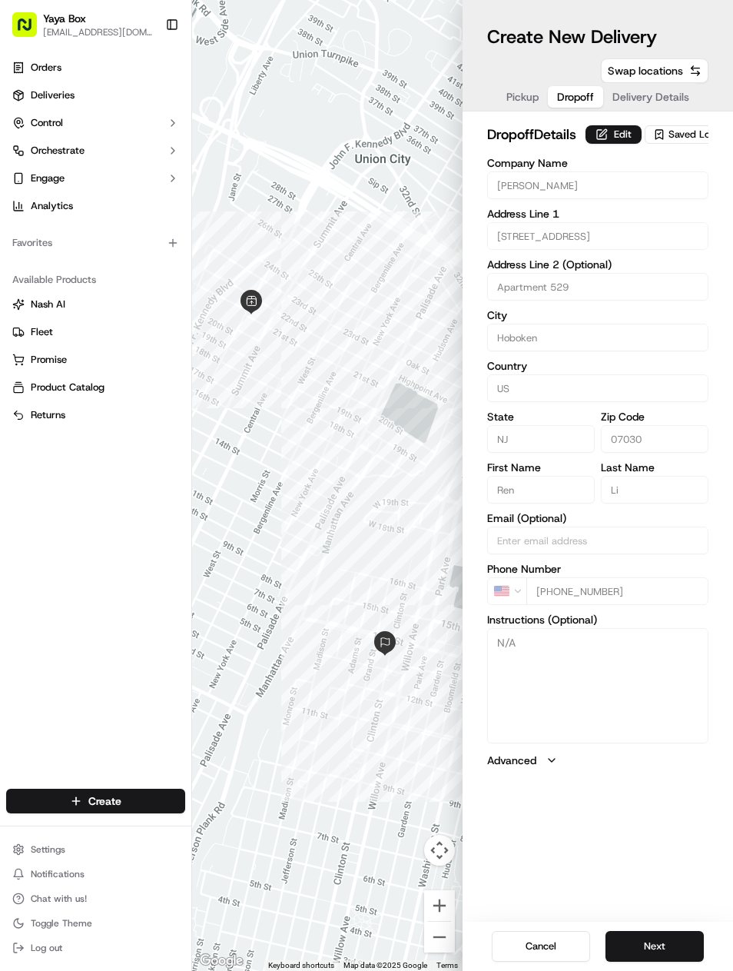
click at [587, 144] on button "Edit" at bounding box center [614, 134] width 56 height 18
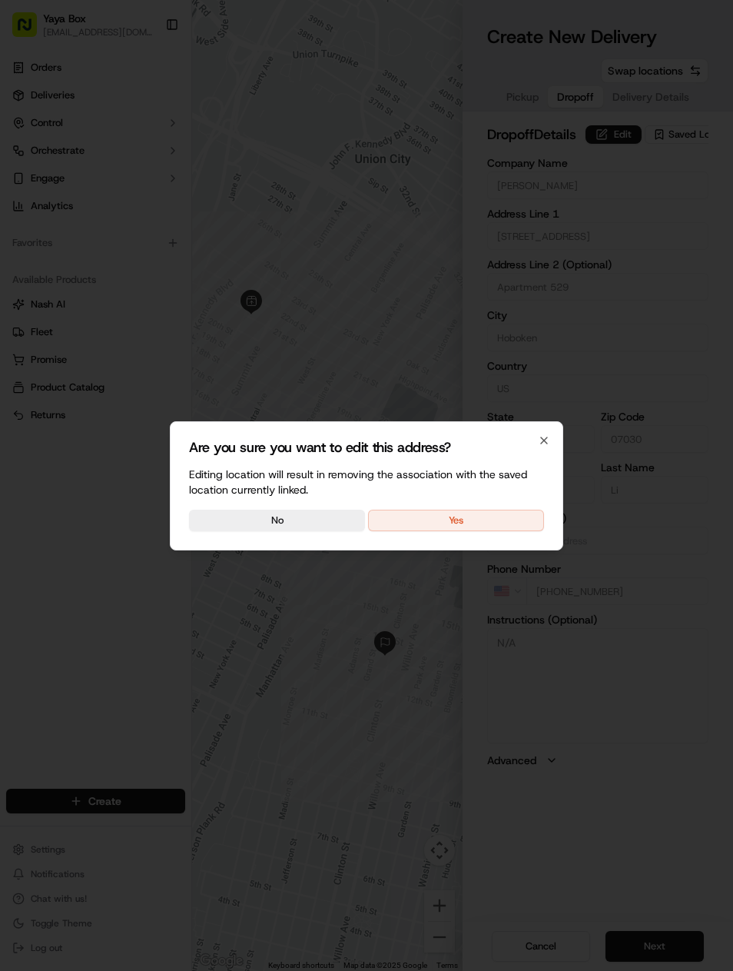
click at [498, 522] on button "Yes" at bounding box center [456, 521] width 176 height 22
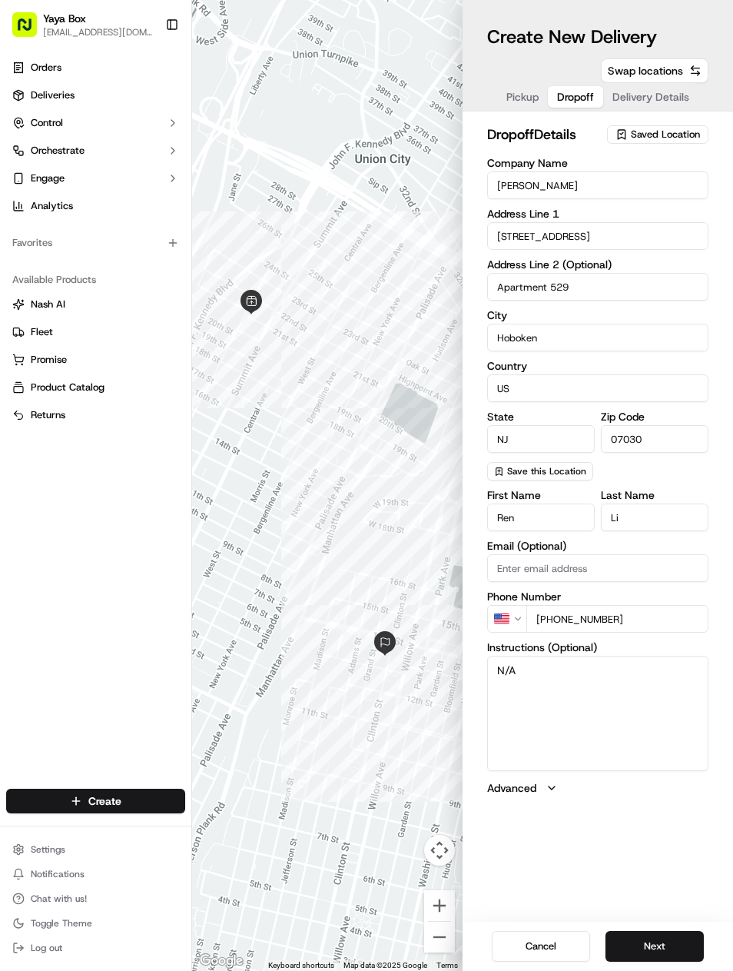
click at [603, 347] on input "Hoboken" at bounding box center [597, 338] width 221 height 28
click at [633, 290] on input "Apartment 529" at bounding box center [597, 287] width 221 height 28
type input "Apartment 418"
click at [667, 942] on button "Next" at bounding box center [655, 946] width 98 height 31
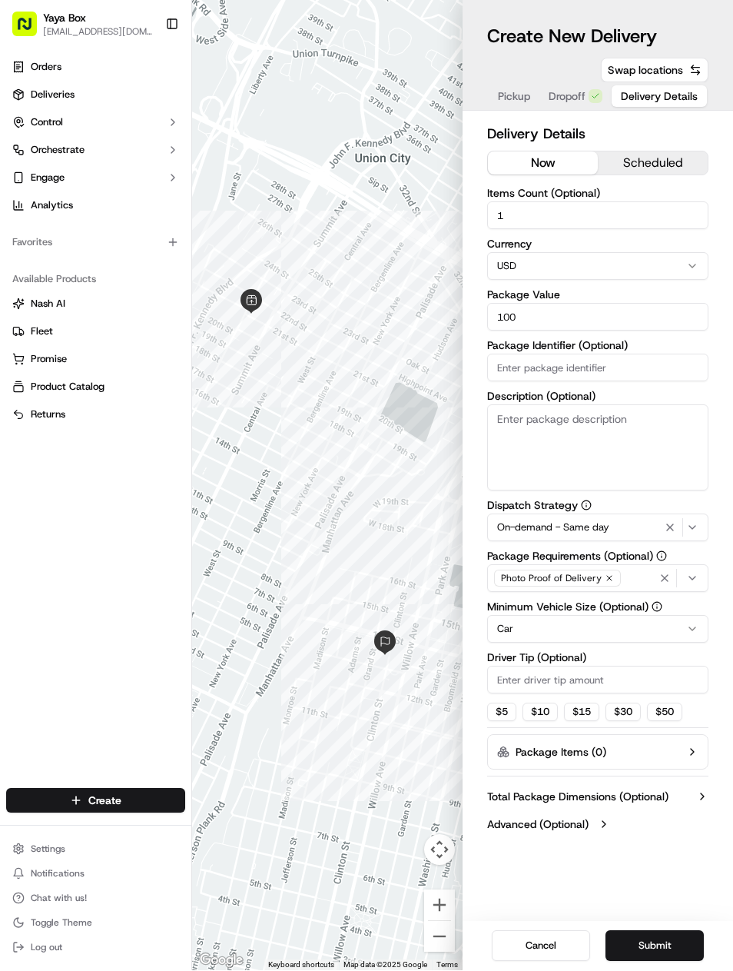
click at [676, 532] on icon "button" at bounding box center [670, 528] width 18 height 12
click at [666, 537] on button "Via Automation" at bounding box center [597, 528] width 221 height 28
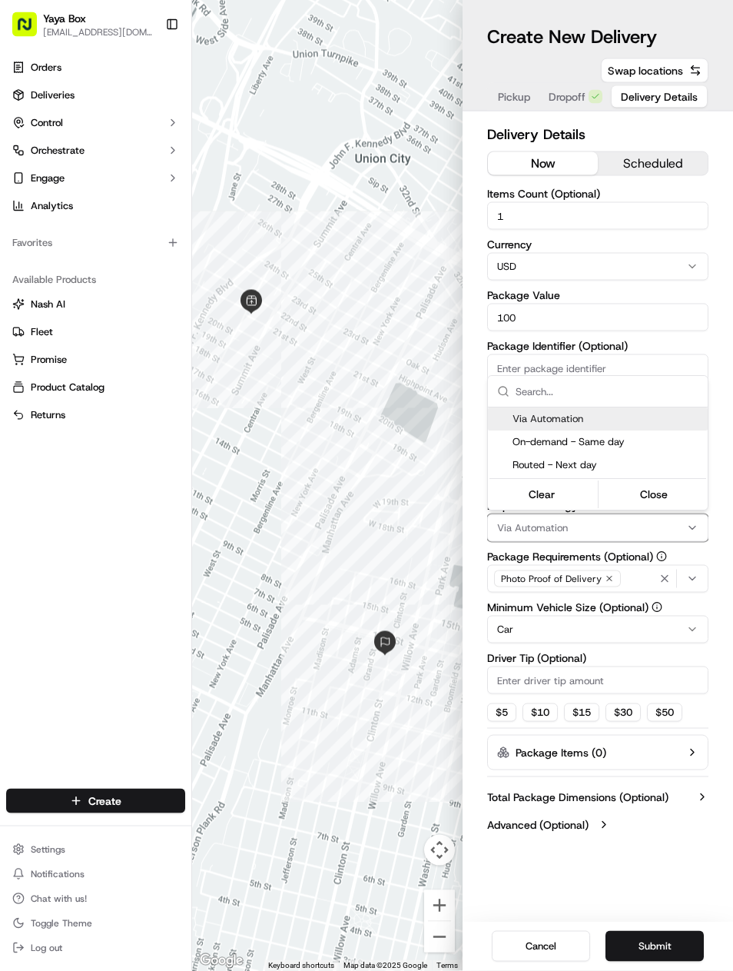
click at [662, 331] on html "Yaya Box [EMAIL_ADDRESS][DOMAIN_NAME] Toggle Sidebar Orders Deliveries Control …" at bounding box center [366, 485] width 733 height 971
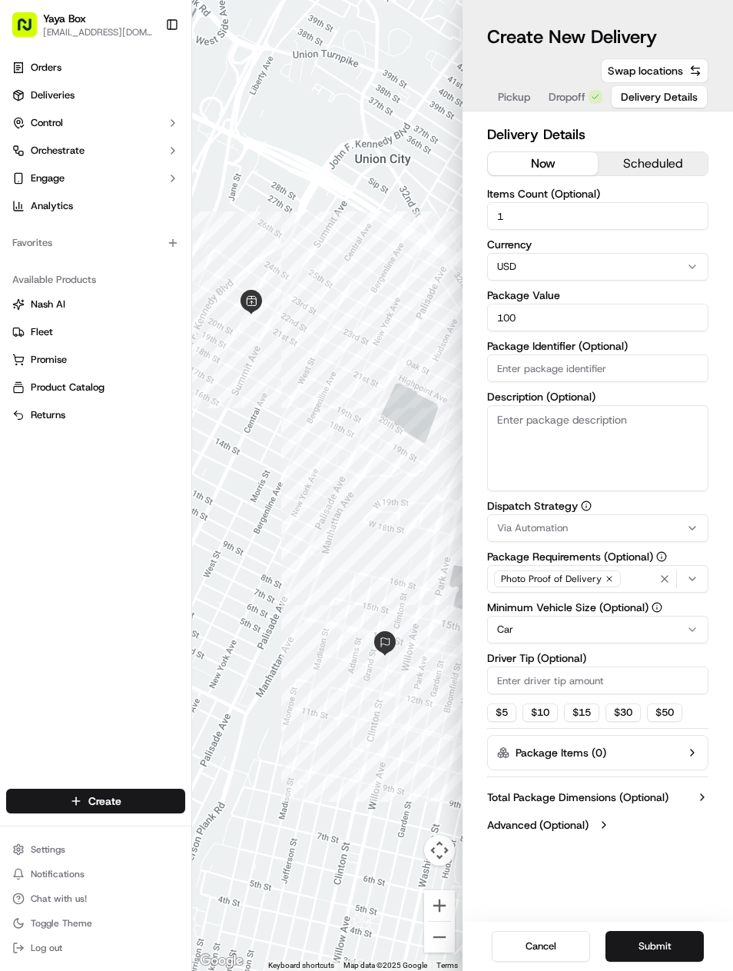
click at [639, 327] on input "100" at bounding box center [597, 318] width 221 height 28
type input "1"
type input "200"
click at [674, 961] on button "Submit" at bounding box center [655, 946] width 98 height 31
click at [676, 963] on div "Cancel Submit" at bounding box center [598, 946] width 271 height 49
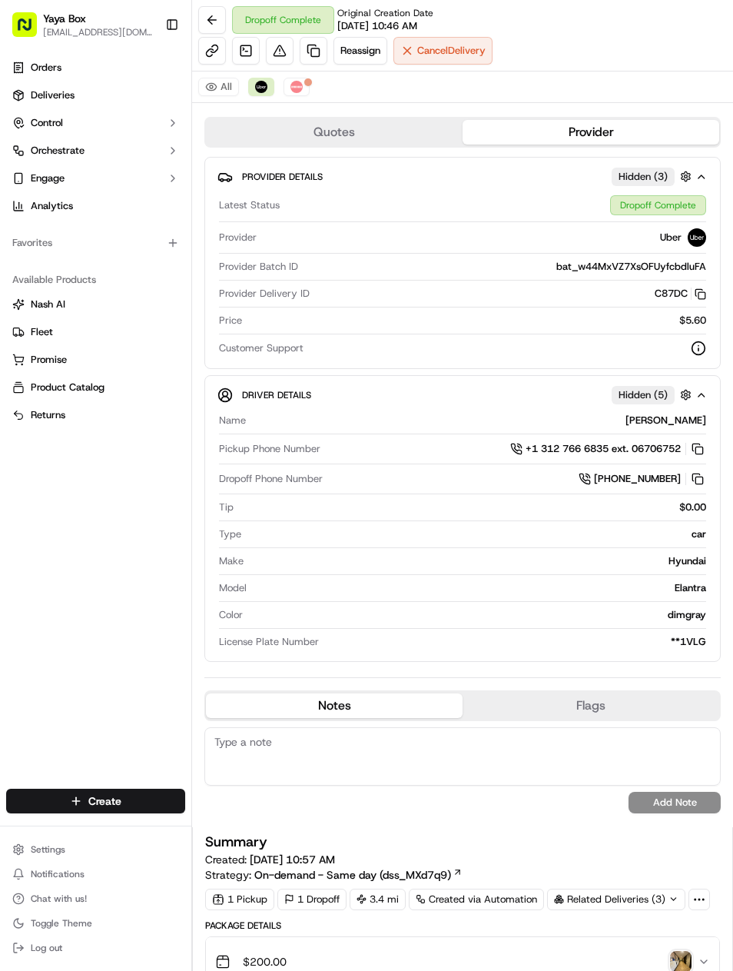
click at [318, 55] on link at bounding box center [314, 51] width 28 height 28
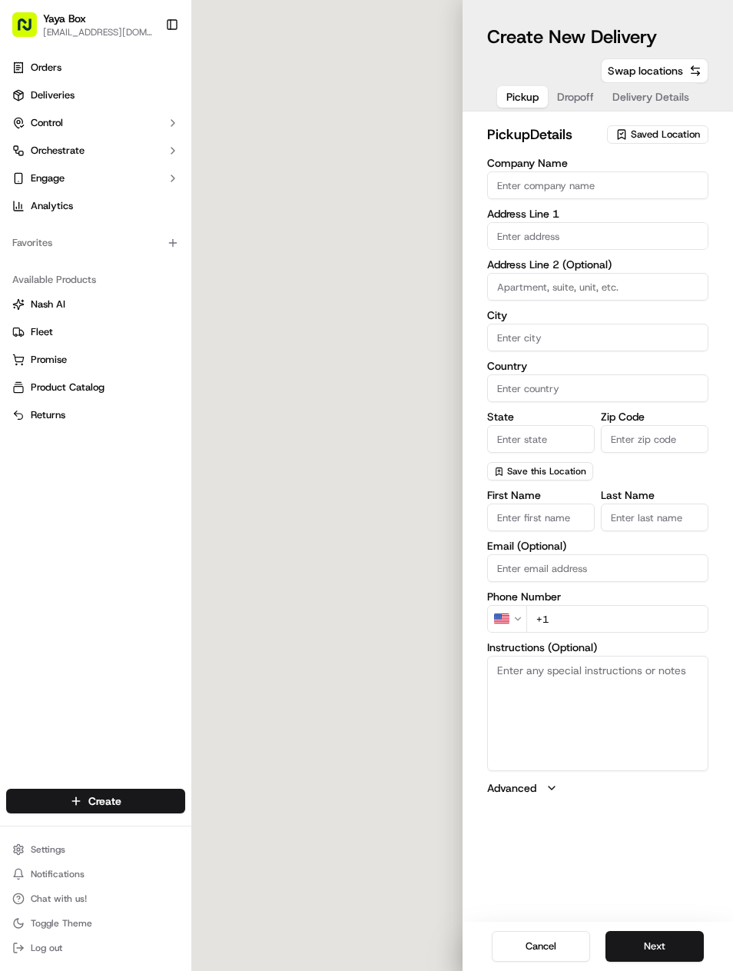
type input "YAYA BOX"
type input "[GEOGRAPHIC_DATA]"
type input "US"
type input "NJ"
type input "07087"
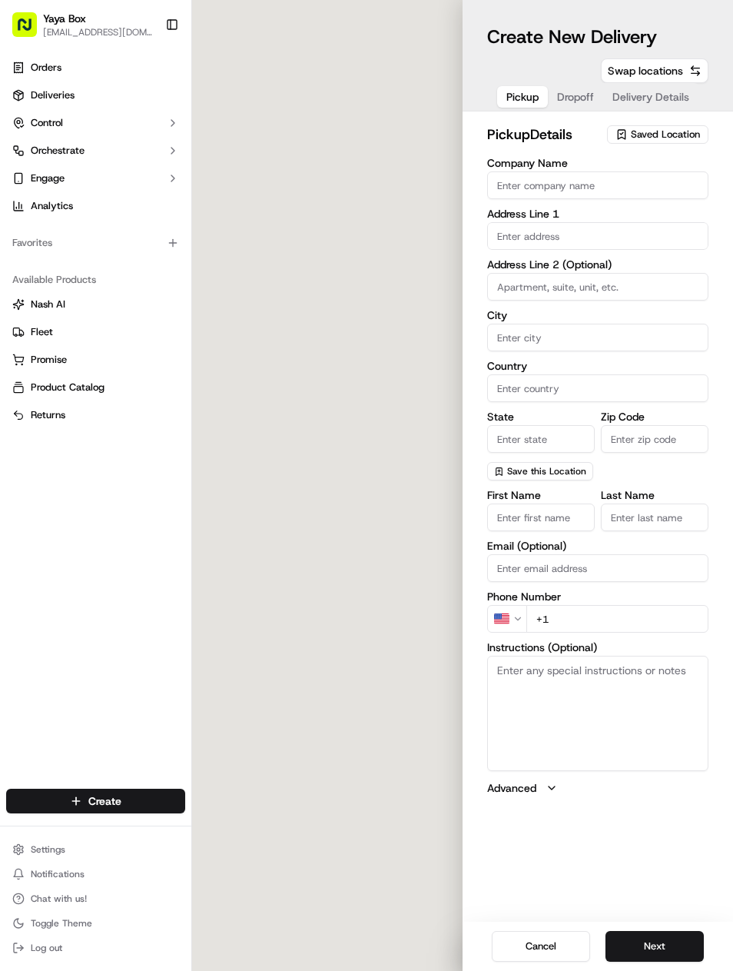
type input "[PHONE_NUMBER]"
type textarea "N/A"
type input "[STREET_ADDRESS][PERSON_NAME]"
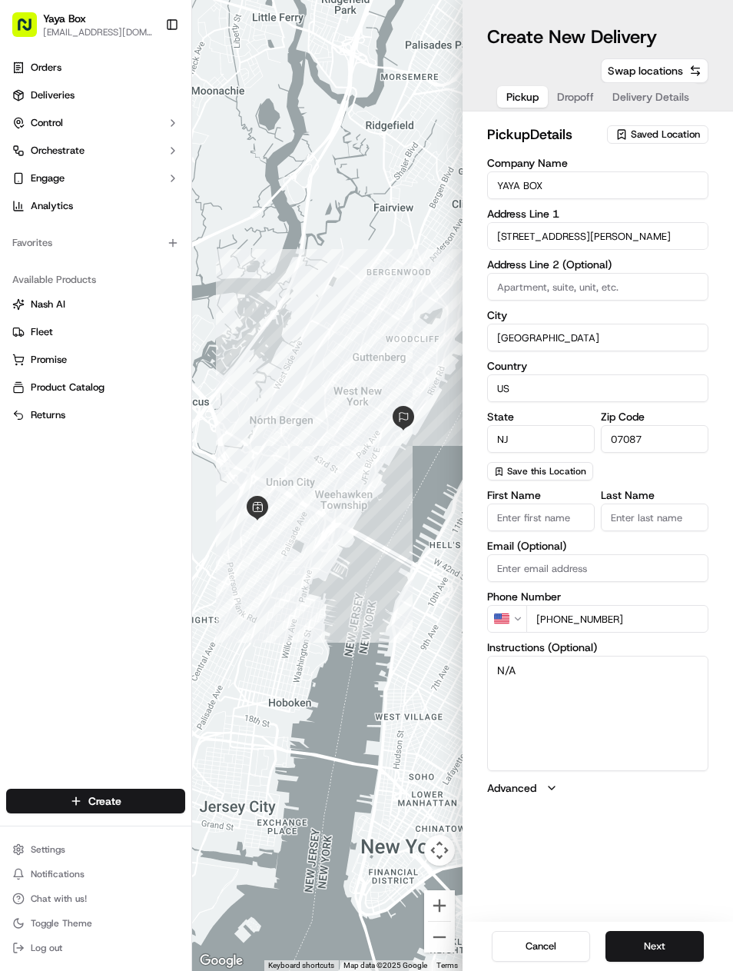
click at [663, 940] on button "Next" at bounding box center [655, 946] width 98 height 31
click at [664, 937] on button "Next" at bounding box center [655, 946] width 98 height 31
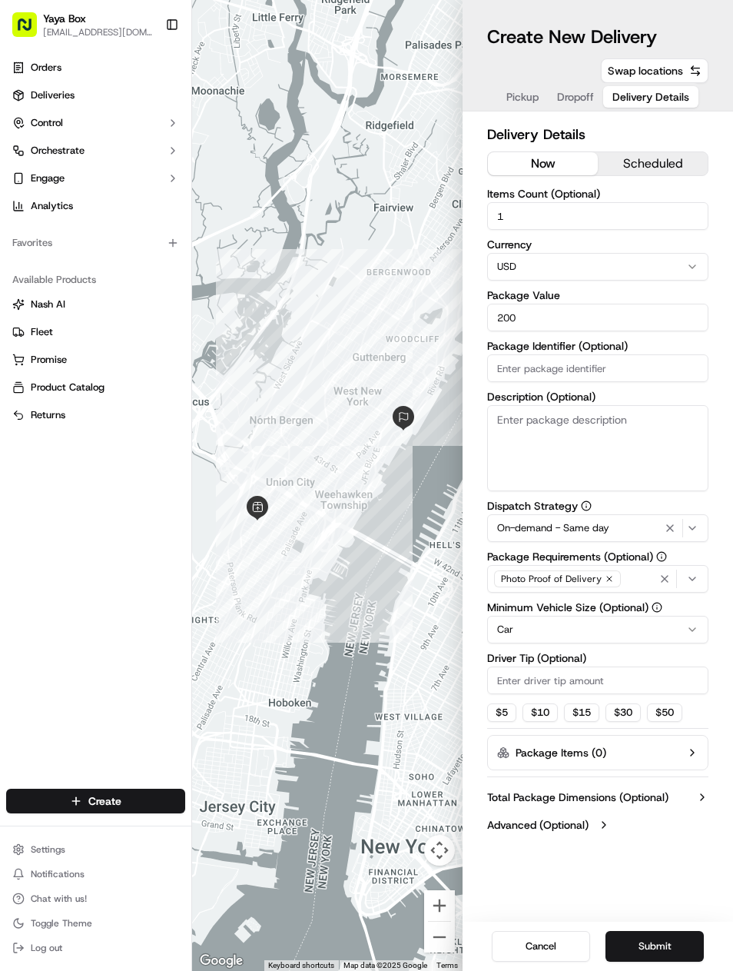
click at [671, 533] on icon "button" at bounding box center [670, 528] width 18 height 12
click at [653, 635] on html "Yaya Box [EMAIL_ADDRESS][DOMAIN_NAME] Toggle Sidebar Orders Deliveries Control …" at bounding box center [366, 485] width 733 height 971
click at [577, 95] on span "Dropoff" at bounding box center [575, 96] width 37 height 15
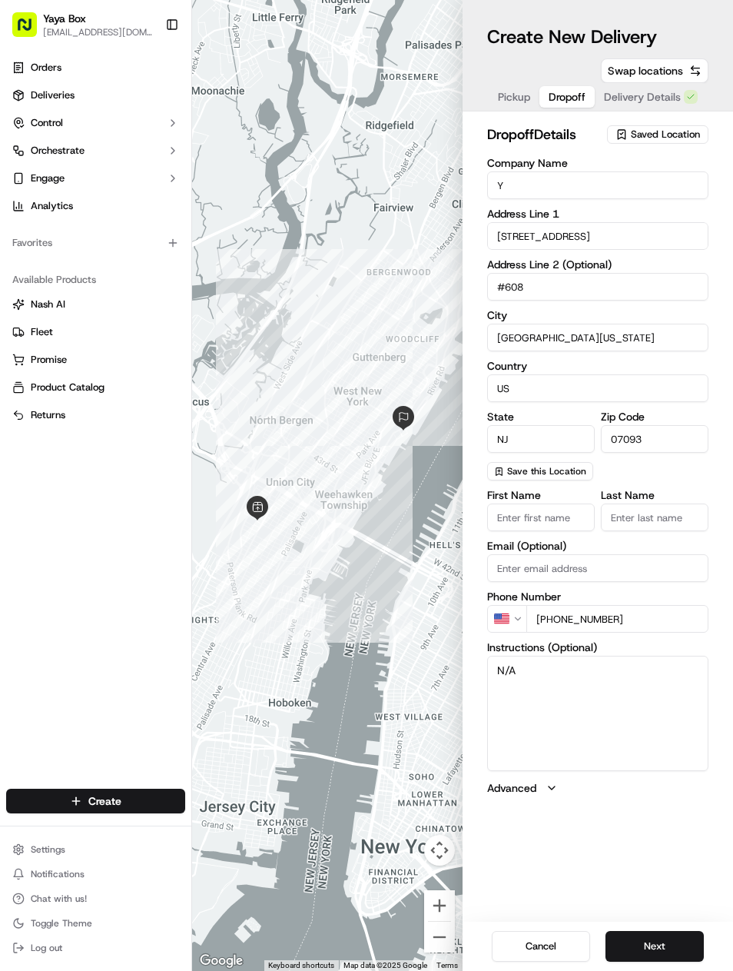
click at [655, 95] on span "Delivery Details" at bounding box center [642, 96] width 77 height 15
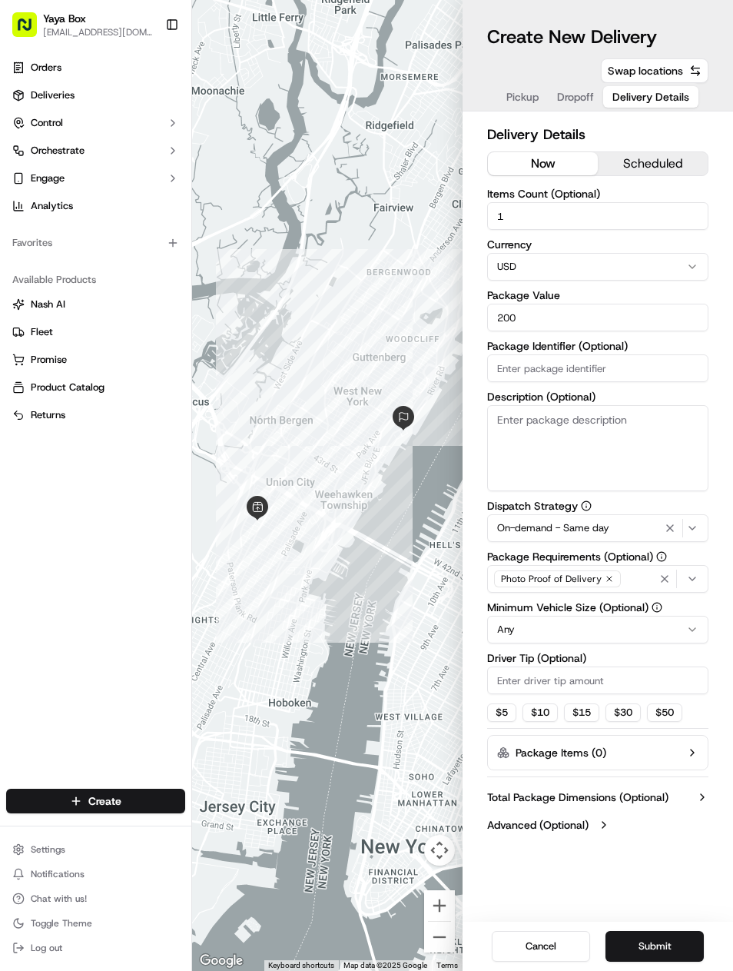
click at [670, 533] on icon "button" at bounding box center [670, 528] width 18 height 12
click at [660, 952] on button "Submit" at bounding box center [655, 946] width 98 height 31
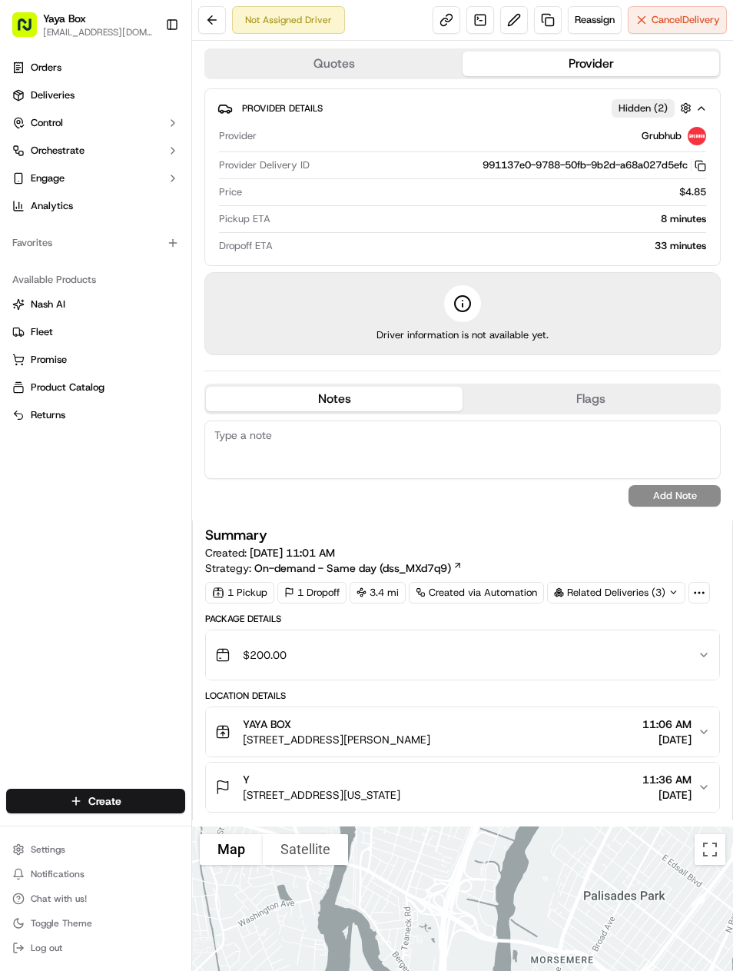
click at [32, 96] on span "Deliveries" at bounding box center [53, 95] width 44 height 14
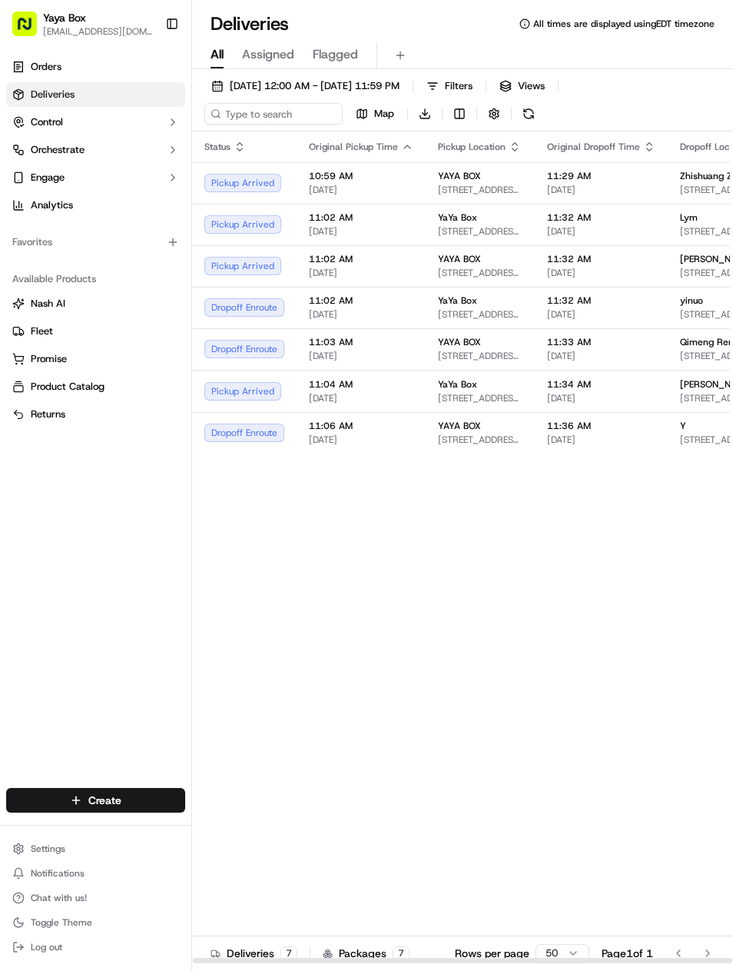
click at [492, 57] on div "All Assigned Flagged" at bounding box center [462, 56] width 541 height 27
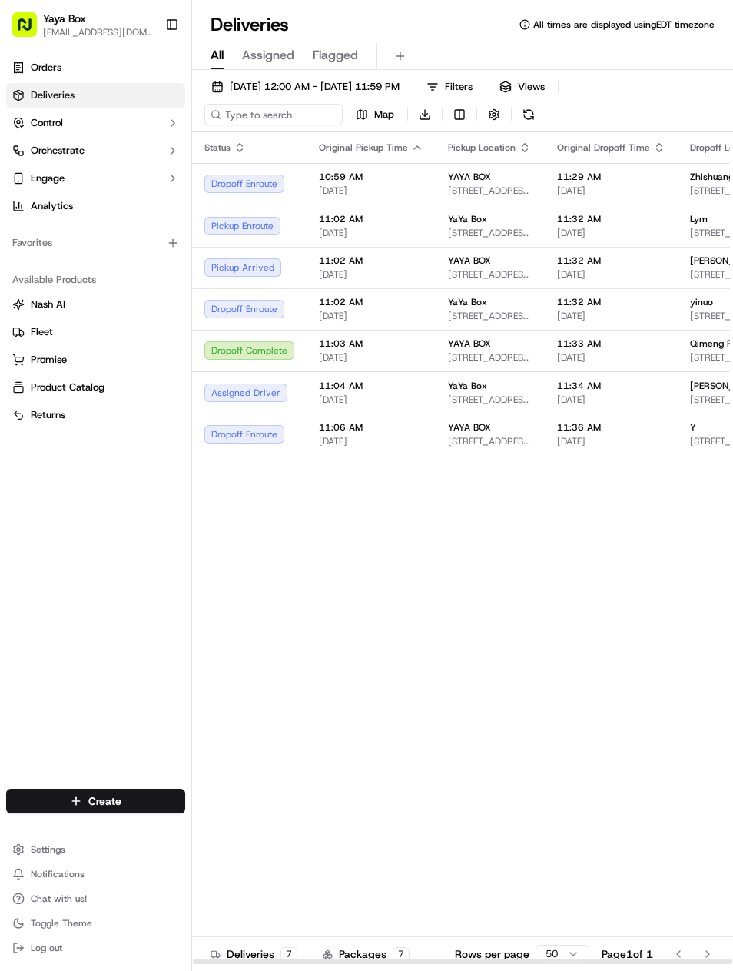
click at [387, 297] on span "11:02 AM" at bounding box center [371, 302] width 105 height 12
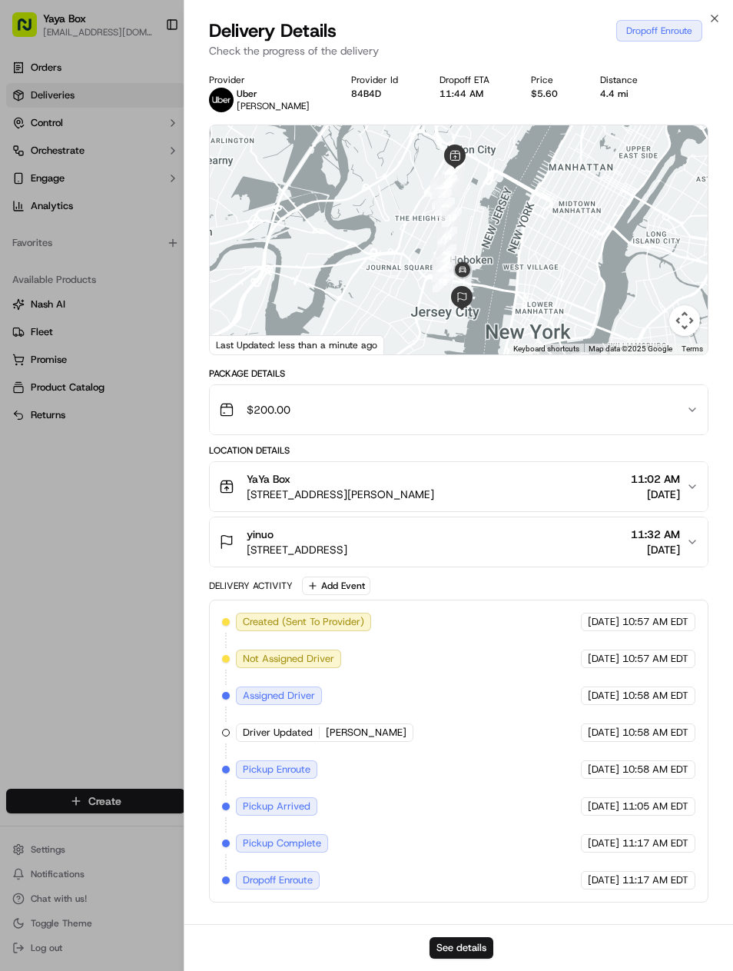
click at [117, 491] on div at bounding box center [366, 485] width 733 height 971
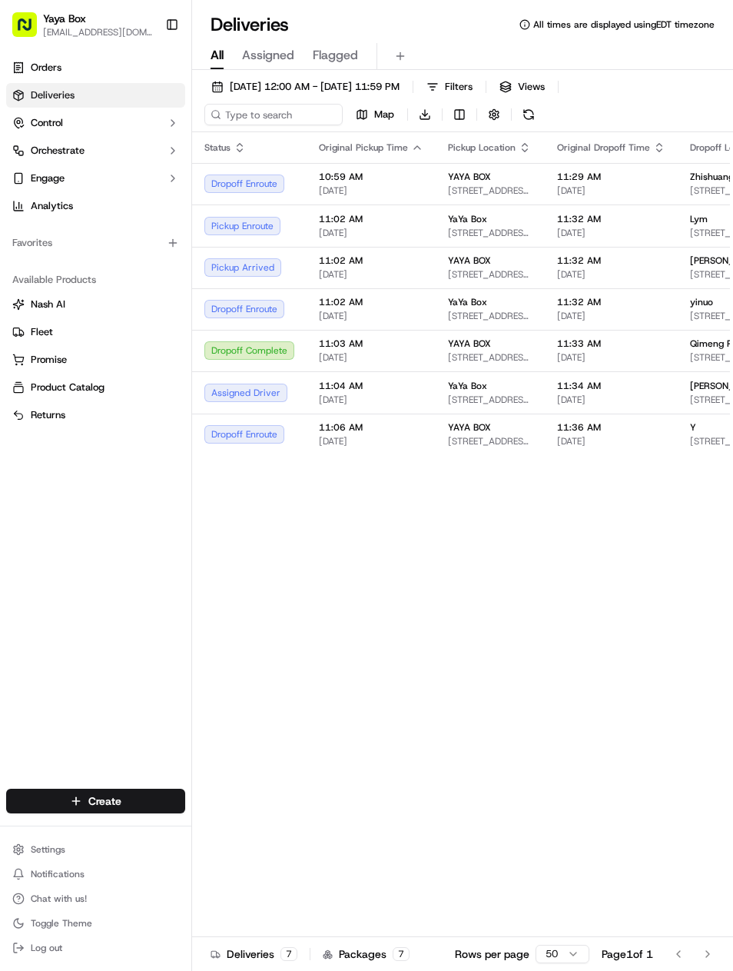
scroll to position [0, 189]
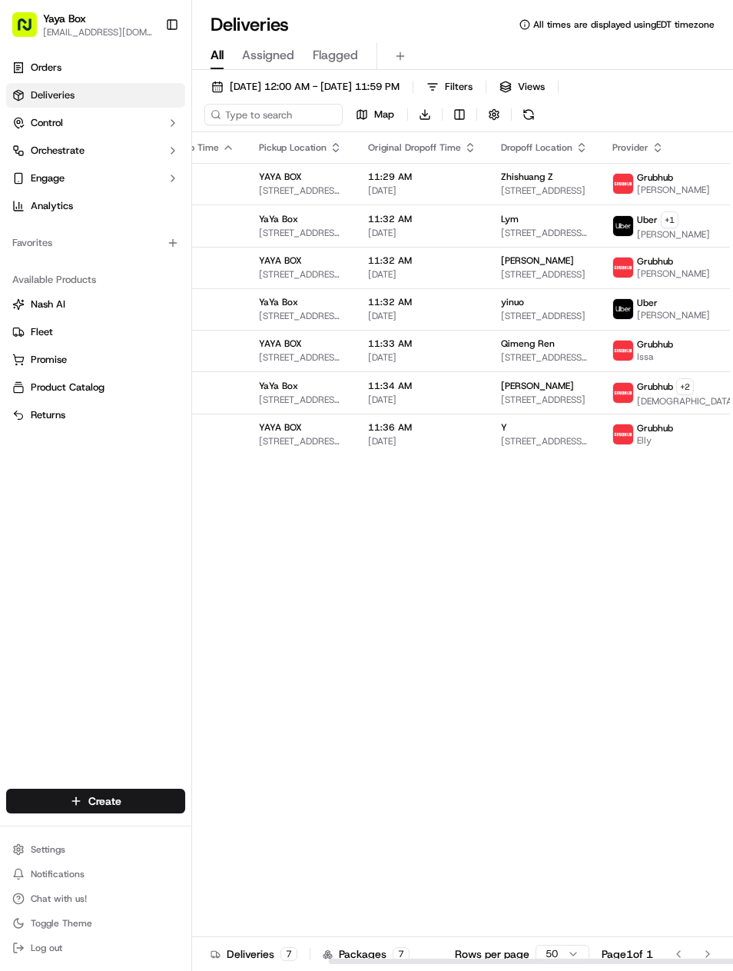
click at [388, 268] on span "[DATE]" at bounding box center [422, 274] width 108 height 12
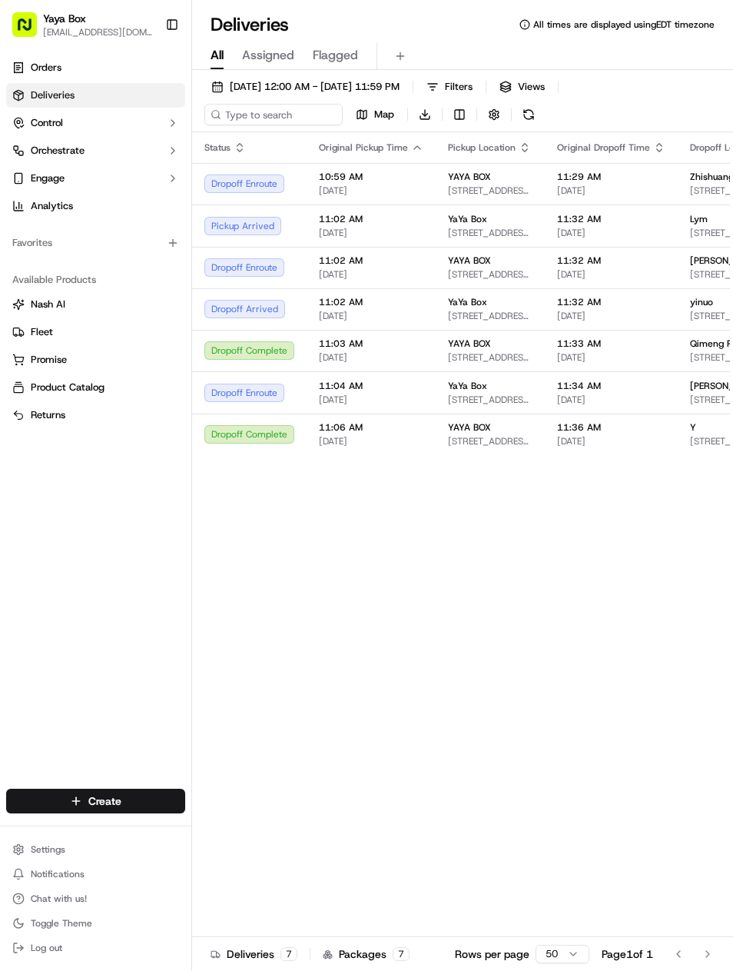
click at [329, 85] on span "[DATE] 12:00 AM - [DATE] 11:59 PM" at bounding box center [315, 87] width 170 height 14
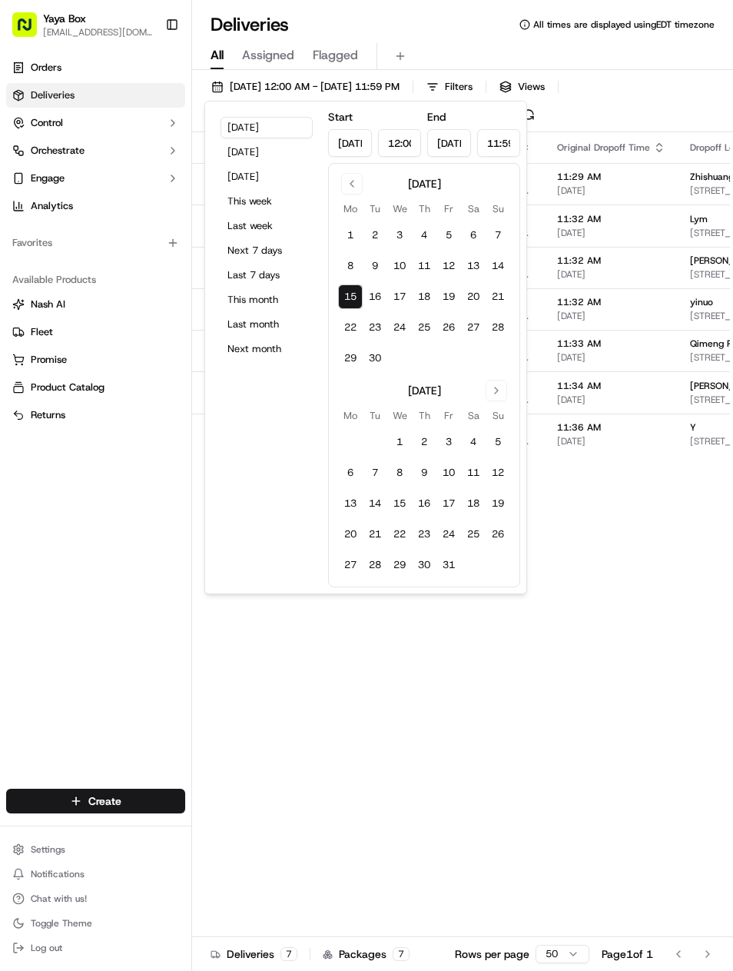
click at [358, 264] on button "8" at bounding box center [350, 266] width 25 height 25
type input "[DATE]"
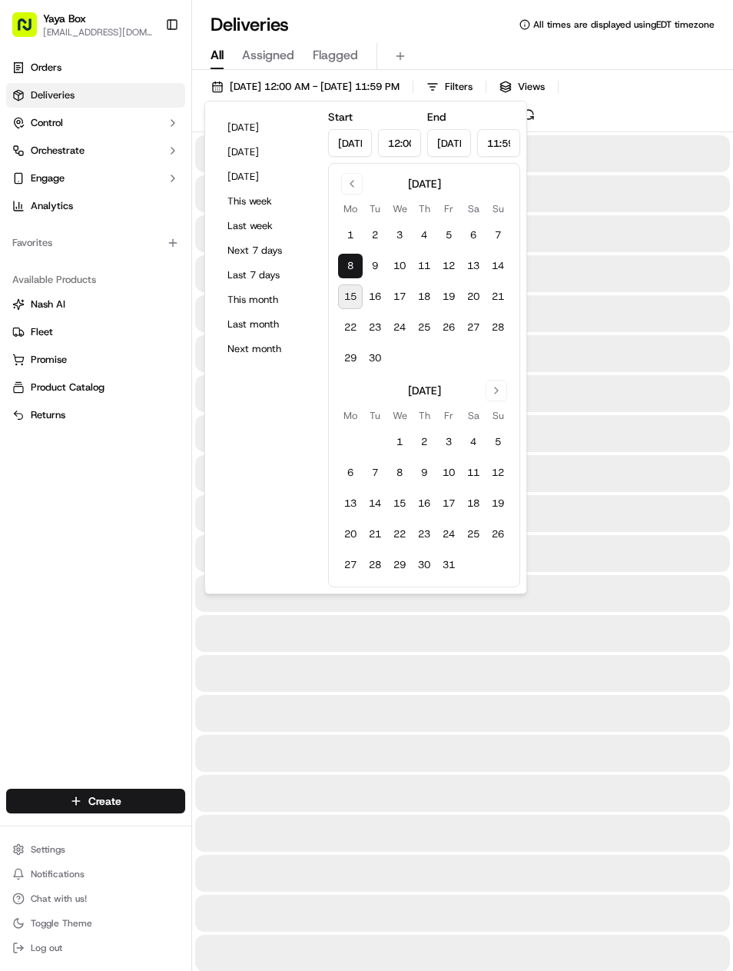
click at [357, 264] on button "8" at bounding box center [350, 266] width 25 height 25
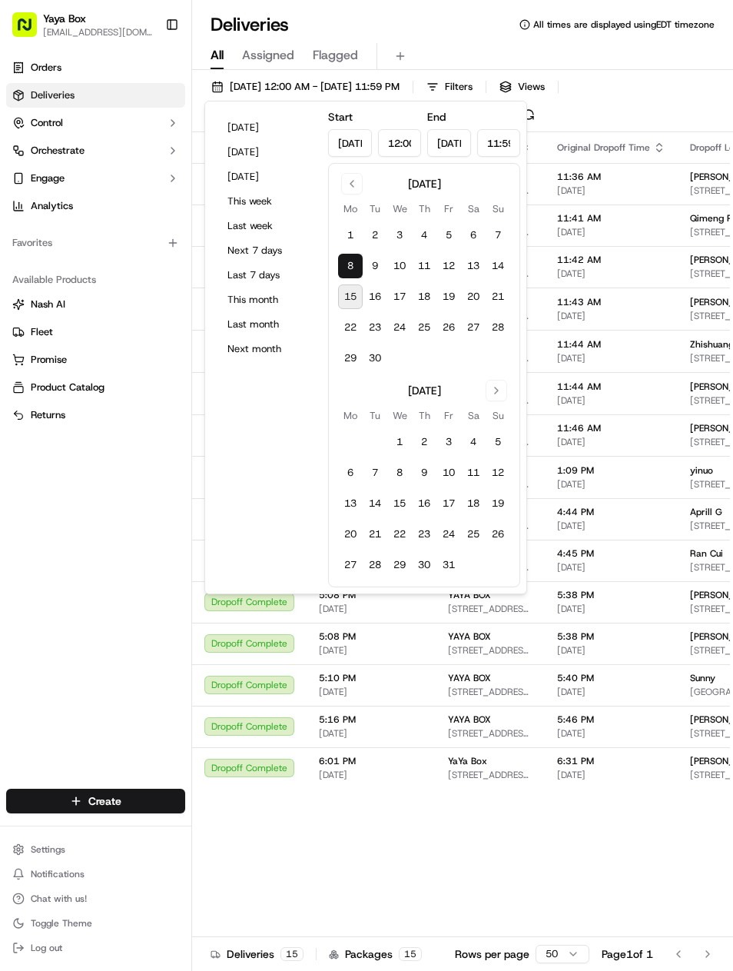
click at [356, 270] on button "8" at bounding box center [350, 266] width 25 height 25
click at [131, 530] on div "Orders Deliveries Control Orchestrate Engage Analytics Favorites Available Prod…" at bounding box center [95, 412] width 191 height 727
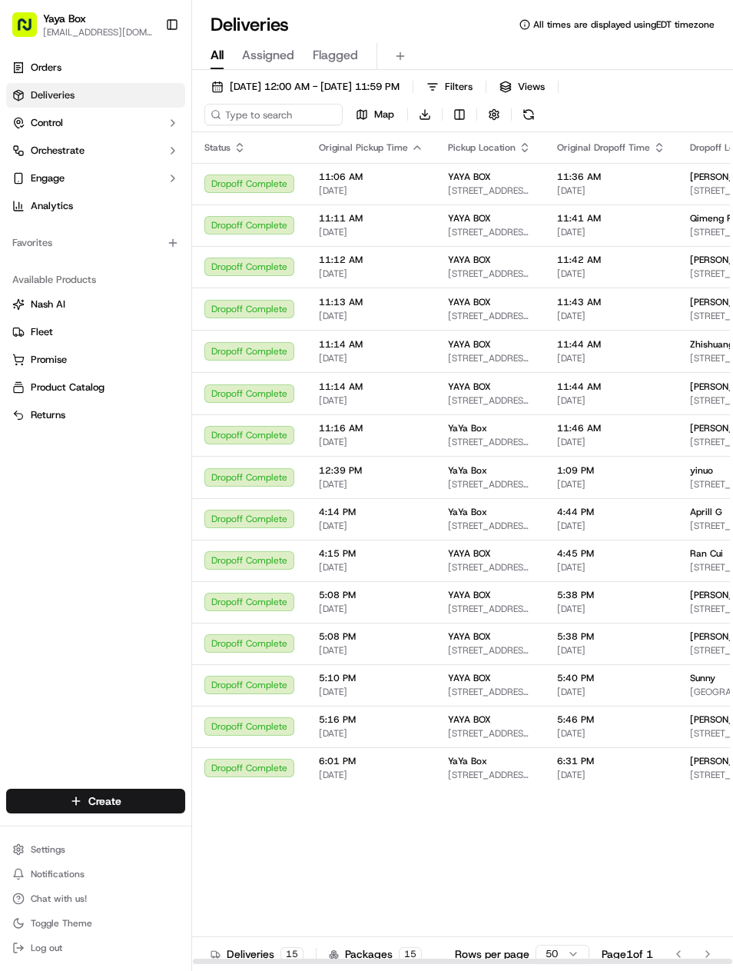
click at [690, 171] on span "[PERSON_NAME]" at bounding box center [726, 177] width 73 height 12
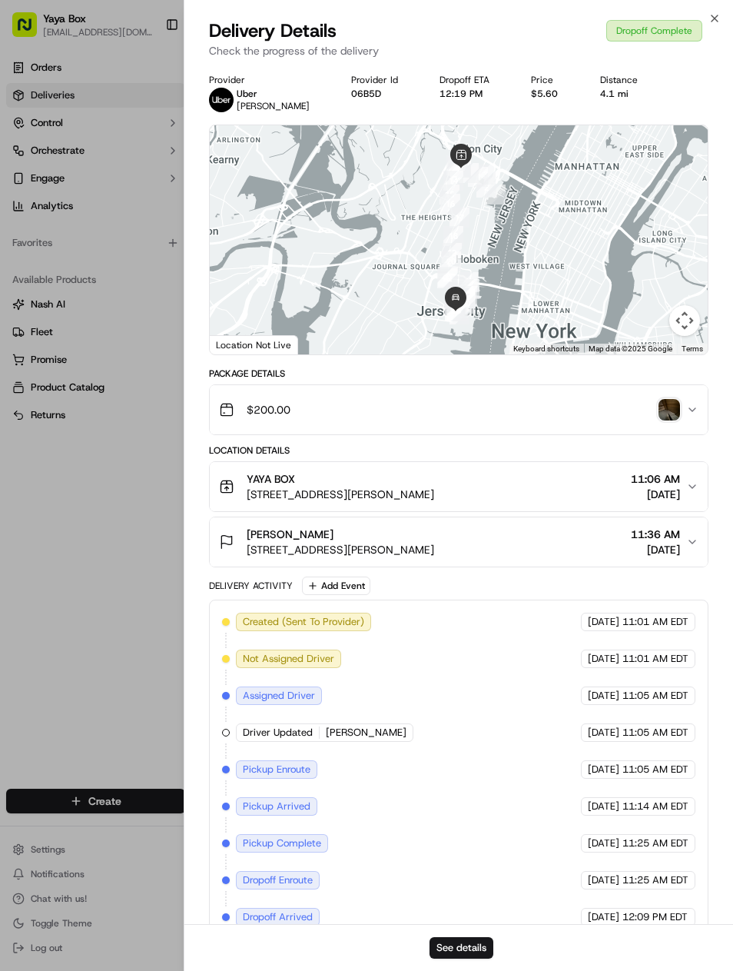
click at [477, 934] on div "See details" at bounding box center [459, 947] width 550 height 47
click at [477, 940] on button "See details" at bounding box center [462, 948] width 64 height 22
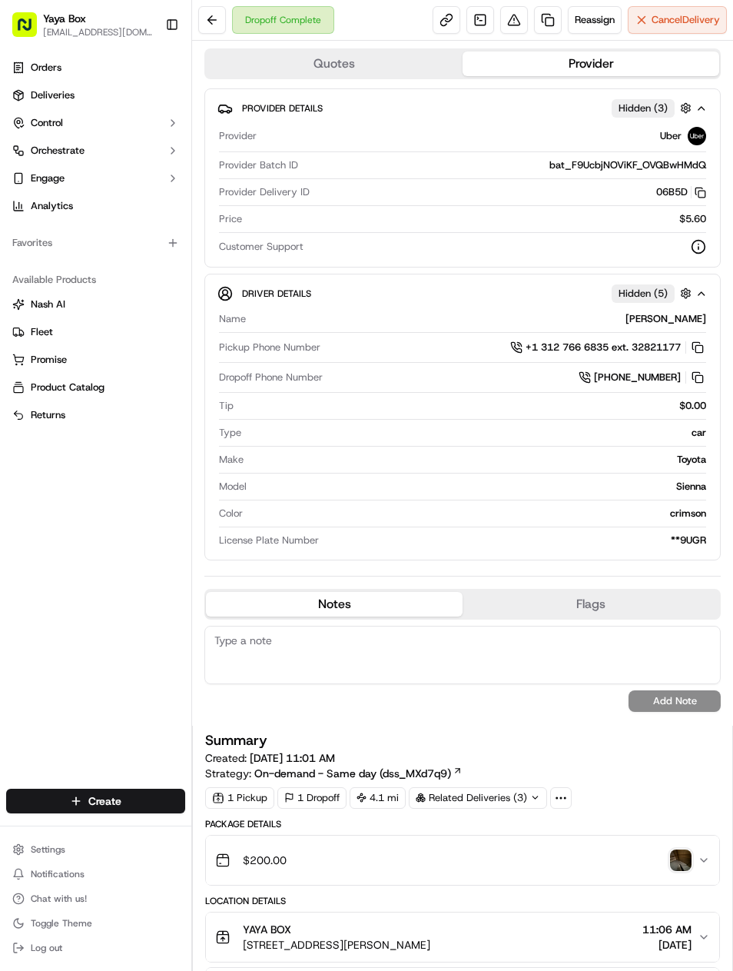
click at [544, 15] on link at bounding box center [548, 20] width 28 height 28
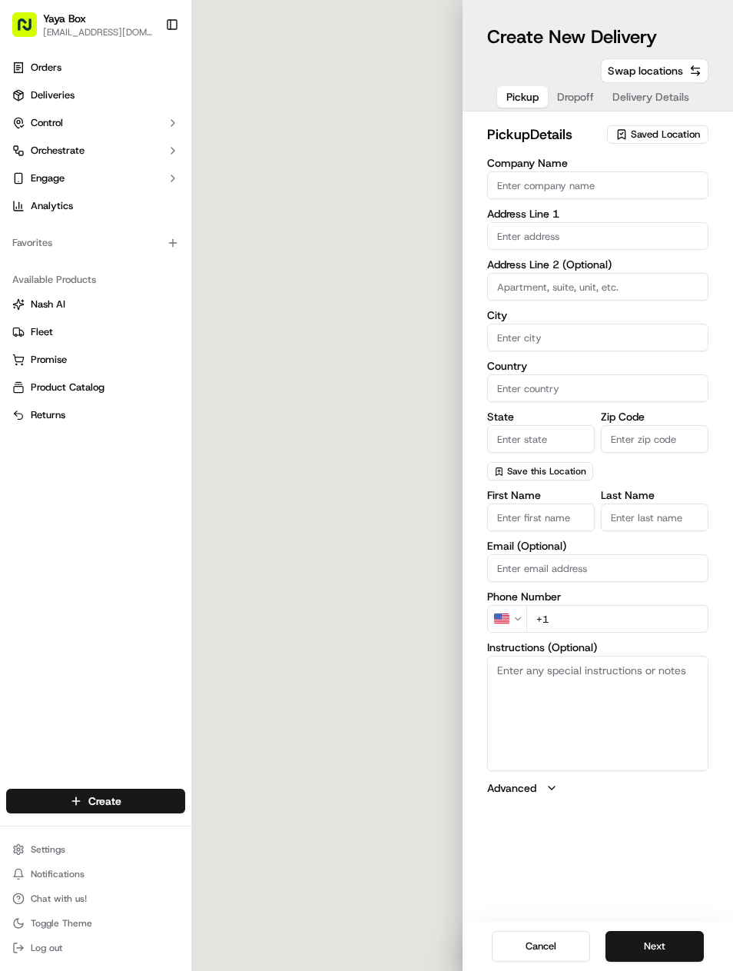
type input "YAYA BOX"
type input "[GEOGRAPHIC_DATA]"
type input "US"
type input "NJ"
type input "07087"
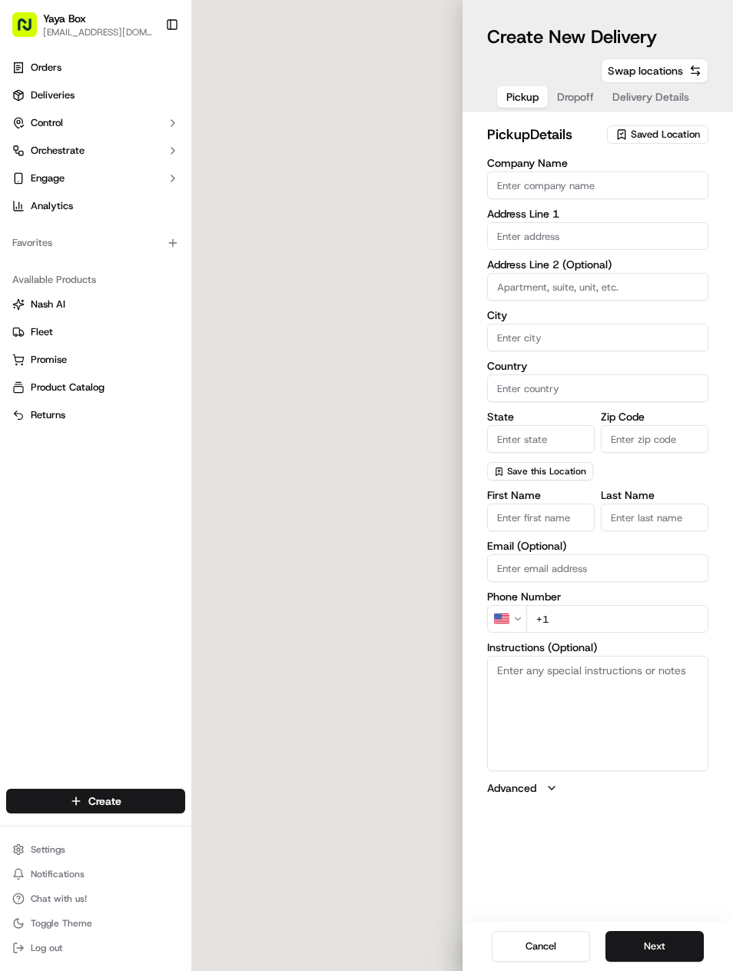
type input "[PHONE_NUMBER]"
type textarea "N/A"
type input "[STREET_ADDRESS][PERSON_NAME]"
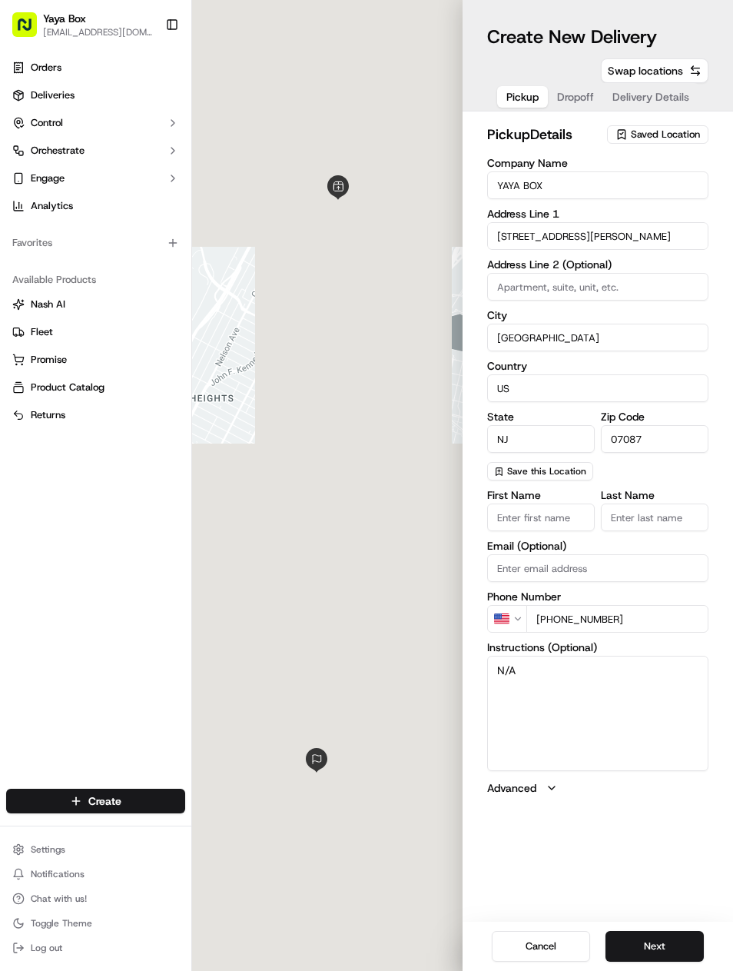
click at [661, 937] on button "Next" at bounding box center [655, 946] width 98 height 31
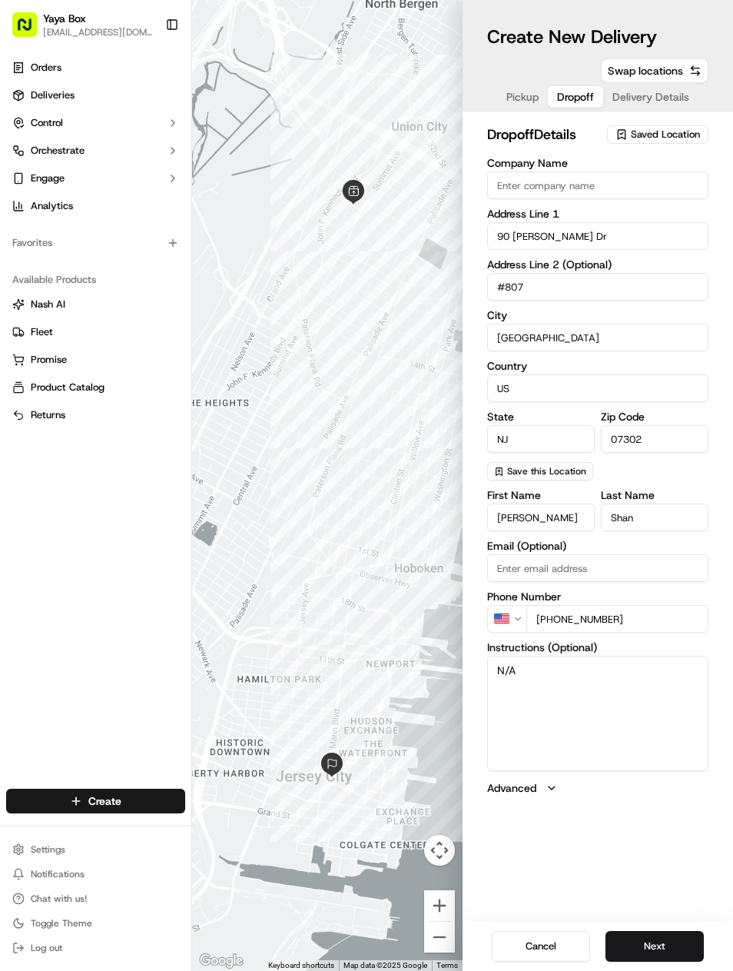
click at [661, 937] on button "Next" at bounding box center [655, 946] width 98 height 31
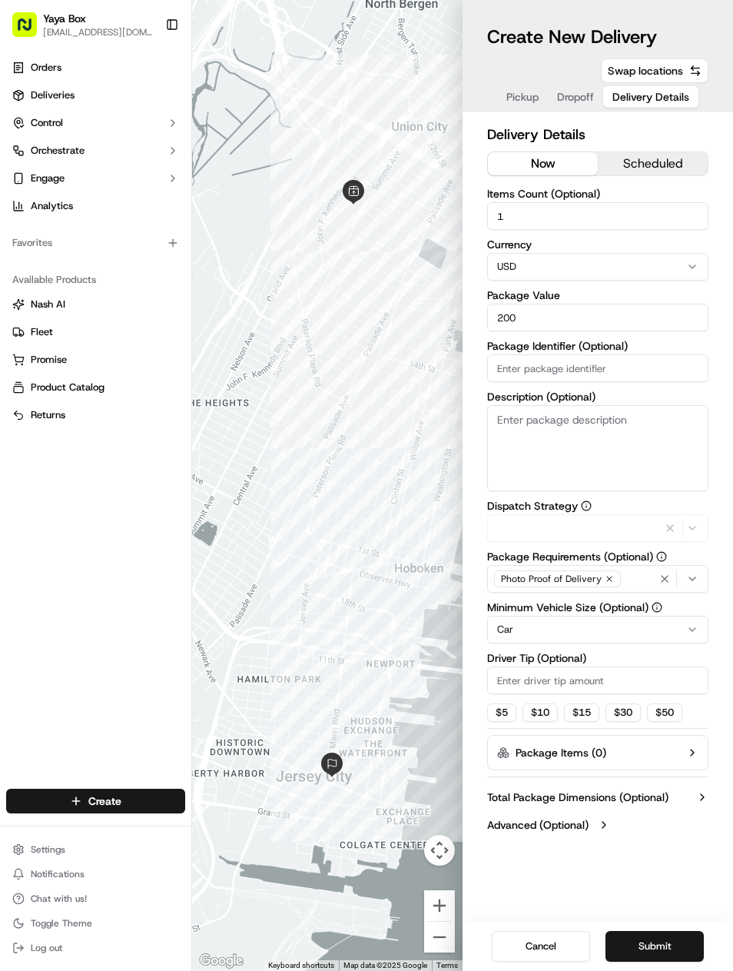
click at [674, 931] on button "Submit" at bounding box center [655, 946] width 98 height 31
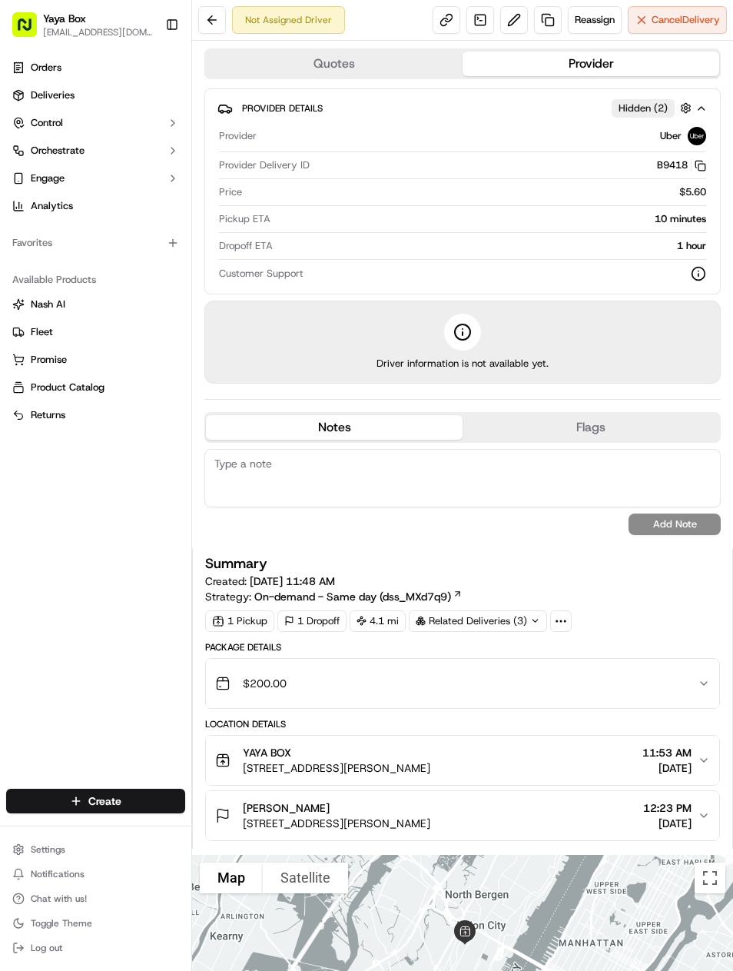
click at [115, 101] on link "Deliveries" at bounding box center [95, 95] width 179 height 25
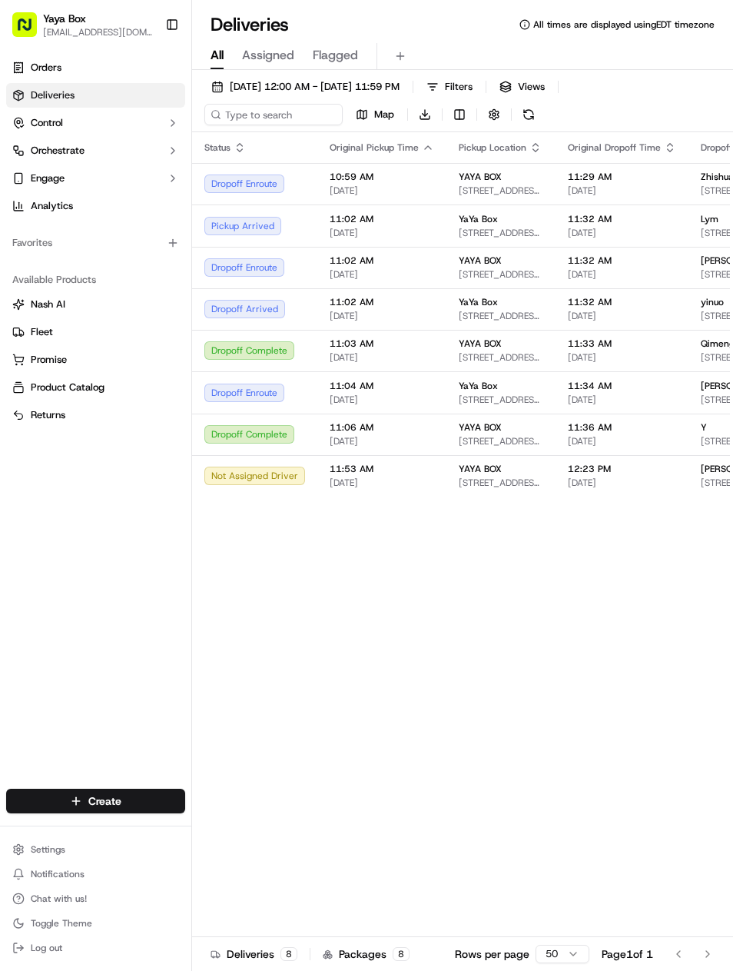
click at [378, 90] on span "[DATE] 12:00 AM - [DATE] 11:59 PM" at bounding box center [315, 87] width 170 height 14
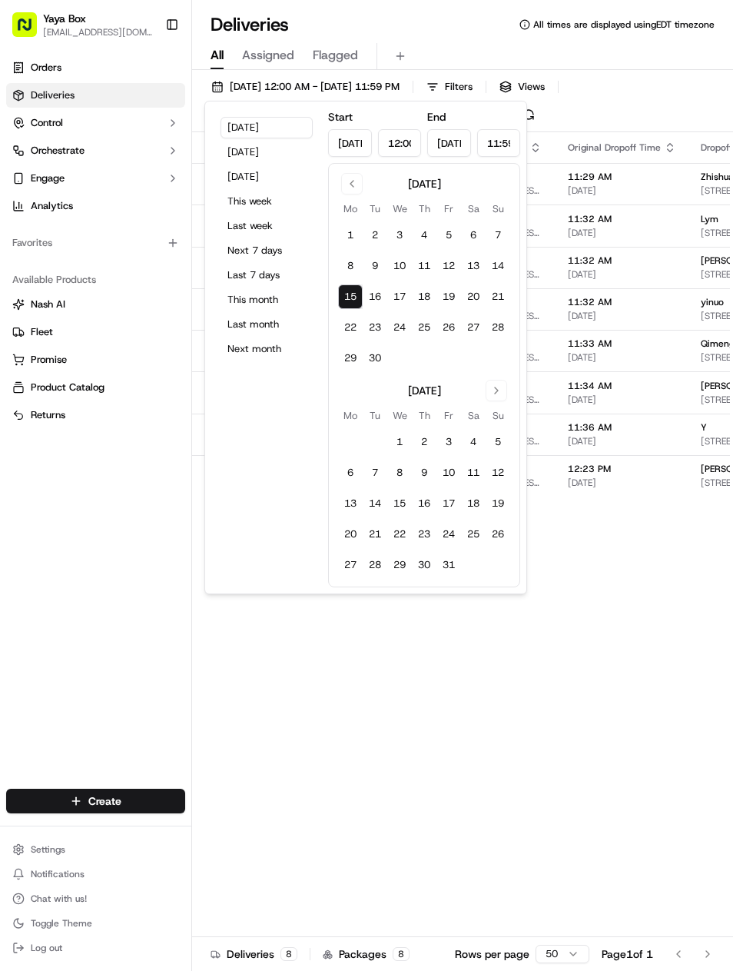
click at [357, 142] on input "[DATE]" at bounding box center [350, 143] width 44 height 28
click at [360, 185] on button "Go to previous month" at bounding box center [352, 184] width 22 height 22
click at [354, 298] on button "14" at bounding box center [350, 296] width 25 height 25
type input "[DATE]"
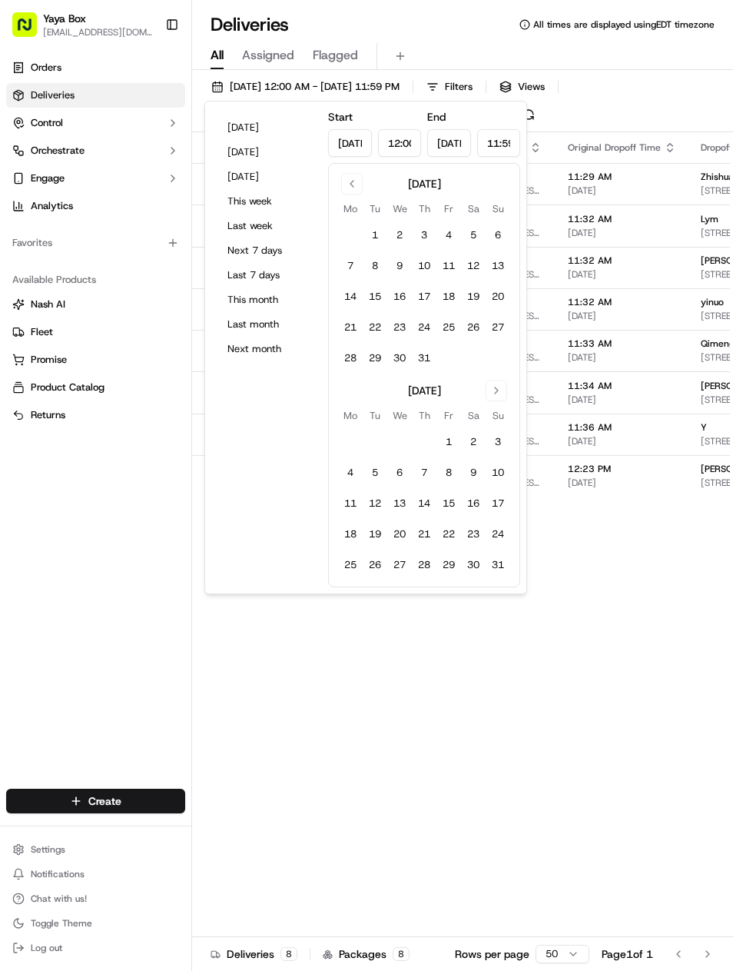
type input "[DATE]"
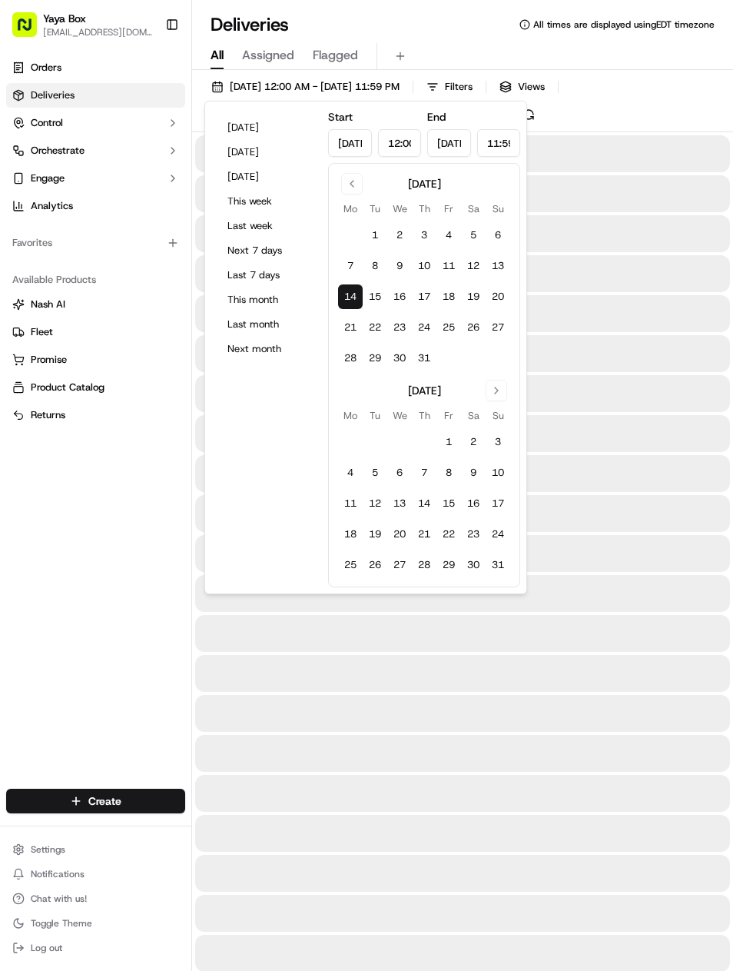
click at [353, 297] on button "14" at bounding box center [350, 296] width 25 height 25
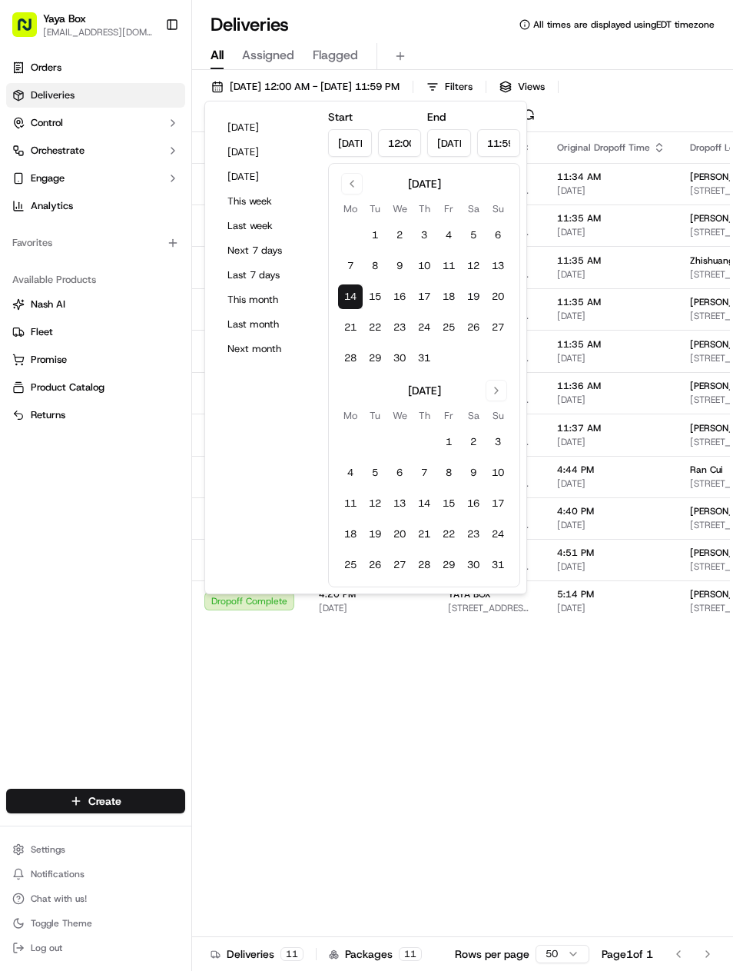
click at [71, 584] on div "Orders Deliveries Control Orchestrate Engage Analytics Favorites Available Prod…" at bounding box center [95, 412] width 191 height 727
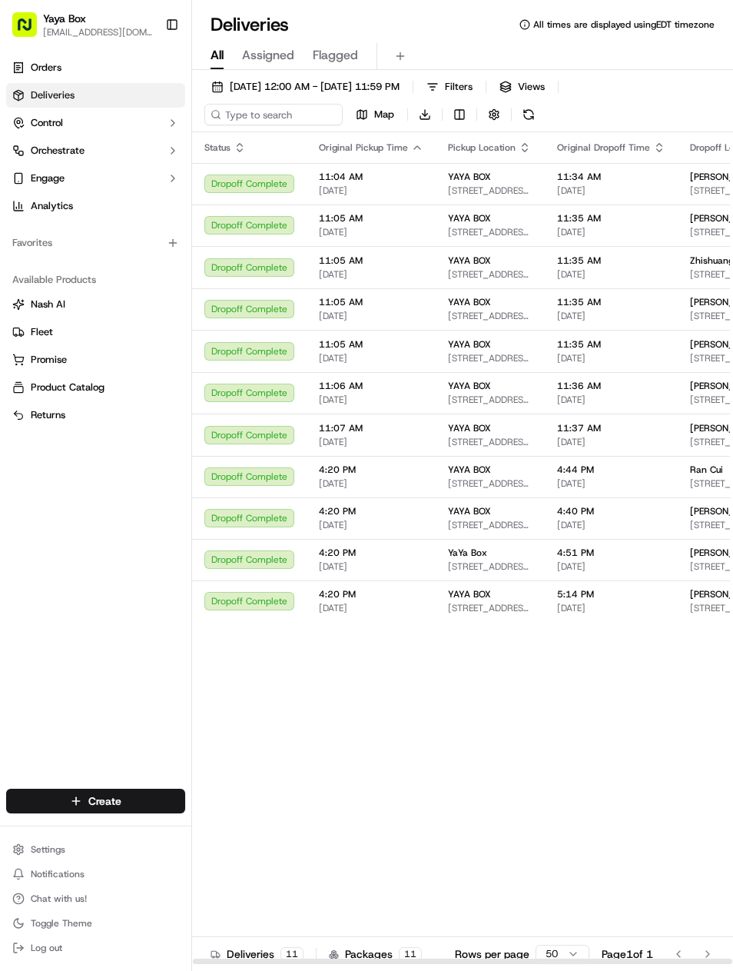
click at [719, 302] on span "[PERSON_NAME]" at bounding box center [726, 302] width 73 height 12
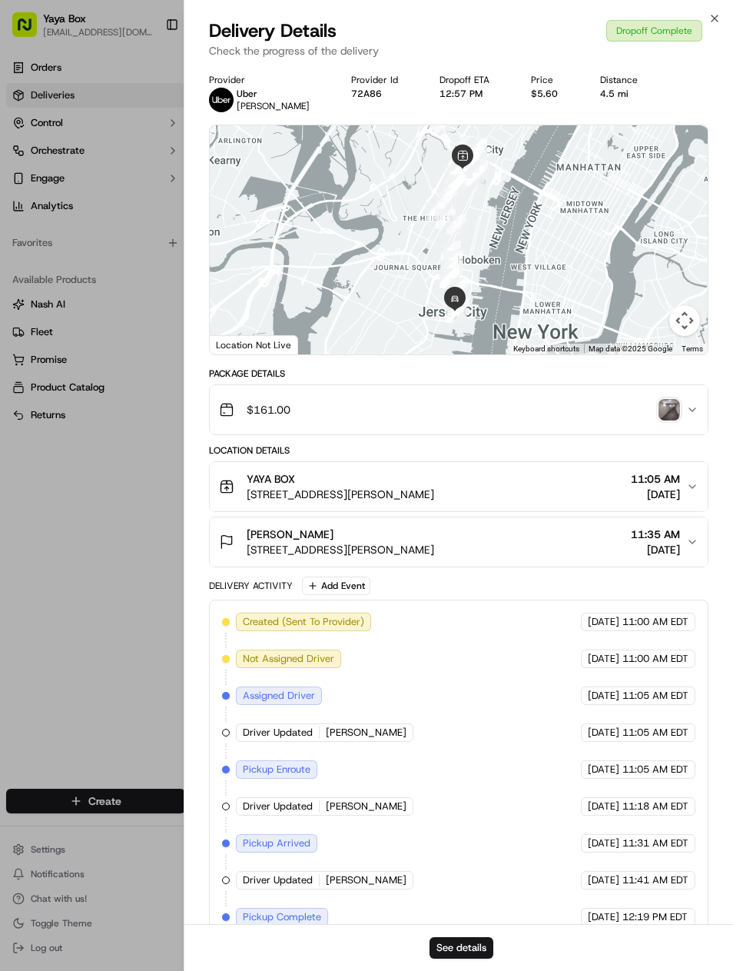
click at [473, 942] on button "See details" at bounding box center [462, 948] width 64 height 22
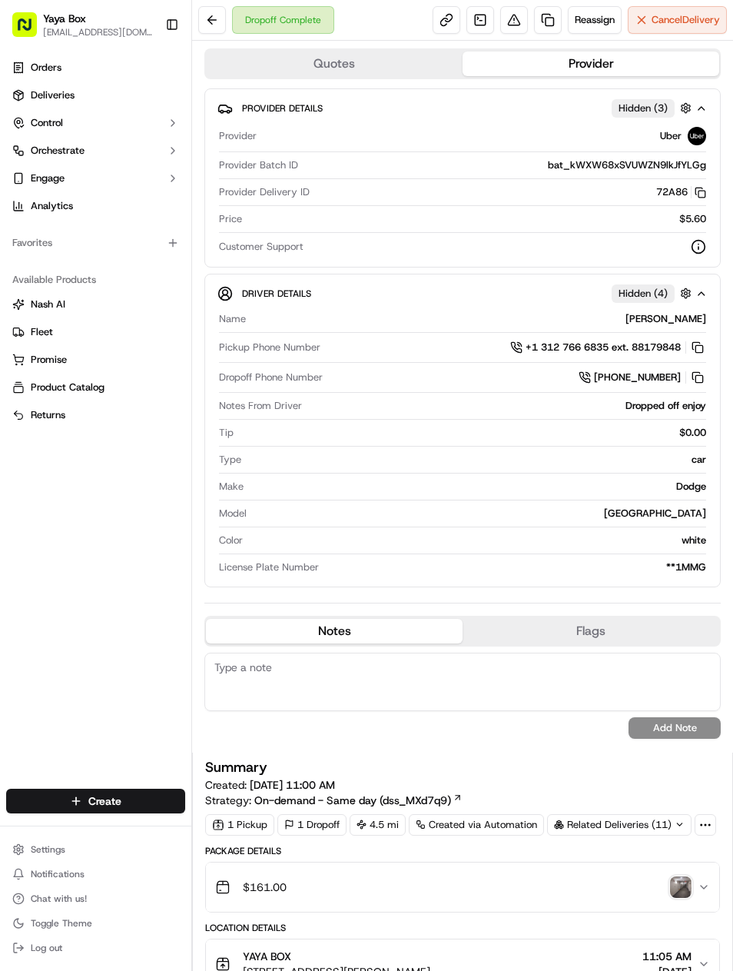
click at [556, 28] on link at bounding box center [548, 20] width 28 height 28
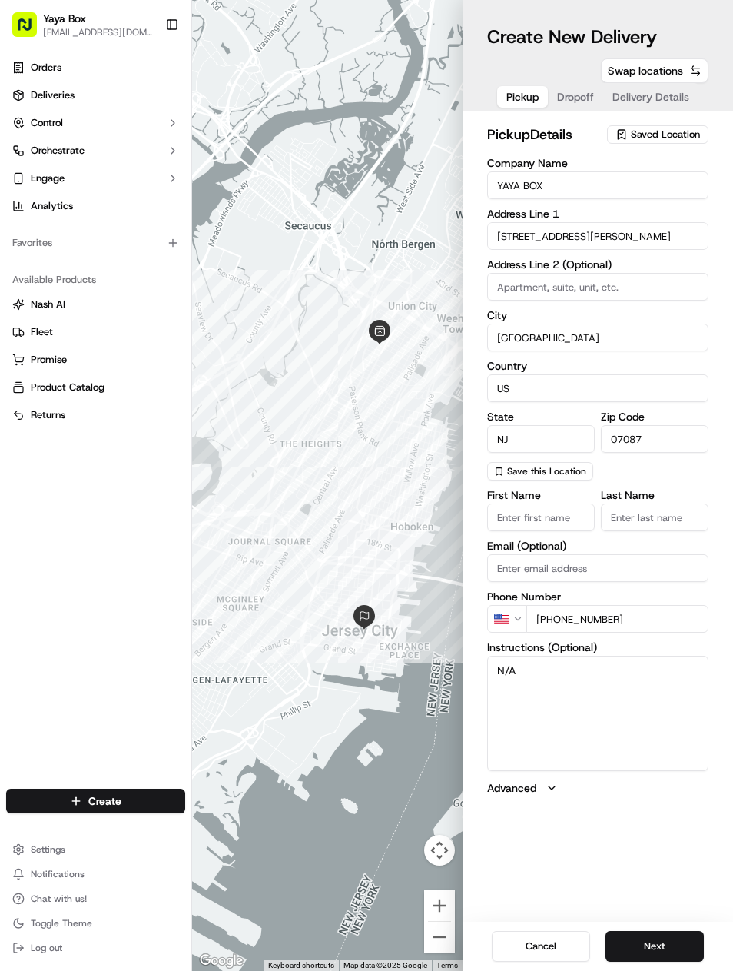
click at [675, 941] on button "Next" at bounding box center [655, 946] width 98 height 31
click at [677, 942] on button "Next" at bounding box center [655, 946] width 98 height 31
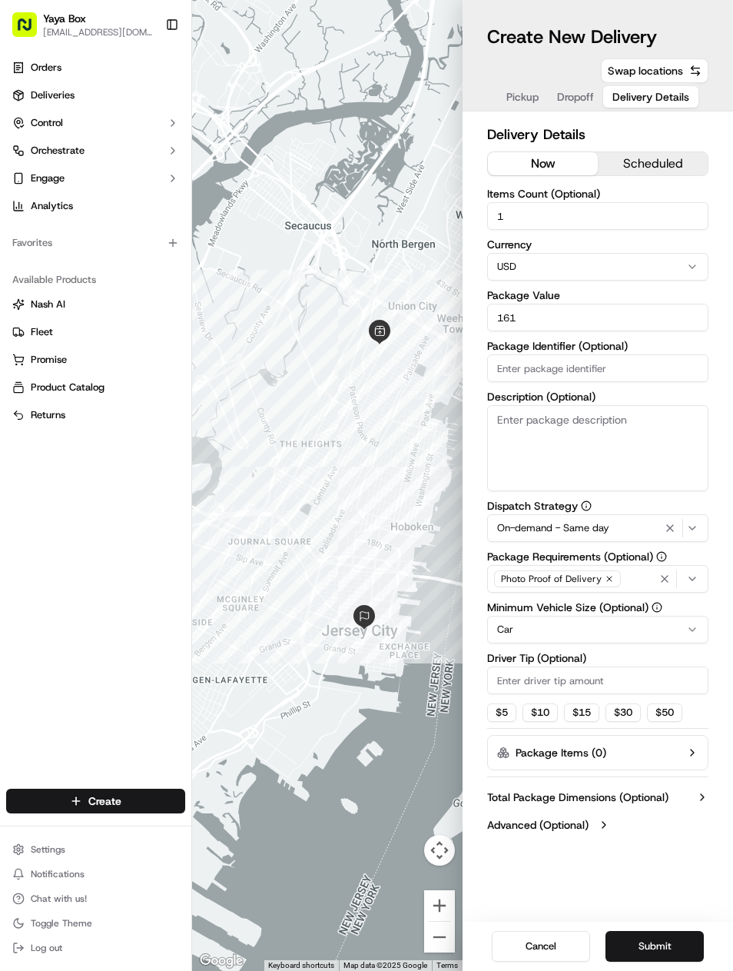
click at [673, 532] on icon "button" at bounding box center [670, 528] width 18 height 12
click at [622, 323] on input "161" at bounding box center [597, 318] width 221 height 28
type input "1"
type input "200"
click at [689, 616] on html "Yaya Box [EMAIL_ADDRESS][DOMAIN_NAME] Toggle Sidebar Orders Deliveries Control …" at bounding box center [366, 485] width 733 height 971
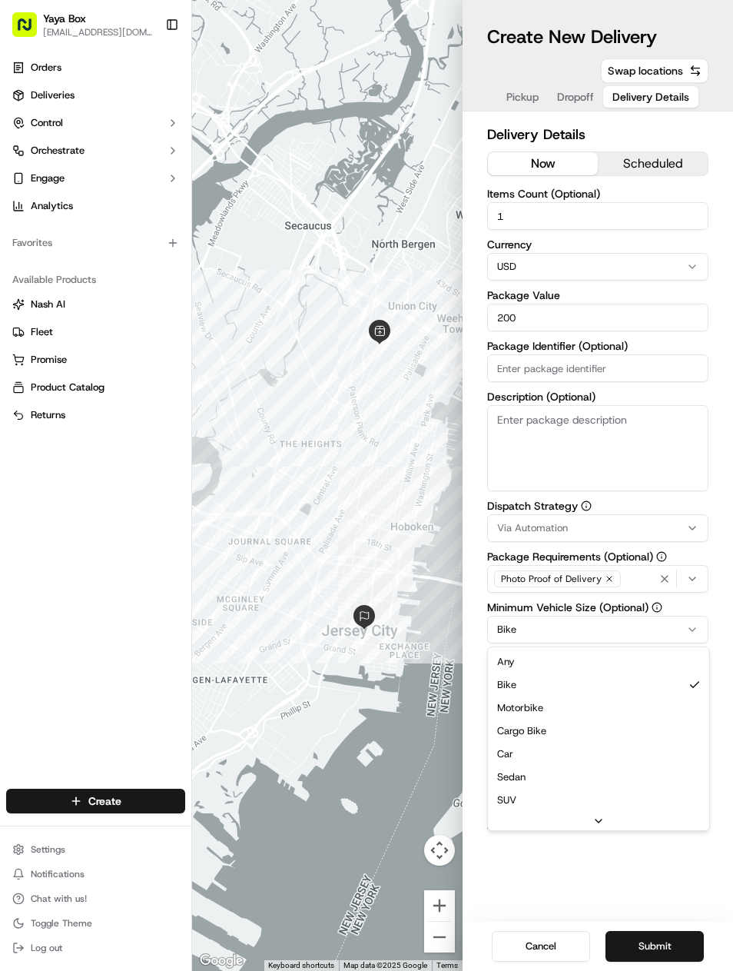
click at [654, 671] on input "Driver Tip (Optional)" at bounding box center [597, 680] width 221 height 28
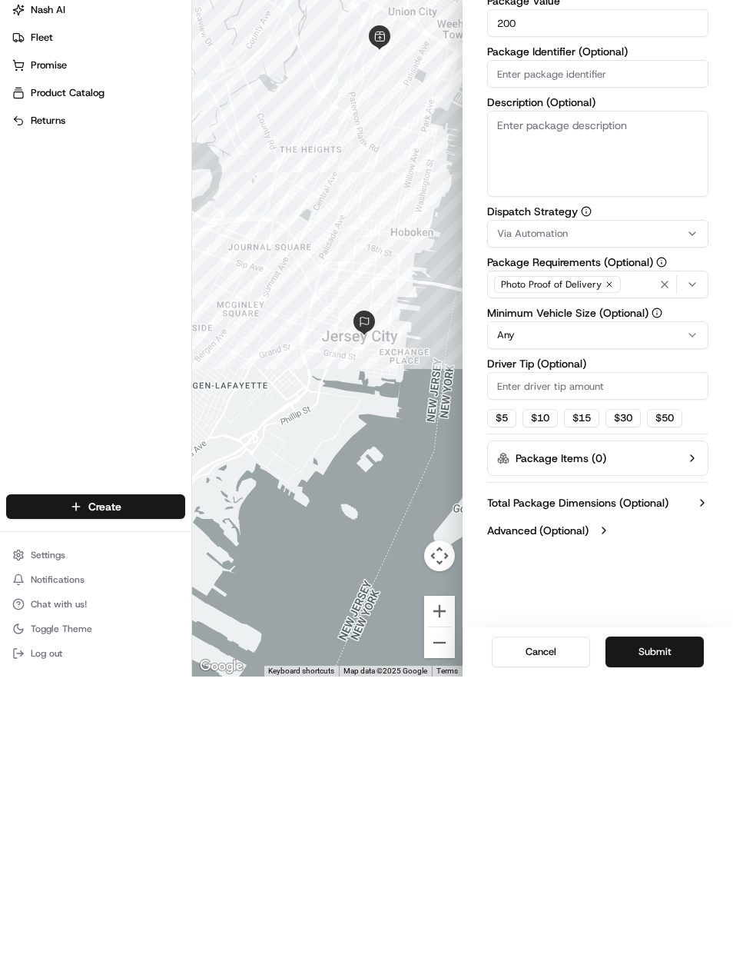
click at [666, 931] on button "Submit" at bounding box center [655, 946] width 98 height 31
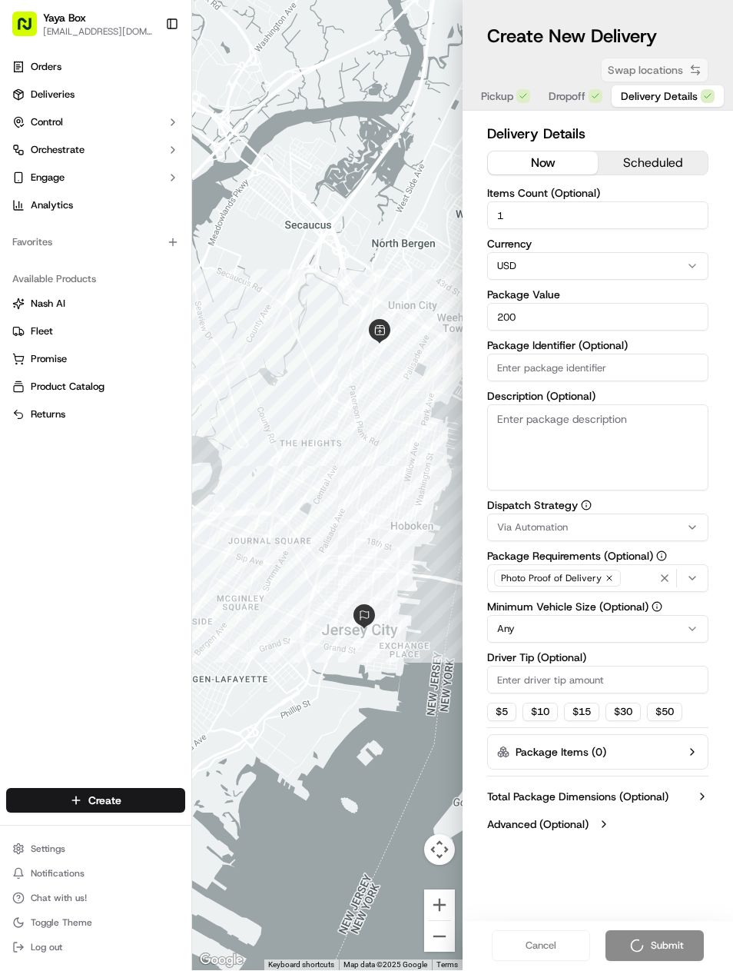
click at [656, 939] on div "Cancel Submit" at bounding box center [598, 946] width 271 height 49
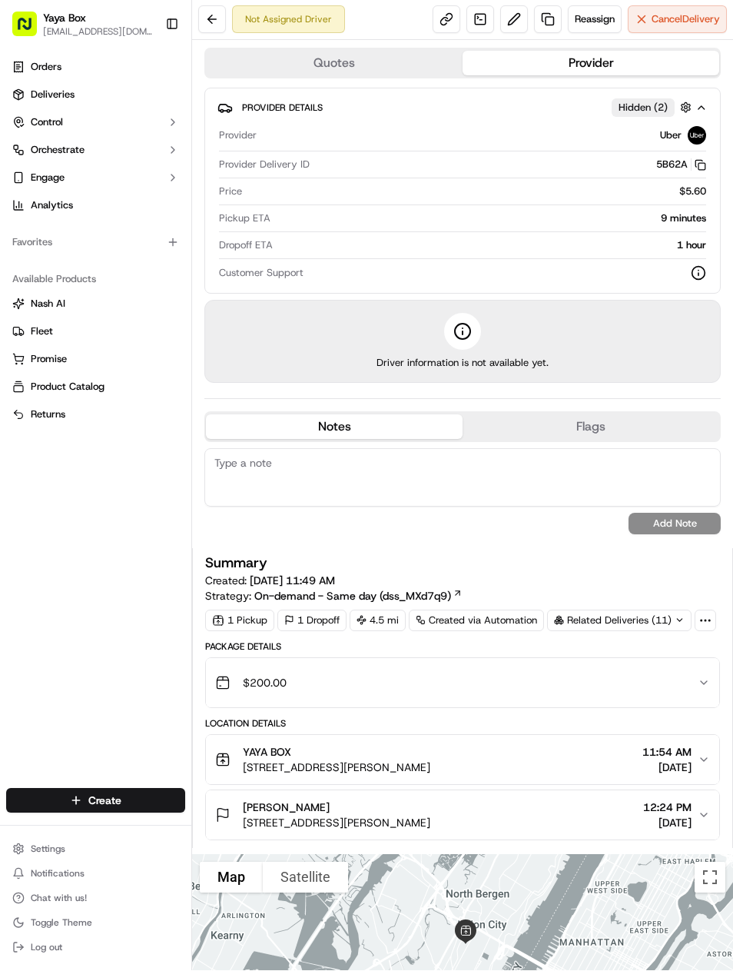
click at [53, 131] on button "Control" at bounding box center [95, 123] width 179 height 25
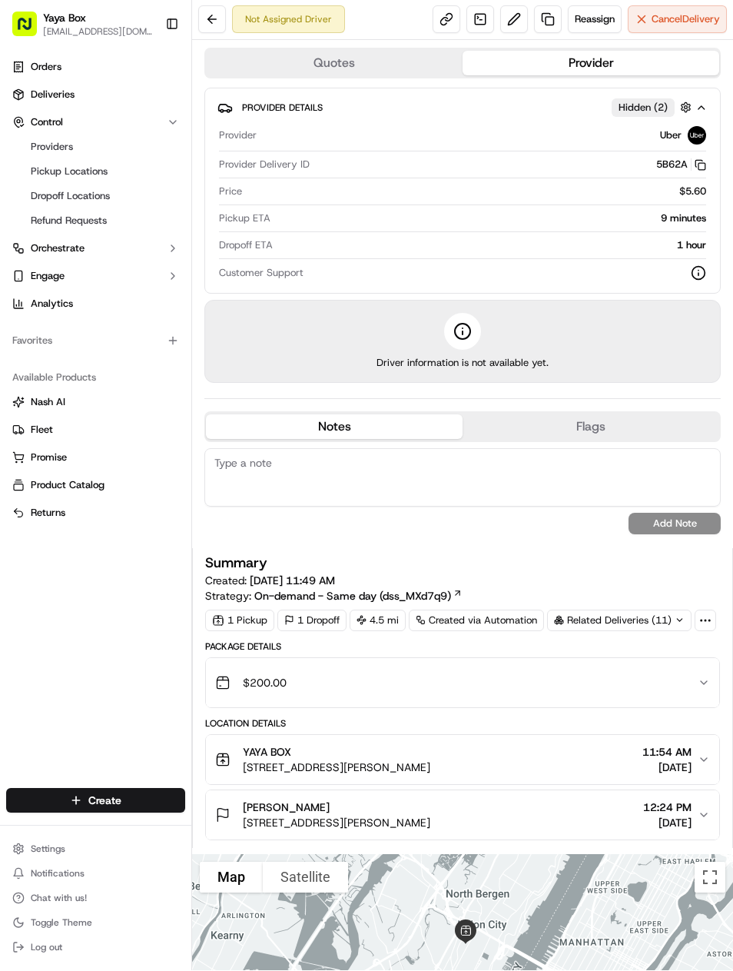
click at [53, 131] on button "Control" at bounding box center [95, 123] width 179 height 25
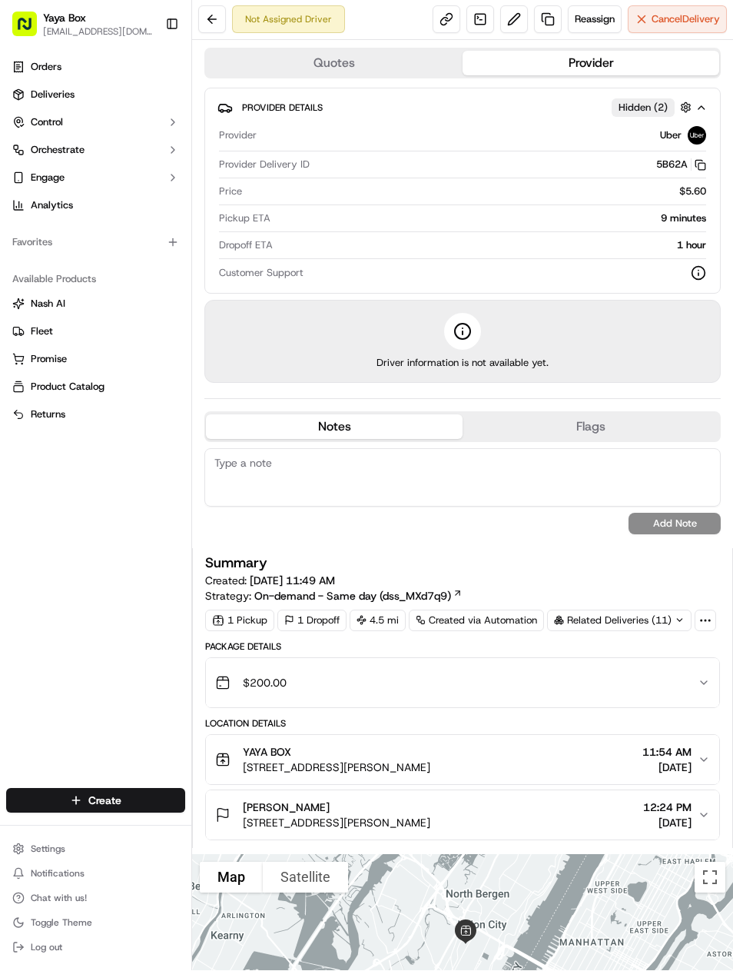
click at [48, 83] on link "Deliveries" at bounding box center [95, 95] width 179 height 25
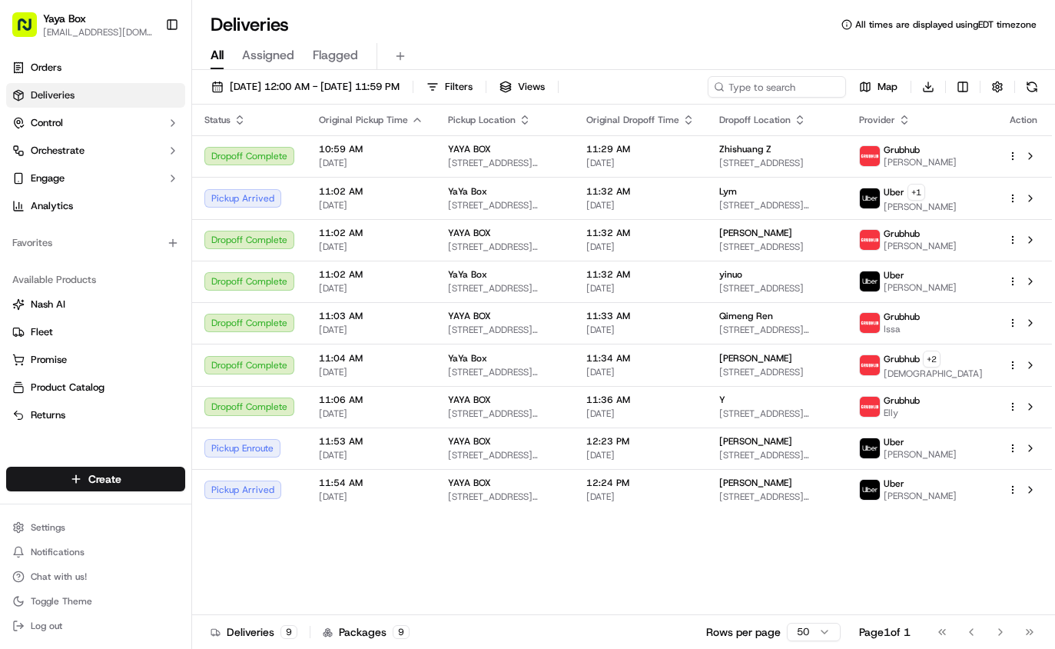
click at [497, 195] on div "YaYa Box" at bounding box center [505, 191] width 114 height 12
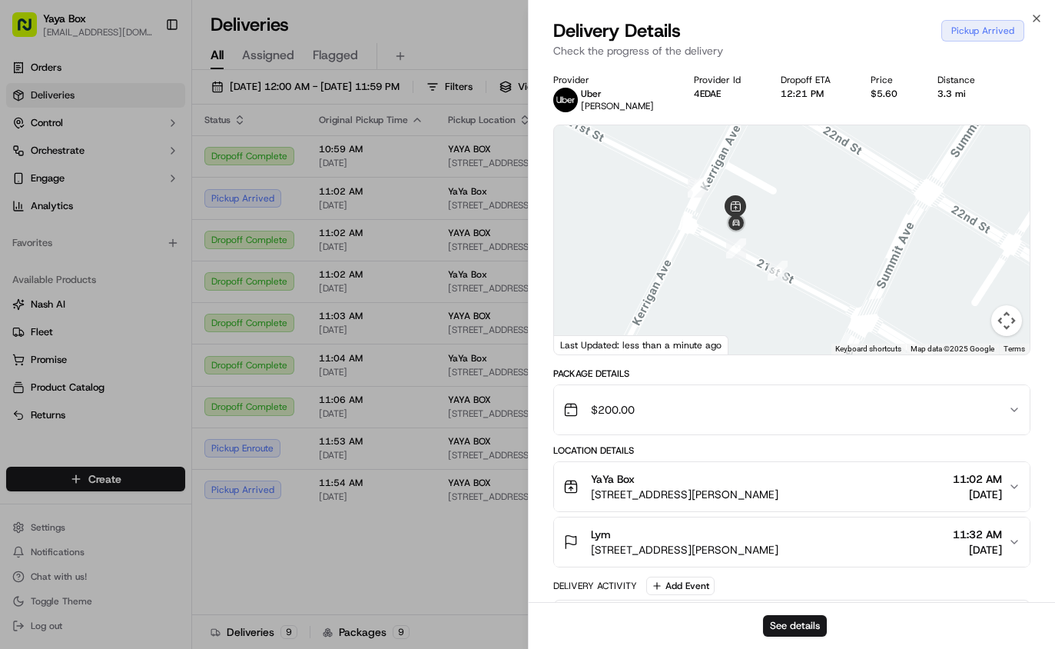
click at [372, 564] on div at bounding box center [527, 324] width 1055 height 649
